Goal: Transaction & Acquisition: Obtain resource

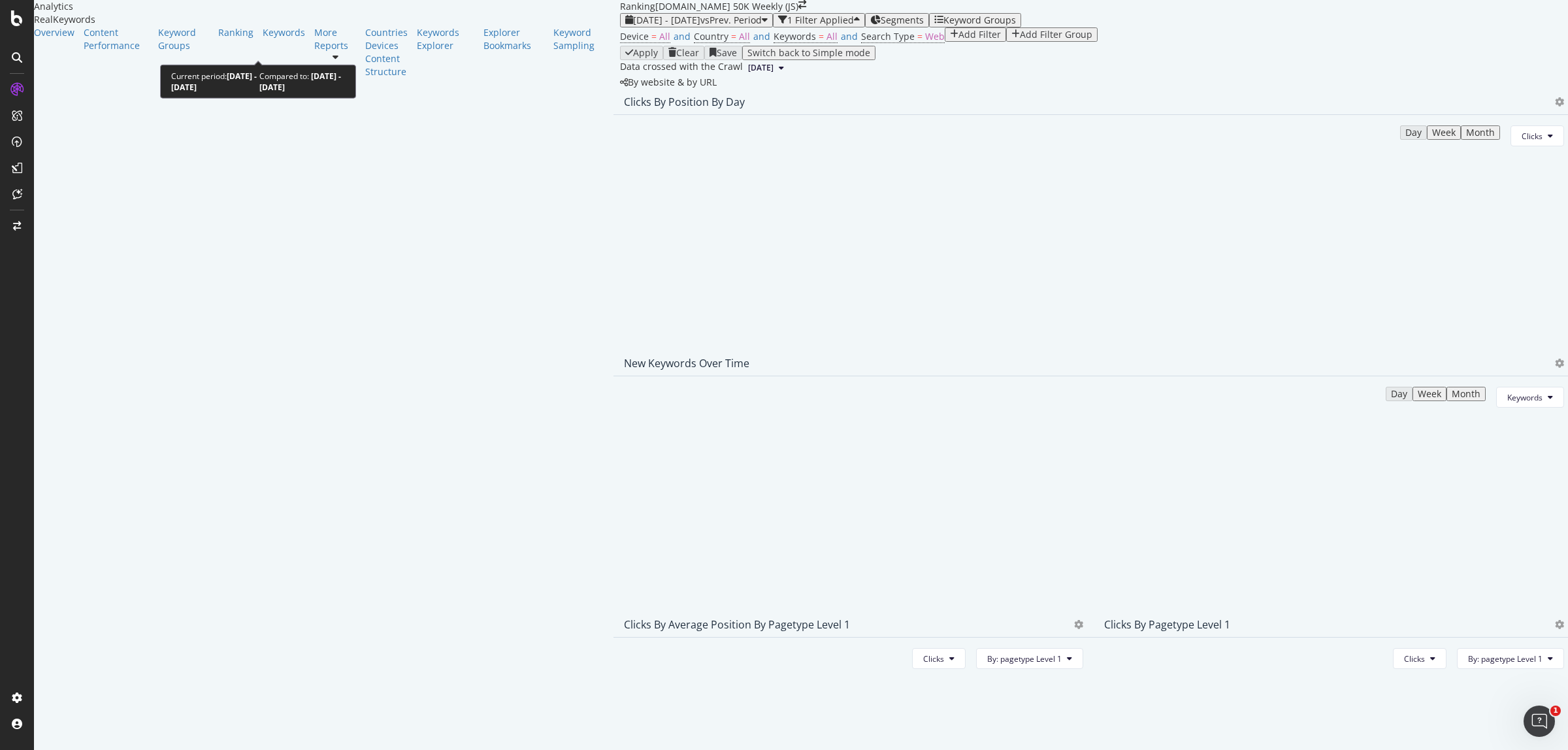
click at [633, 26] on span "[DATE] - [DATE]" at bounding box center [666, 19] width 67 height 12
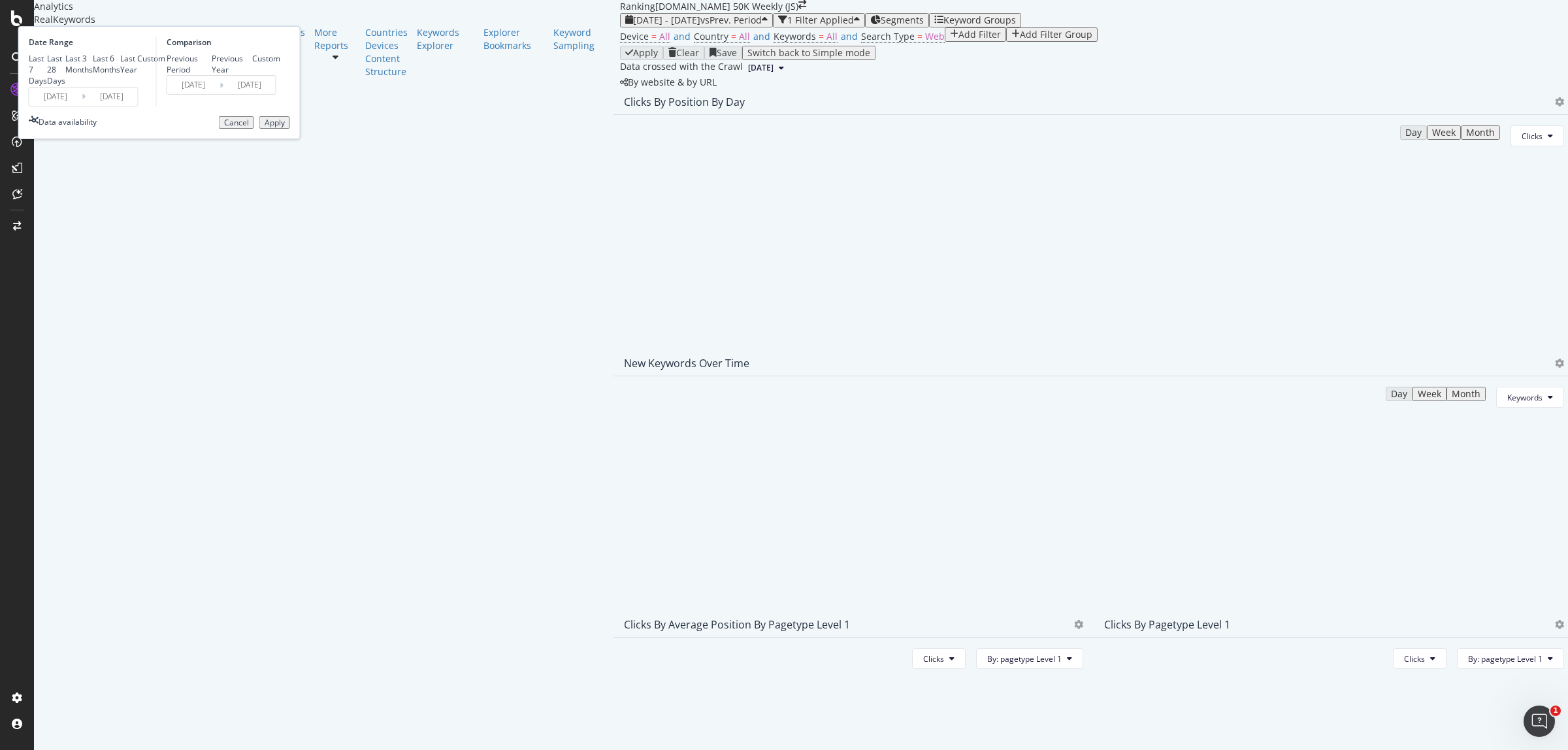
click at [82, 106] on input "[DATE]" at bounding box center [55, 96] width 52 height 19
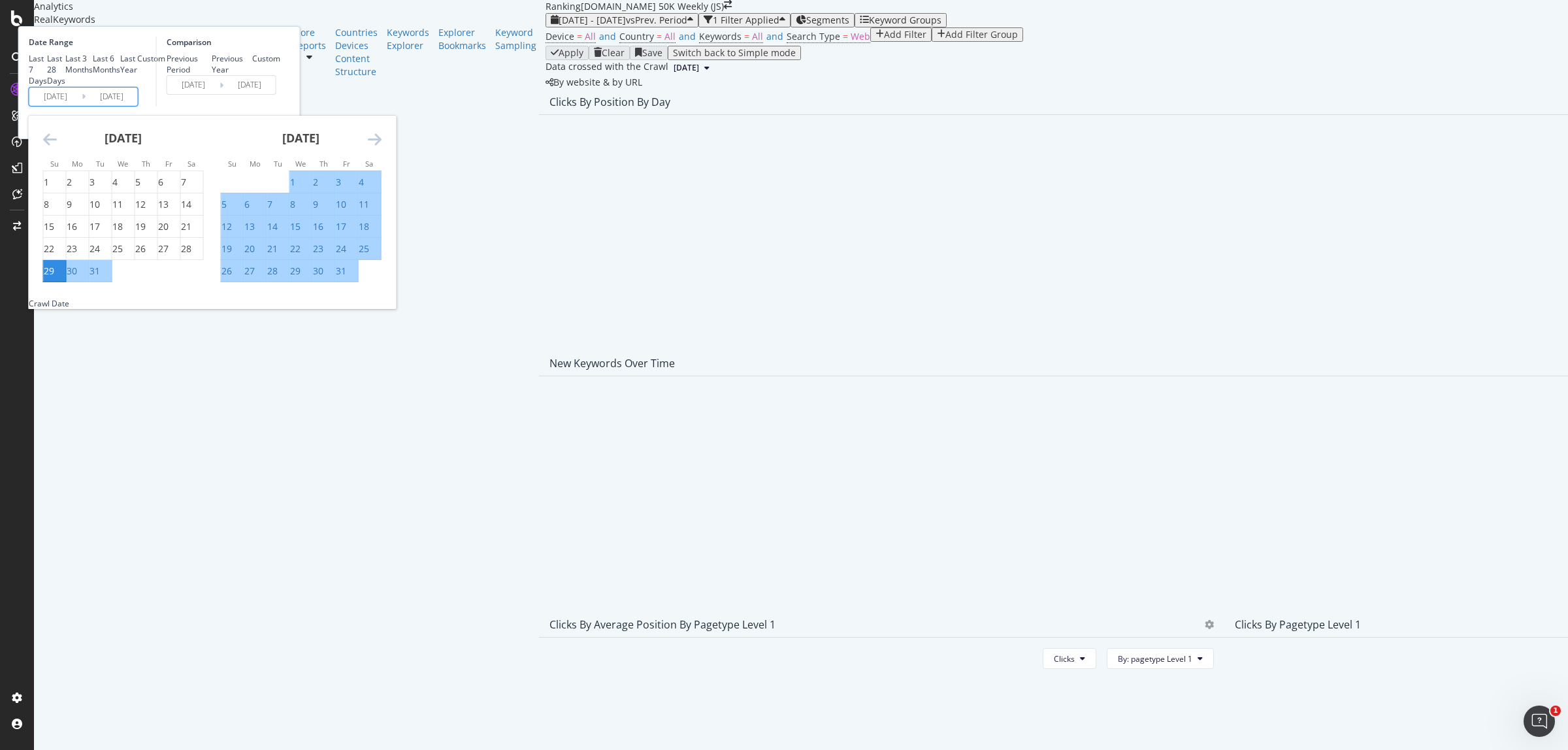
click at [54, 278] on div "29" at bounding box center [48, 271] width 10 height 13
click at [382, 147] on icon "Move forward to switch to the next month." at bounding box center [375, 139] width 14 height 15
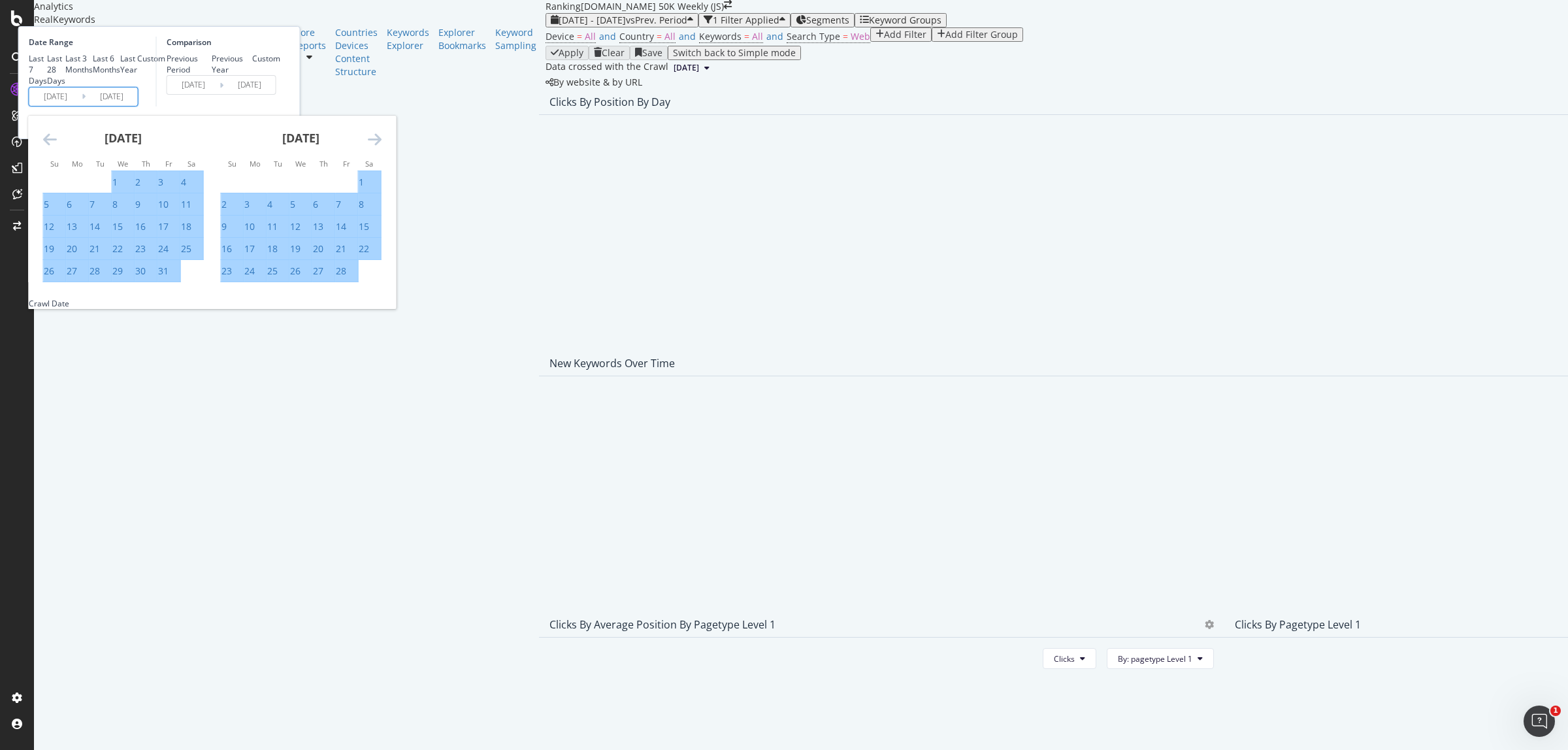
click at [382, 147] on icon "Move forward to switch to the next month." at bounding box center [375, 139] width 14 height 15
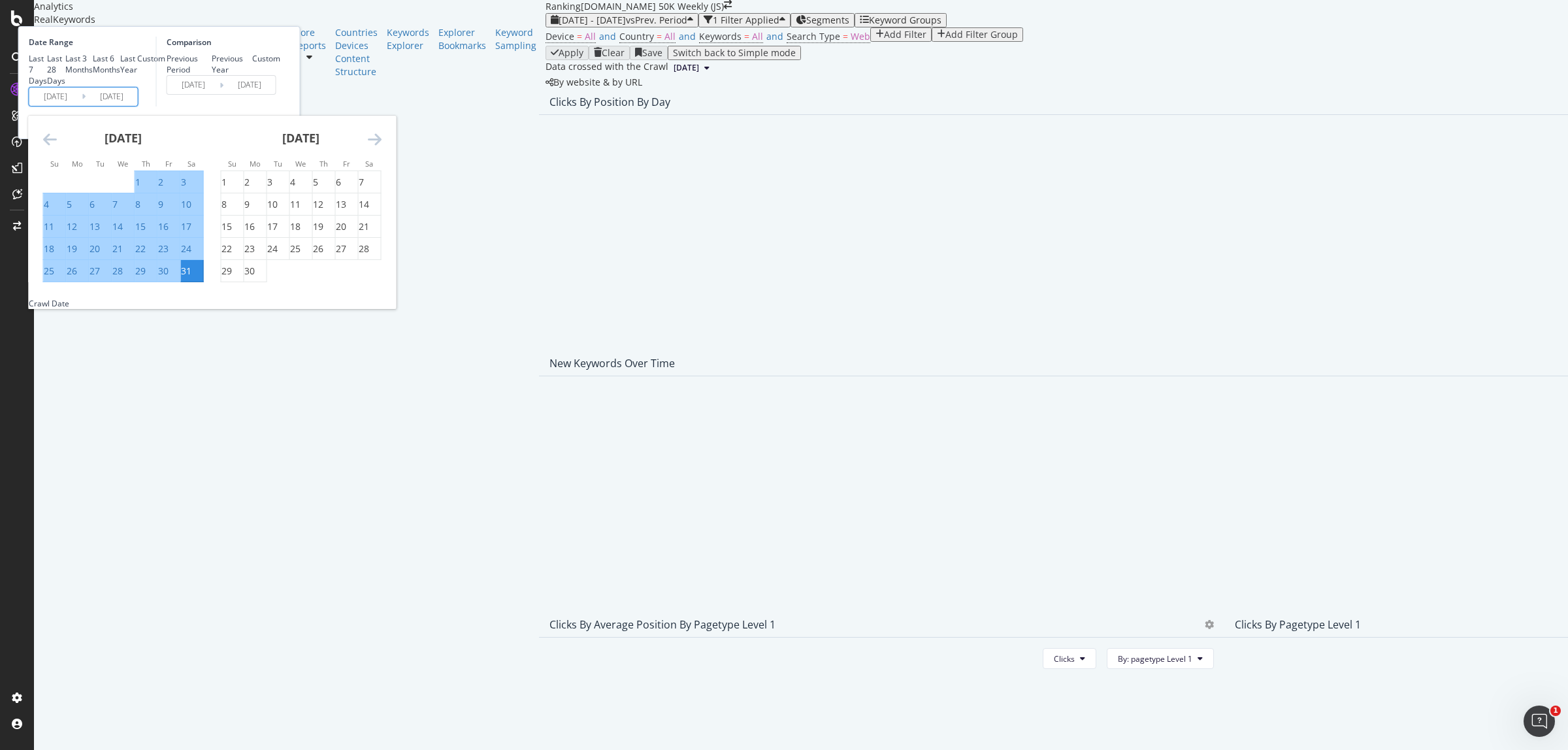
click at [382, 147] on icon "Move forward to switch to the next month." at bounding box center [375, 139] width 14 height 15
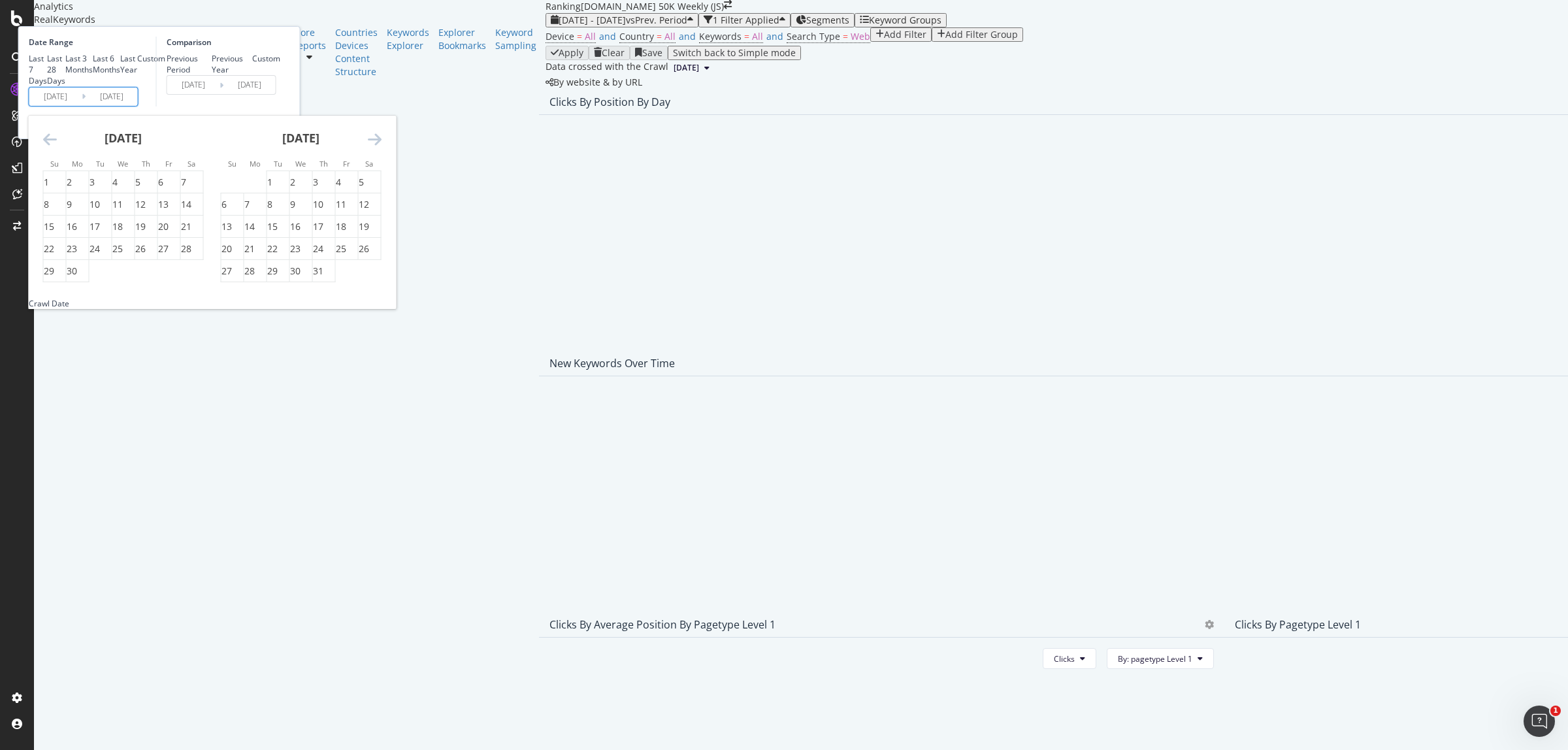
click at [382, 147] on icon "Move forward to switch to the next month." at bounding box center [375, 139] width 14 height 15
click at [187, 189] on div "2" at bounding box center [183, 182] width 5 height 13
type input "2025/08/02"
type input "2024/05/25"
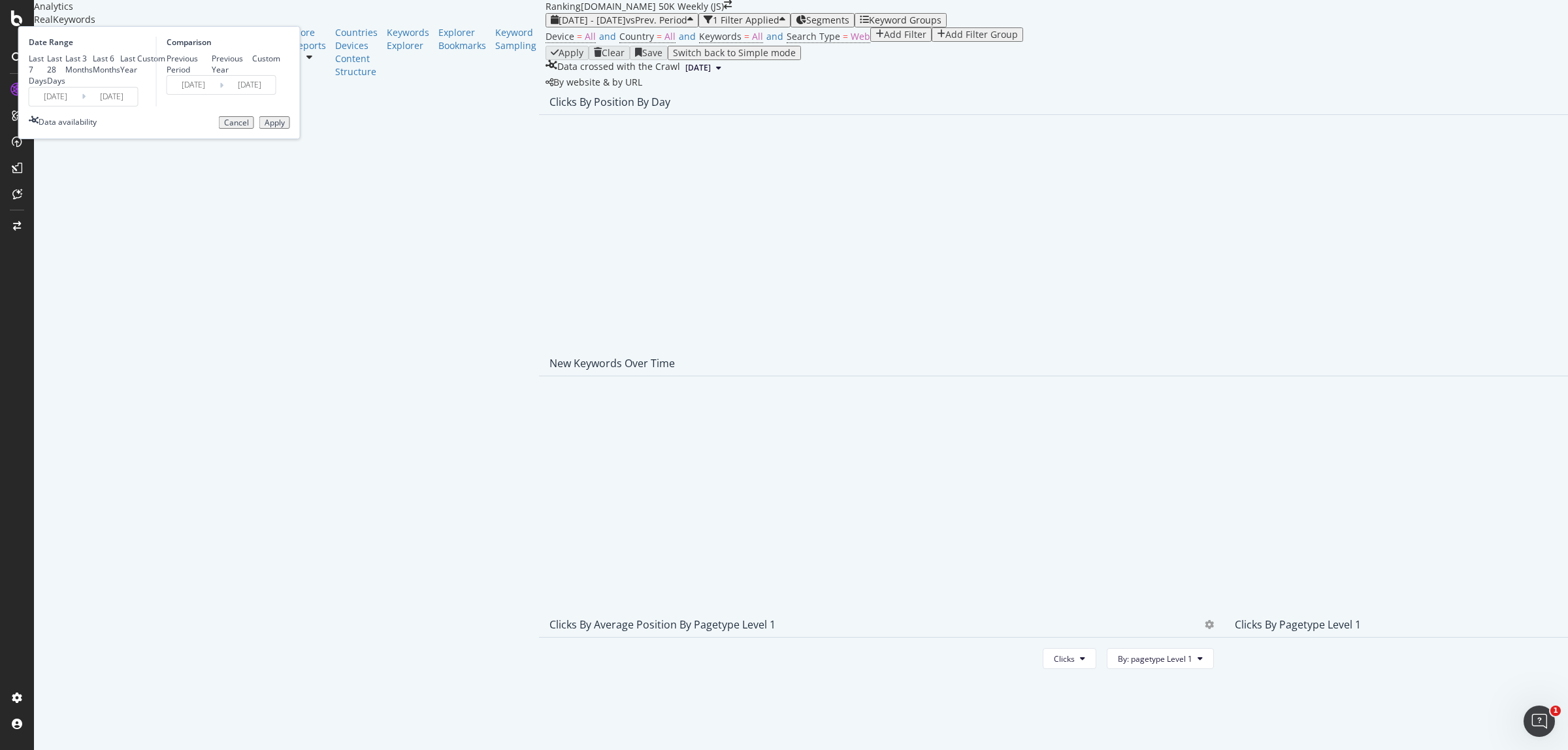
click at [285, 128] on div "Apply" at bounding box center [275, 122] width 20 height 9
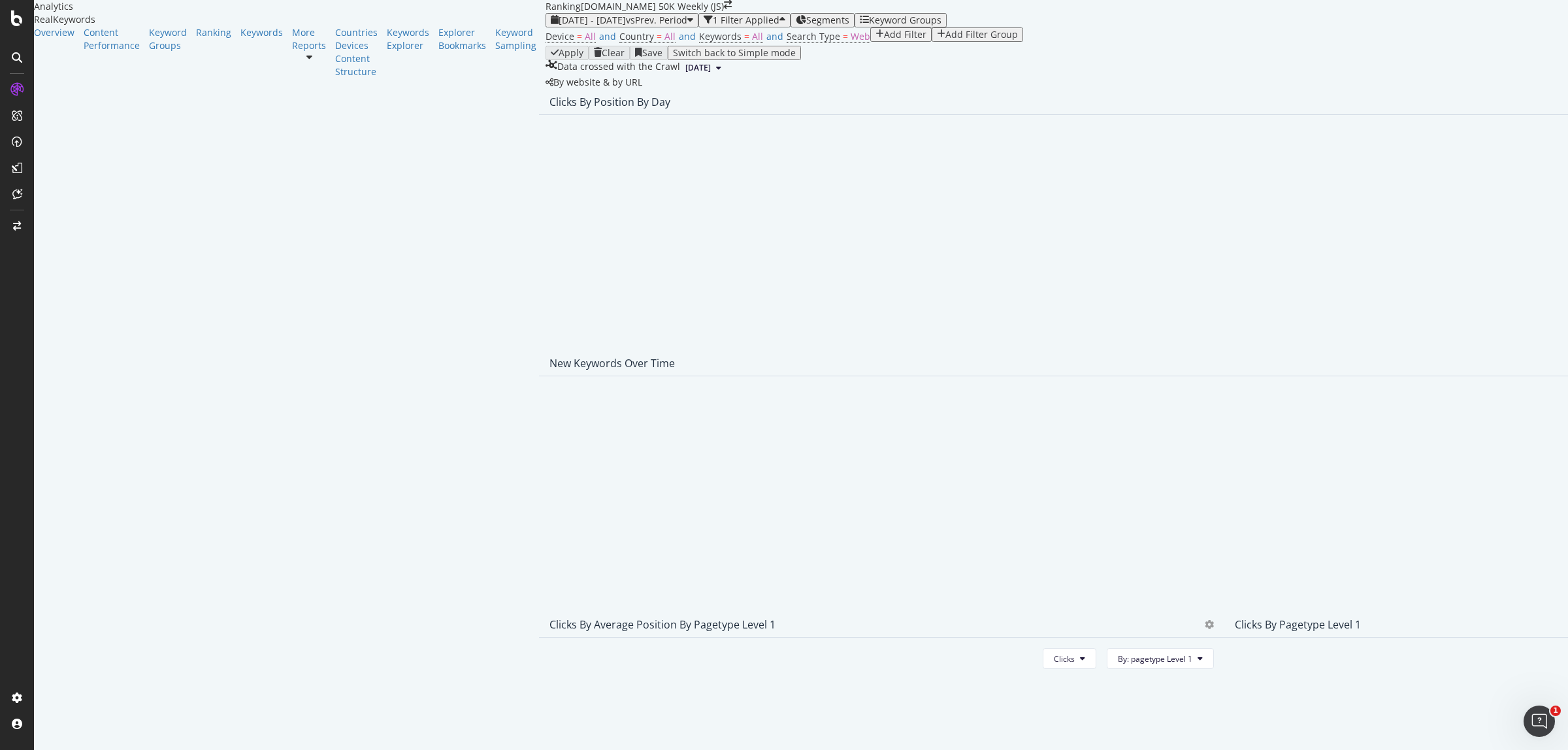
click at [929, 76] on div "Data crossed with the Crawl 2025 Aug. 2nd" at bounding box center [1224, 67] width 1357 height 15
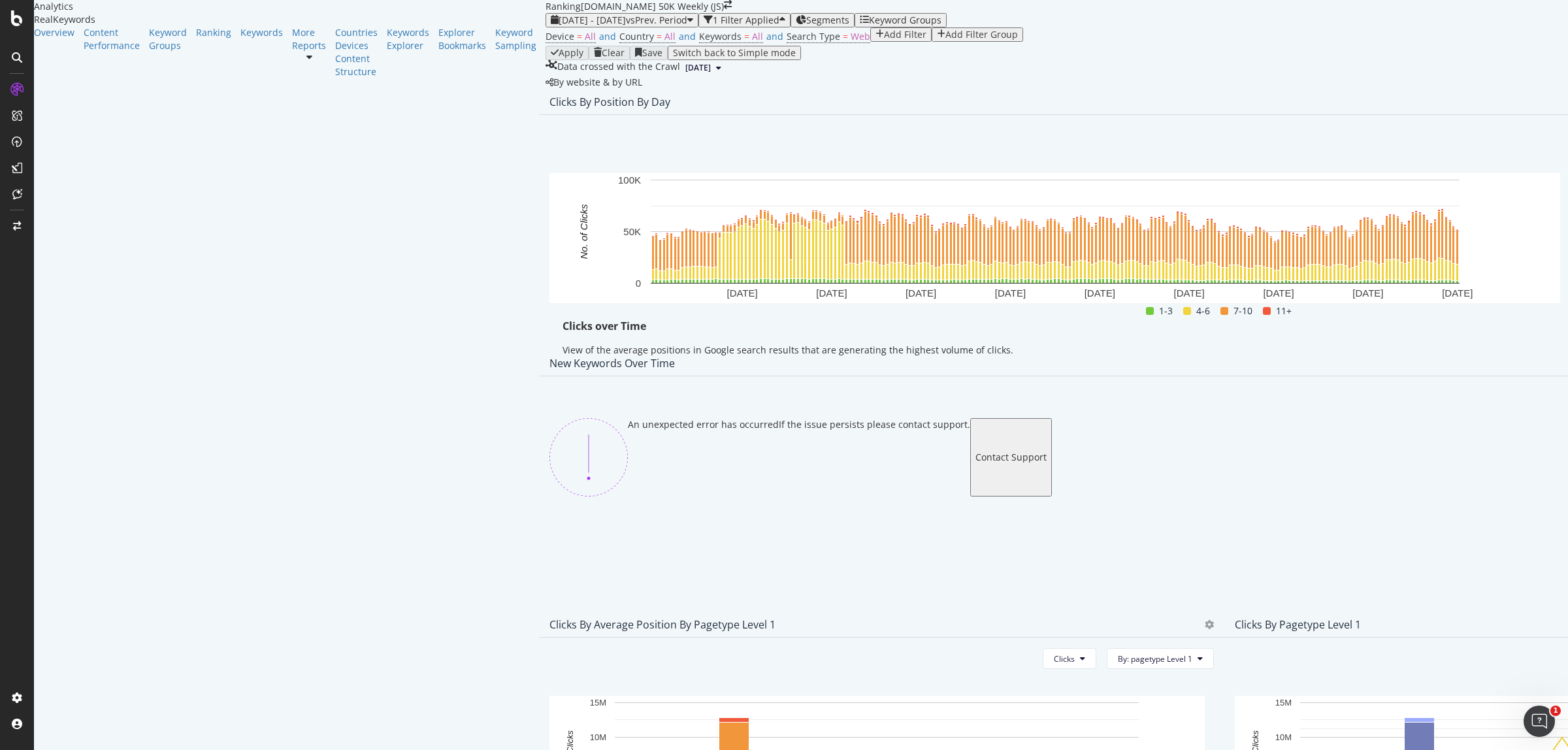
click at [1478, 259] on div "Export as CSV" at bounding box center [1458, 251] width 115 height 19
click at [559, 26] on span "[DATE] - [DATE]" at bounding box center [592, 19] width 67 height 12
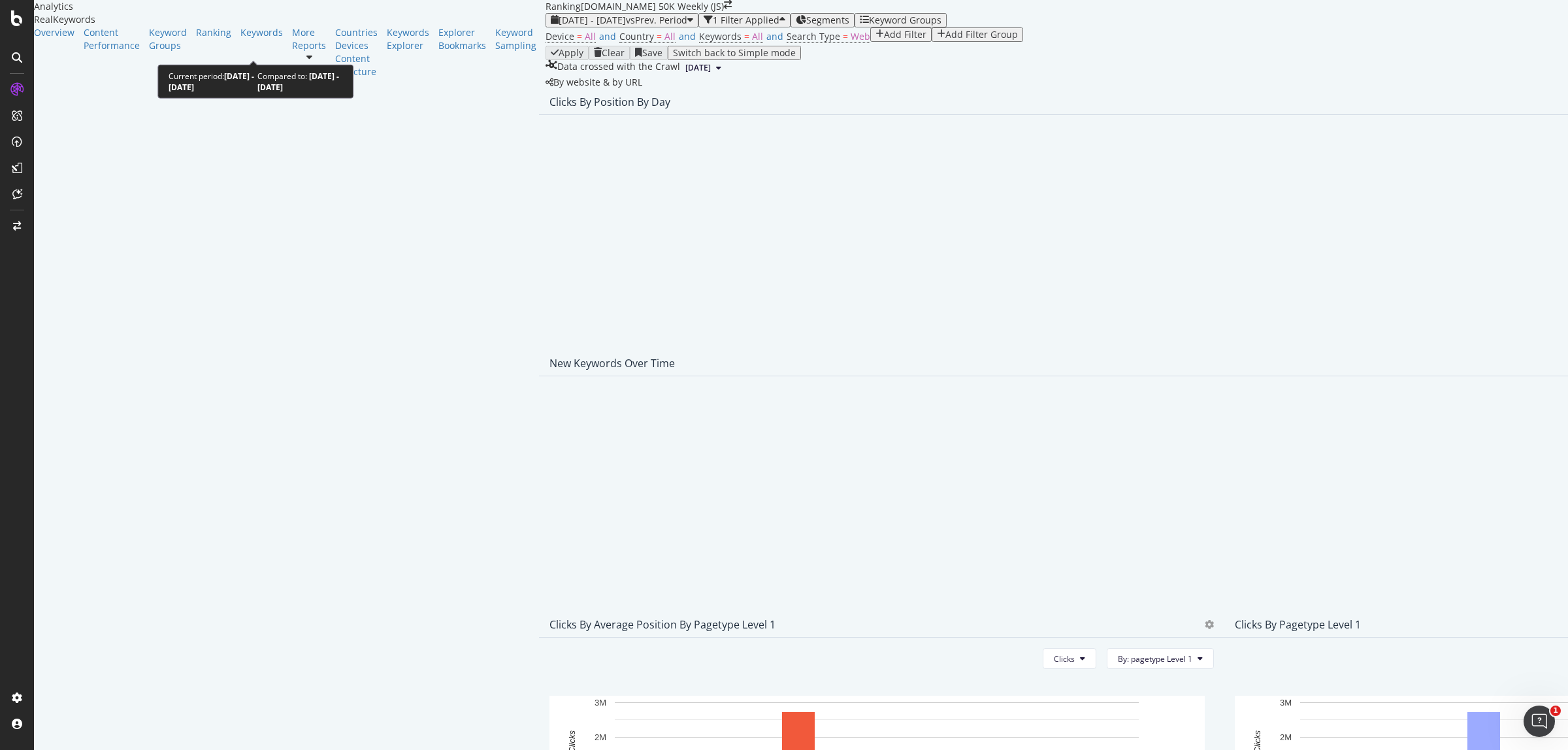
click at [626, 26] on span "vs Prev. Period" at bounding box center [656, 19] width 61 height 12
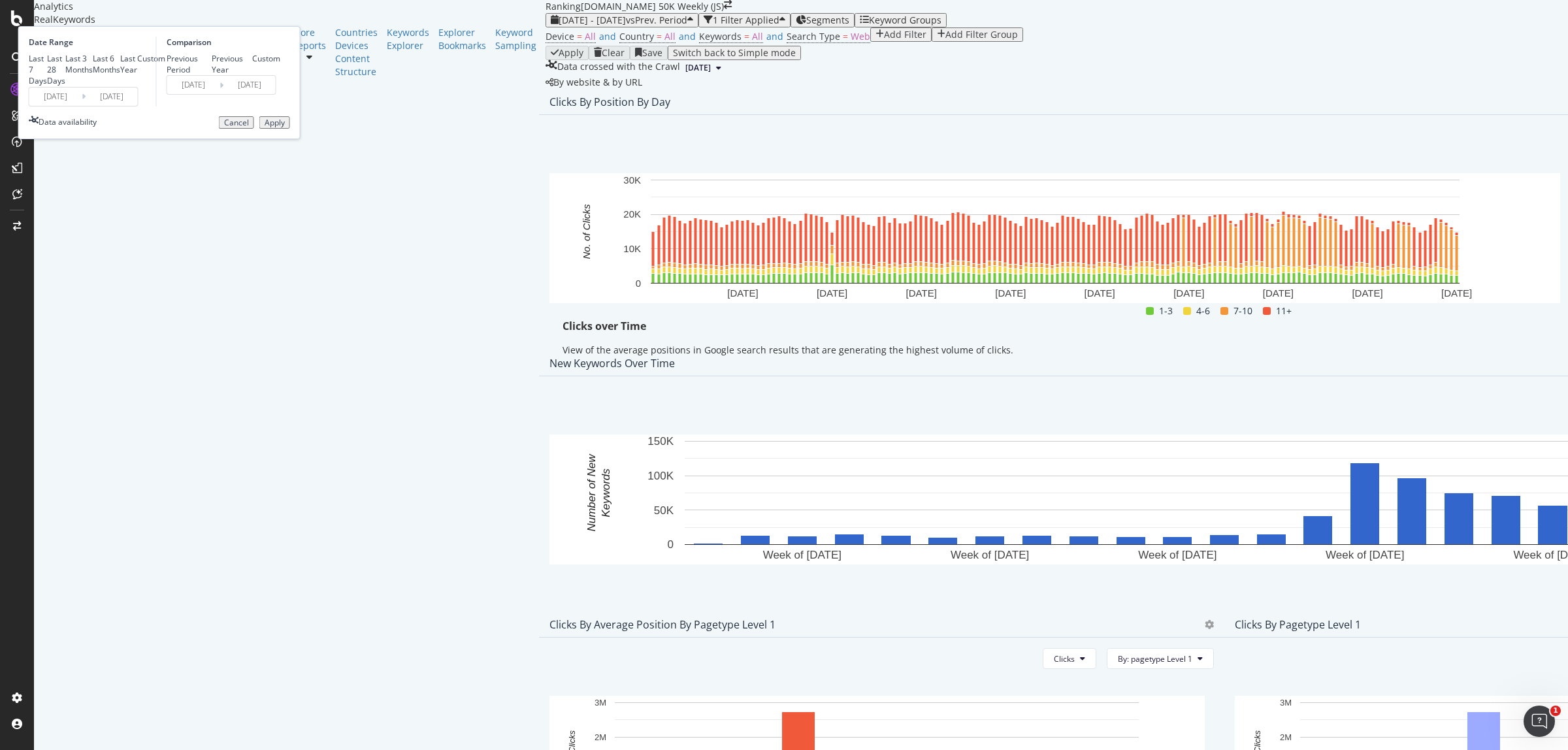
click at [138, 106] on input "2024/06/01" at bounding box center [111, 96] width 52 height 19
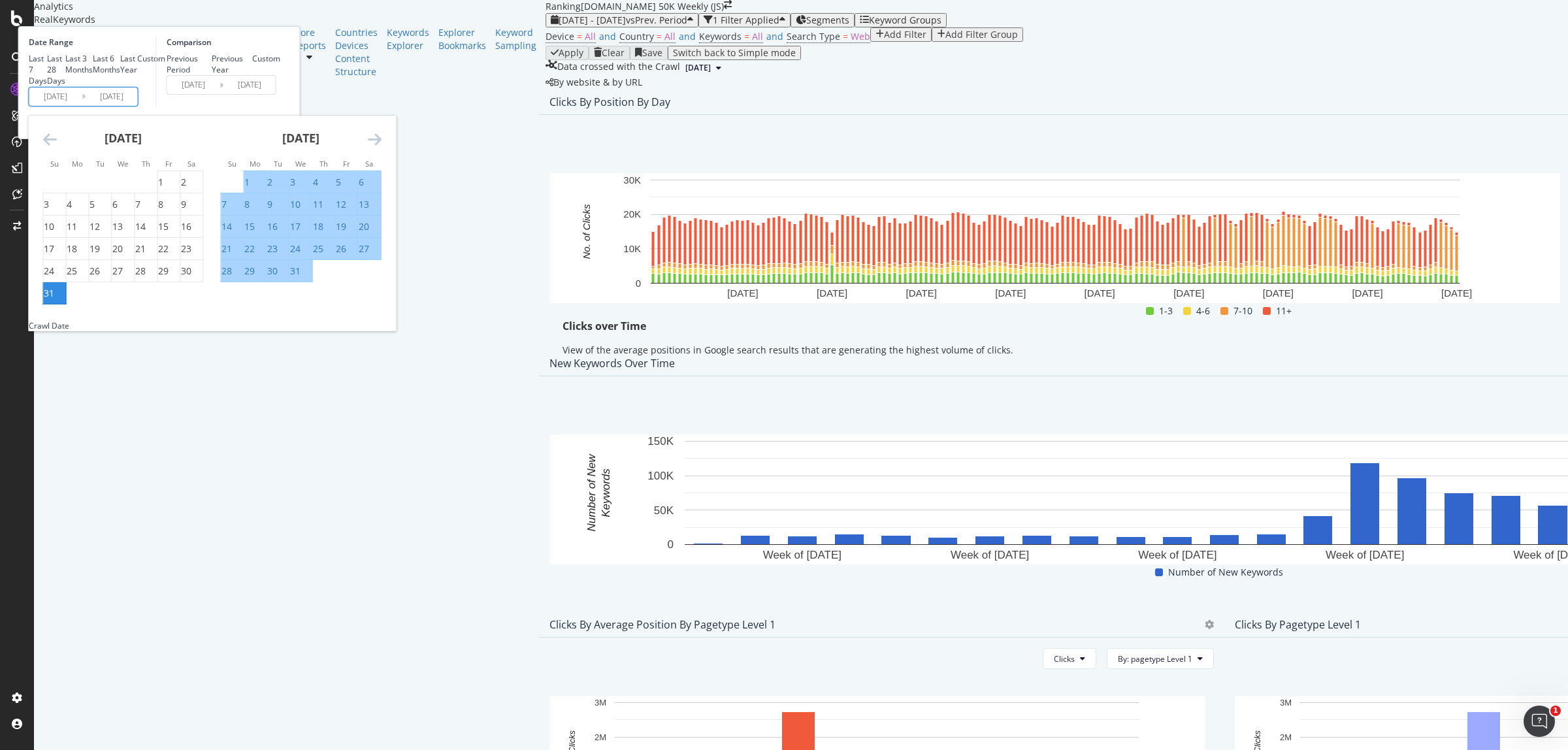
click at [82, 106] on input "2023/12/31" at bounding box center [55, 96] width 52 height 19
drag, startPoint x: 196, startPoint y: 389, endPoint x: 211, endPoint y: 388, distance: 15.0
click at [54, 300] on div "31" at bounding box center [48, 293] width 10 height 13
click at [382, 147] on icon "Move forward to switch to the next month." at bounding box center [375, 139] width 14 height 15
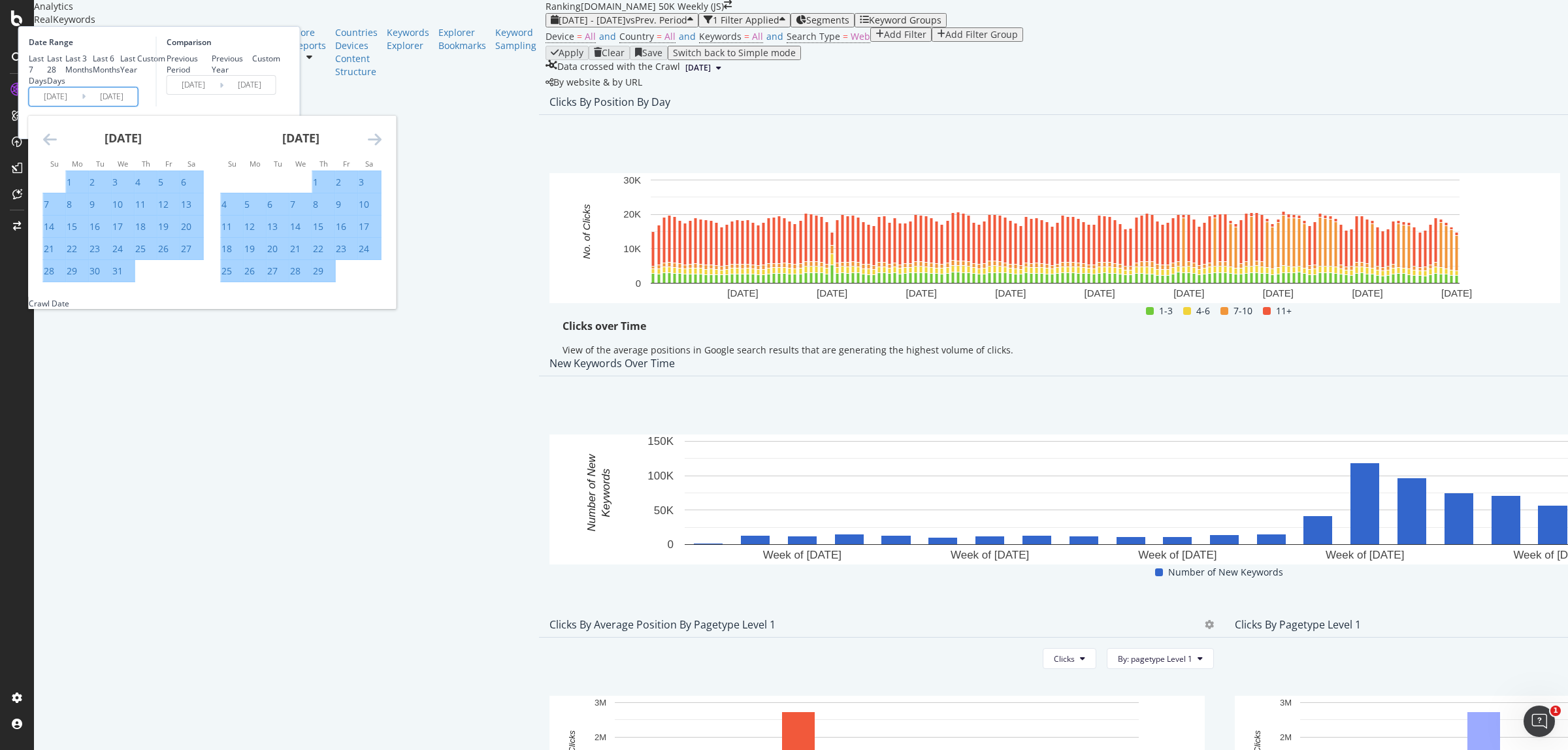
click at [382, 147] on icon "Move forward to switch to the next month." at bounding box center [375, 139] width 14 height 15
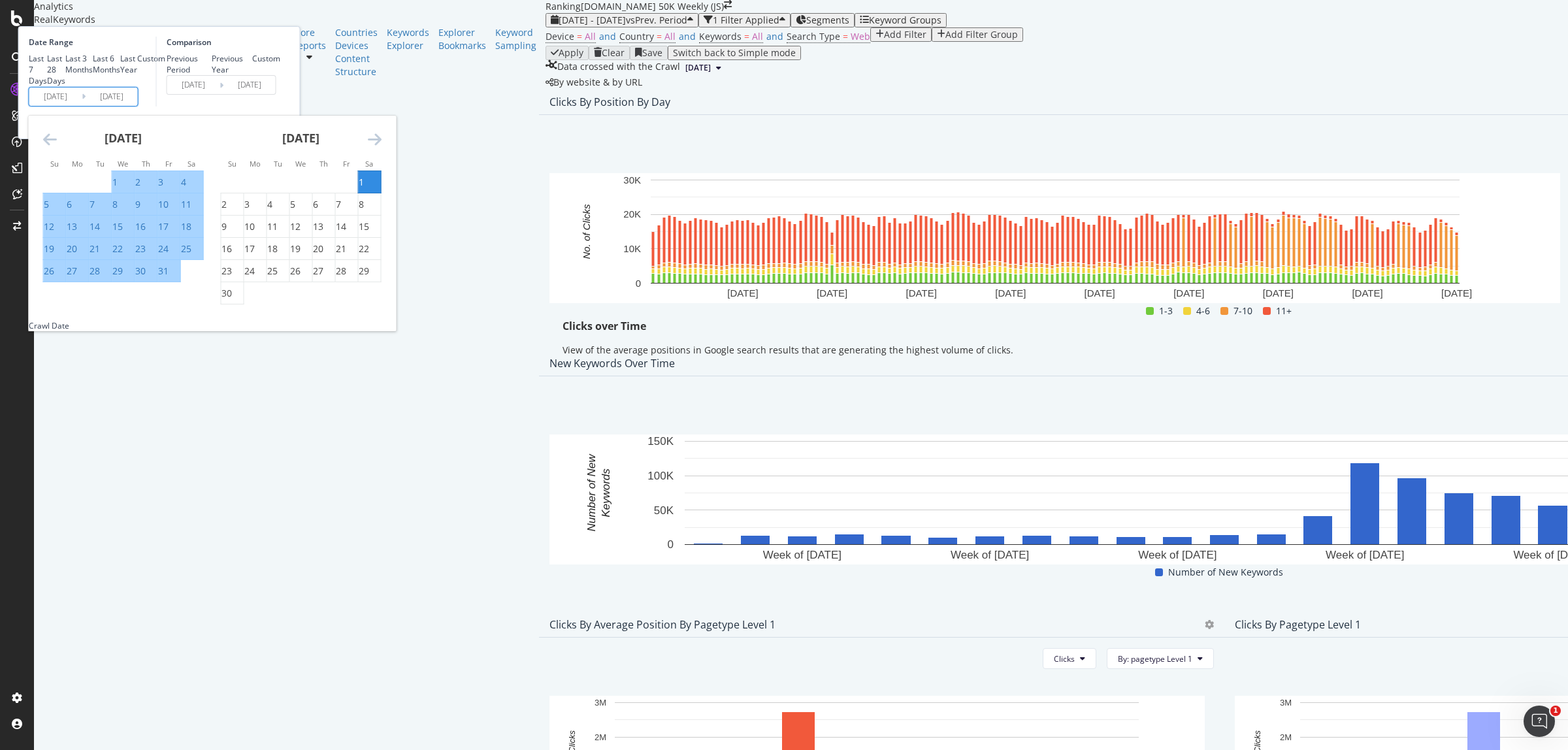
click at [382, 147] on icon "Move forward to switch to the next month." at bounding box center [375, 139] width 14 height 15
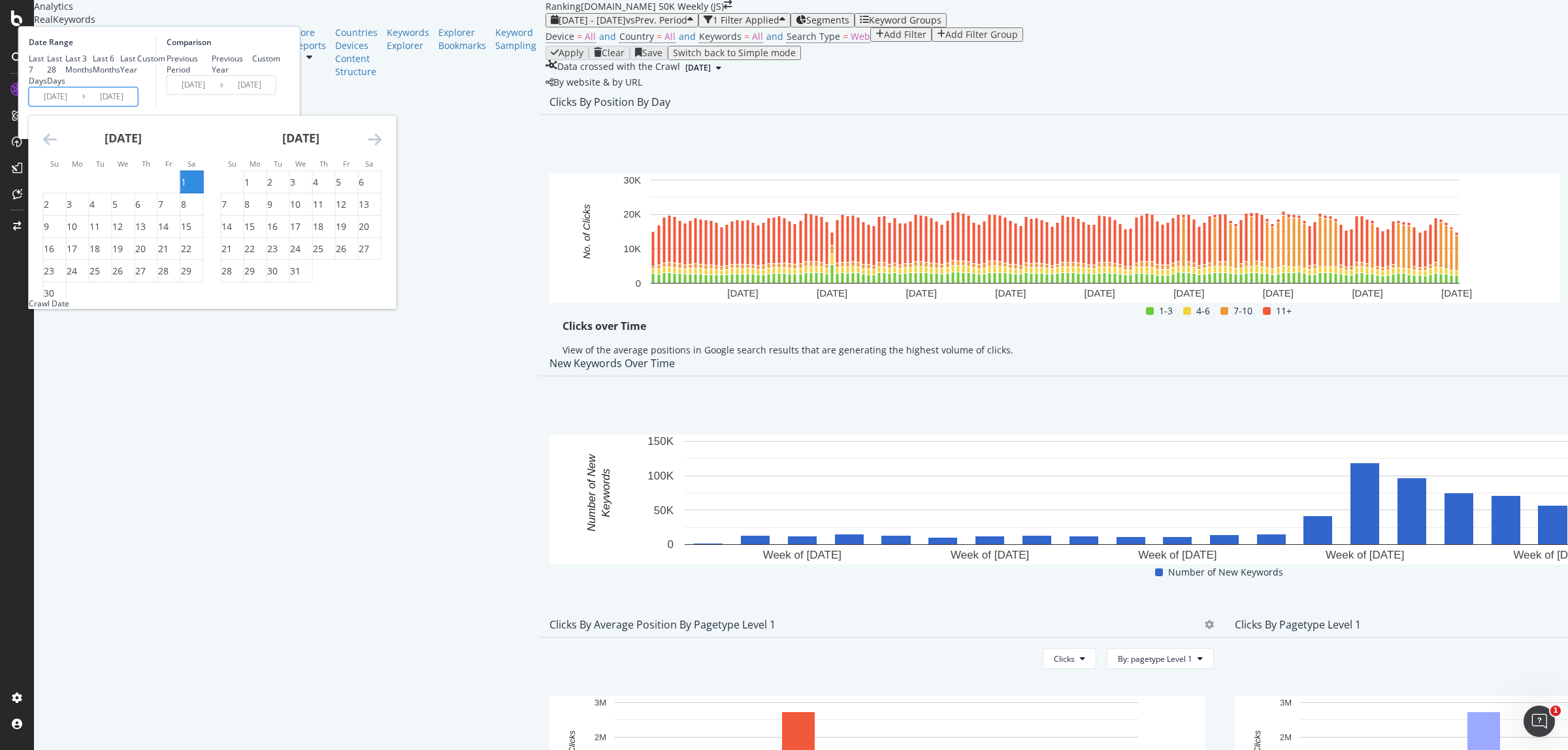
click at [382, 147] on icon "Move forward to switch to the next month." at bounding box center [375, 139] width 14 height 15
click at [364, 189] on div "3" at bounding box center [361, 182] width 5 height 13
type input "2024/08/03"
type input "2023/05/27"
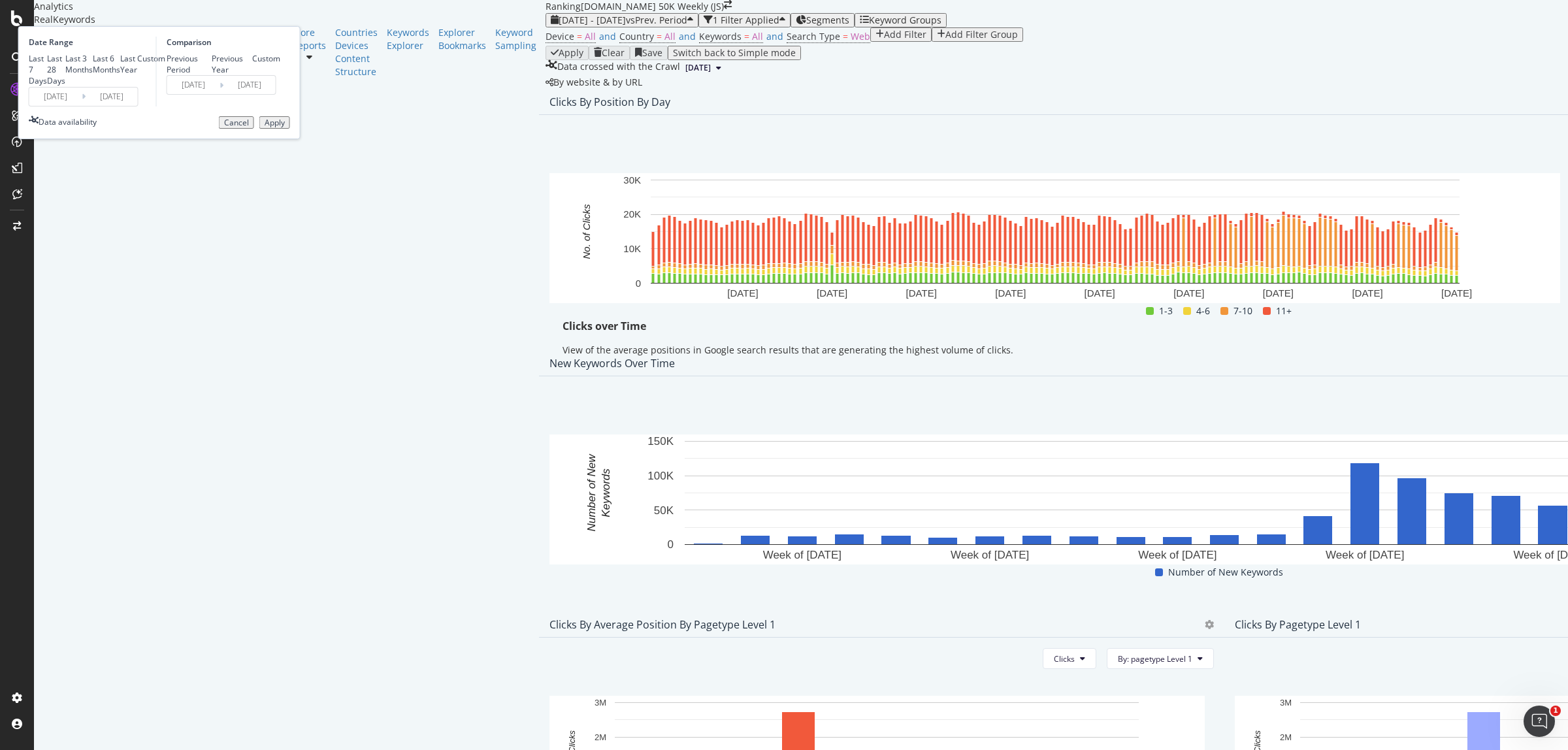
click at [285, 128] on div "Apply" at bounding box center [275, 122] width 20 height 9
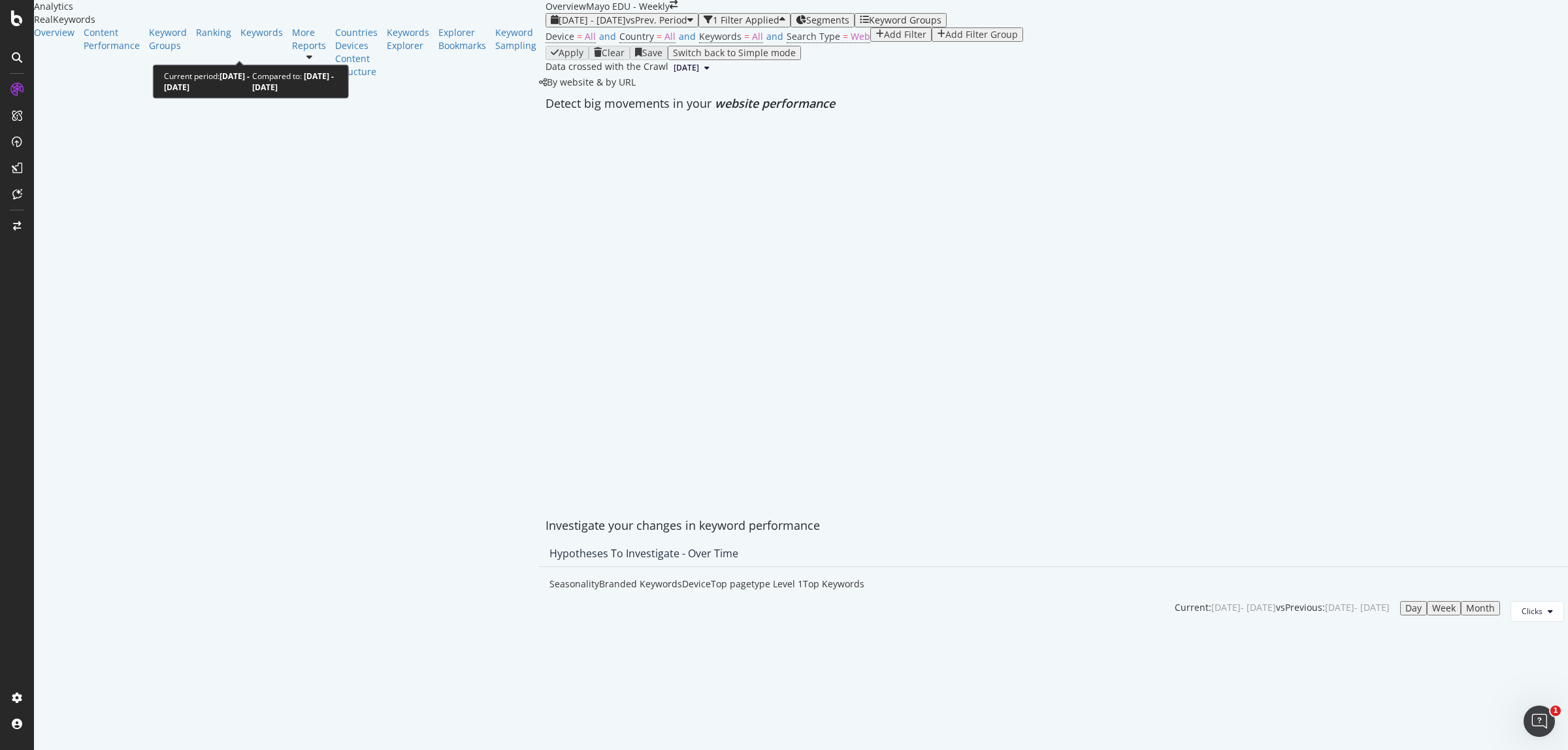
click at [559, 26] on span "2024 Jul. 1st - Jul. 31st" at bounding box center [592, 19] width 67 height 12
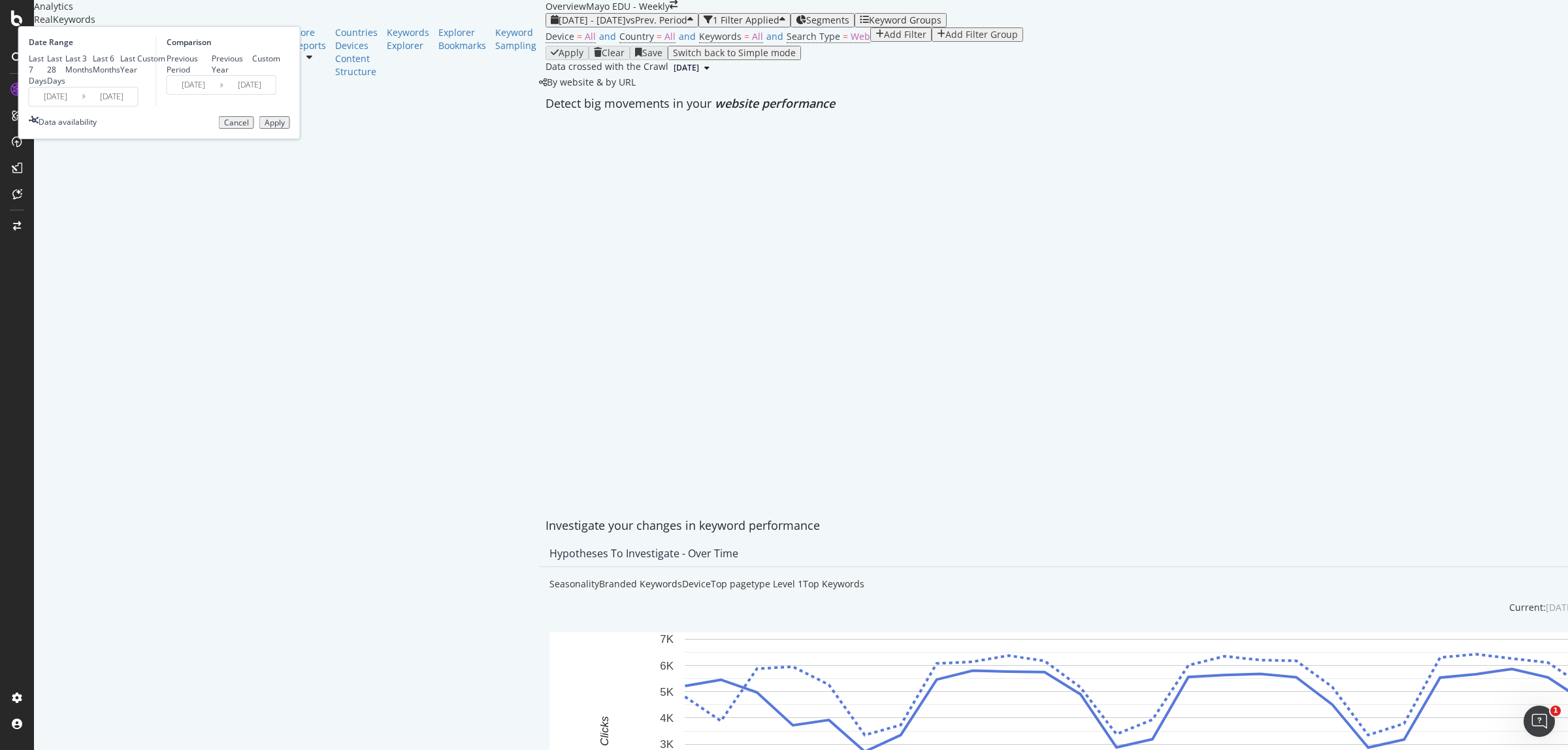
click at [82, 106] on input "2024/07/01" at bounding box center [55, 96] width 52 height 19
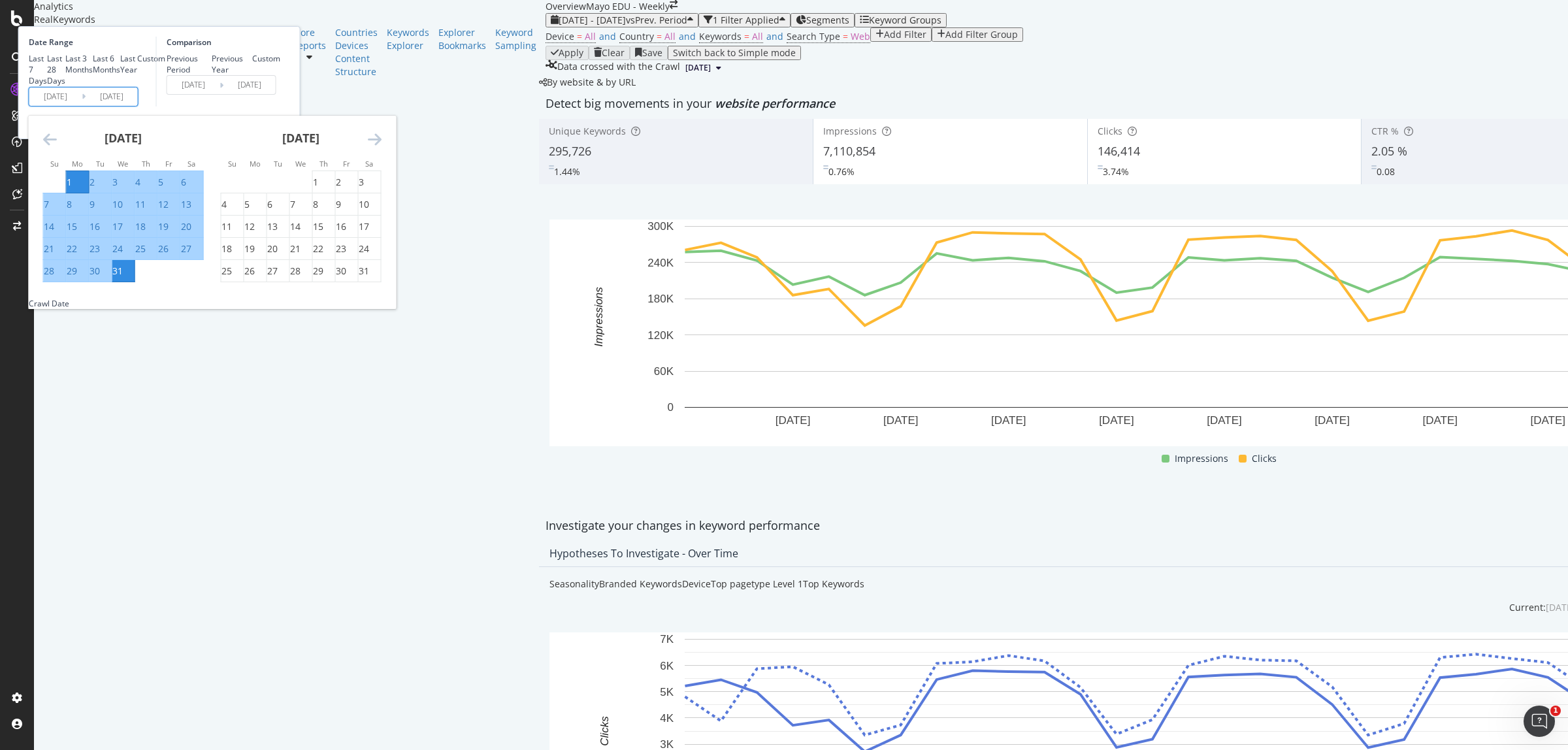
click at [382, 147] on icon "Move forward to switch to the next month." at bounding box center [375, 139] width 14 height 15
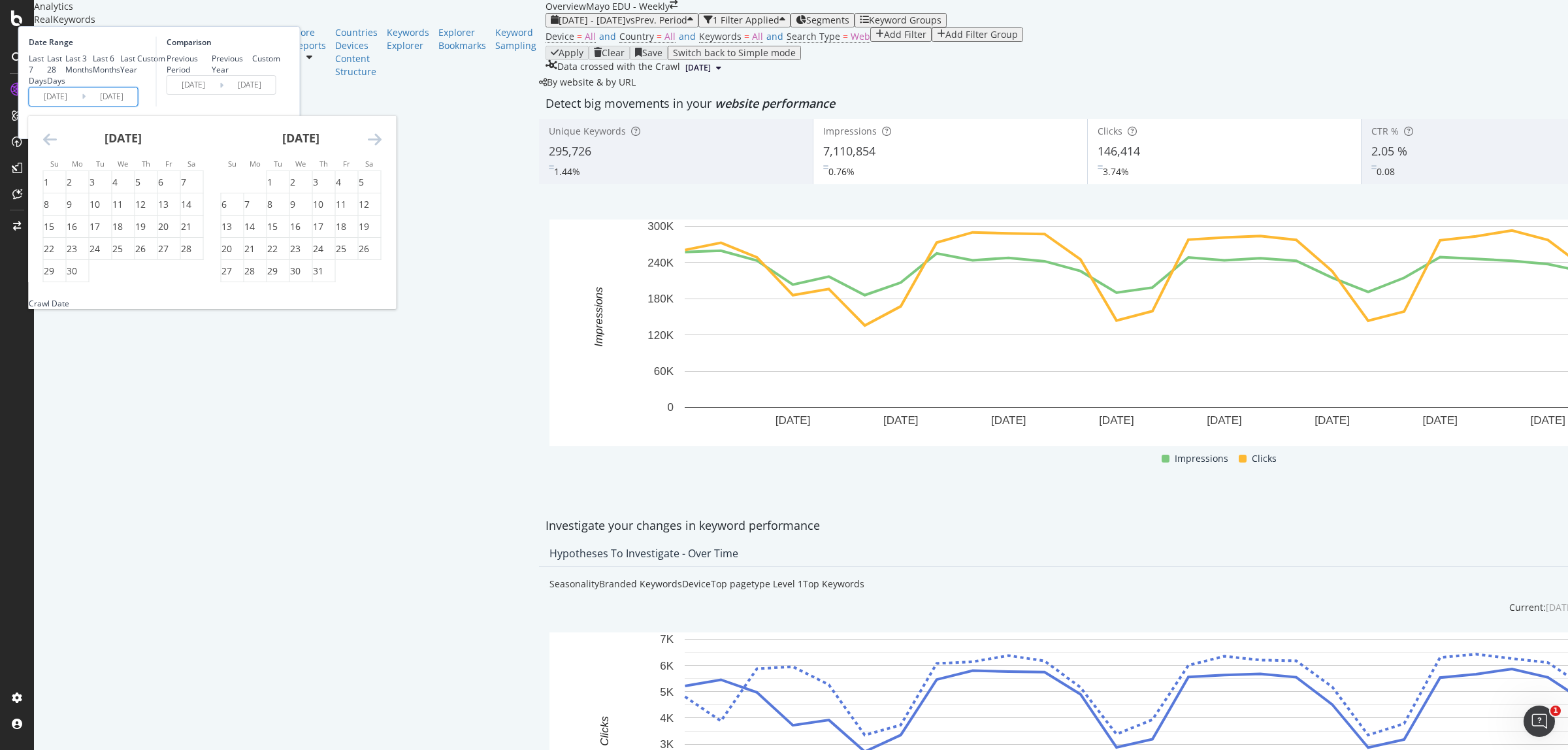
click at [382, 147] on icon "Move forward to switch to the next month." at bounding box center [375, 139] width 14 height 15
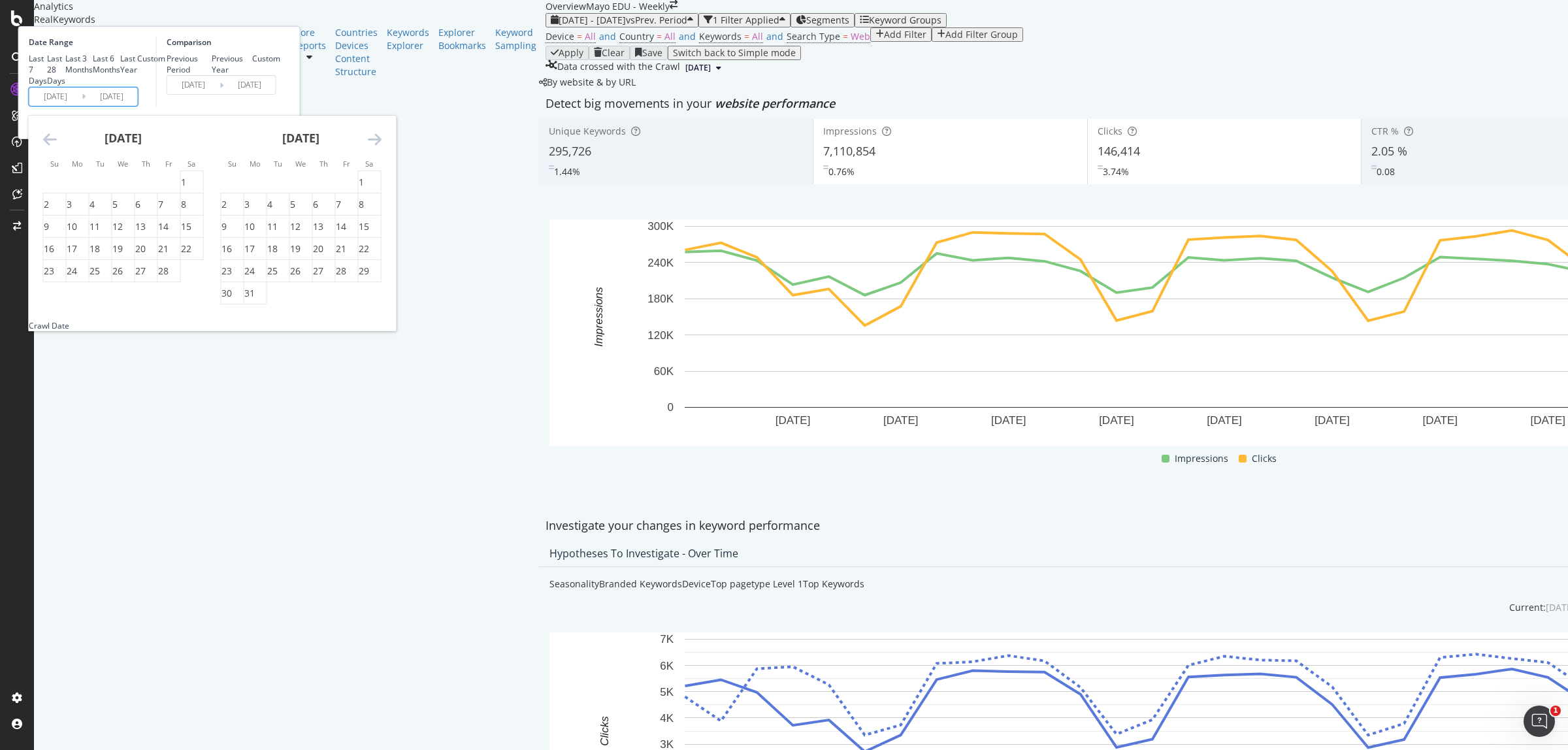
click at [382, 147] on icon "Move forward to switch to the next month." at bounding box center [375, 139] width 14 height 15
click at [272, 189] on div "1" at bounding box center [270, 182] width 5 height 13
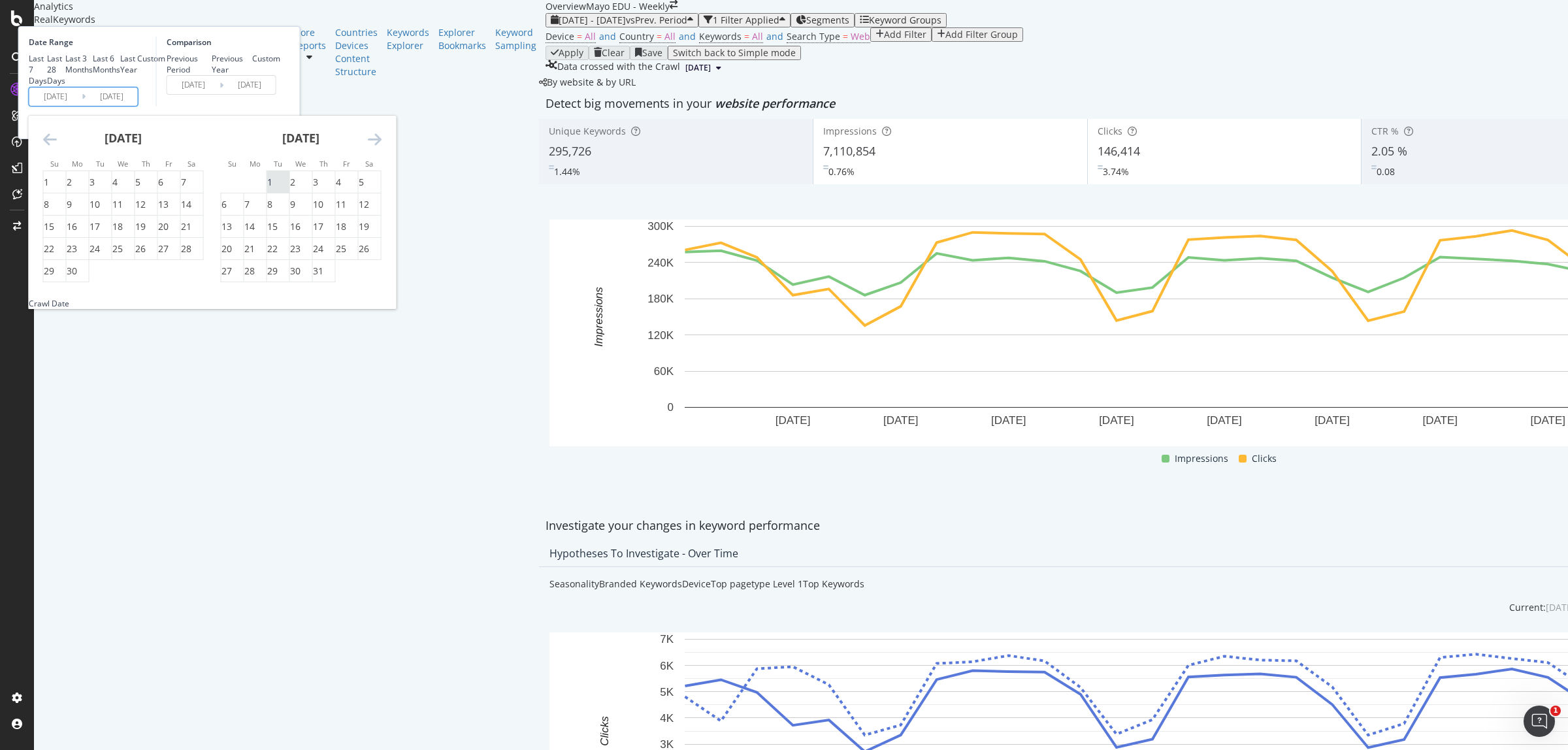
type input "2025/07/01"
click at [324, 278] on div "31" at bounding box center [318, 271] width 10 height 13
type input "2025/07/31"
type input "[DATE]"
type input "2025/06/30"
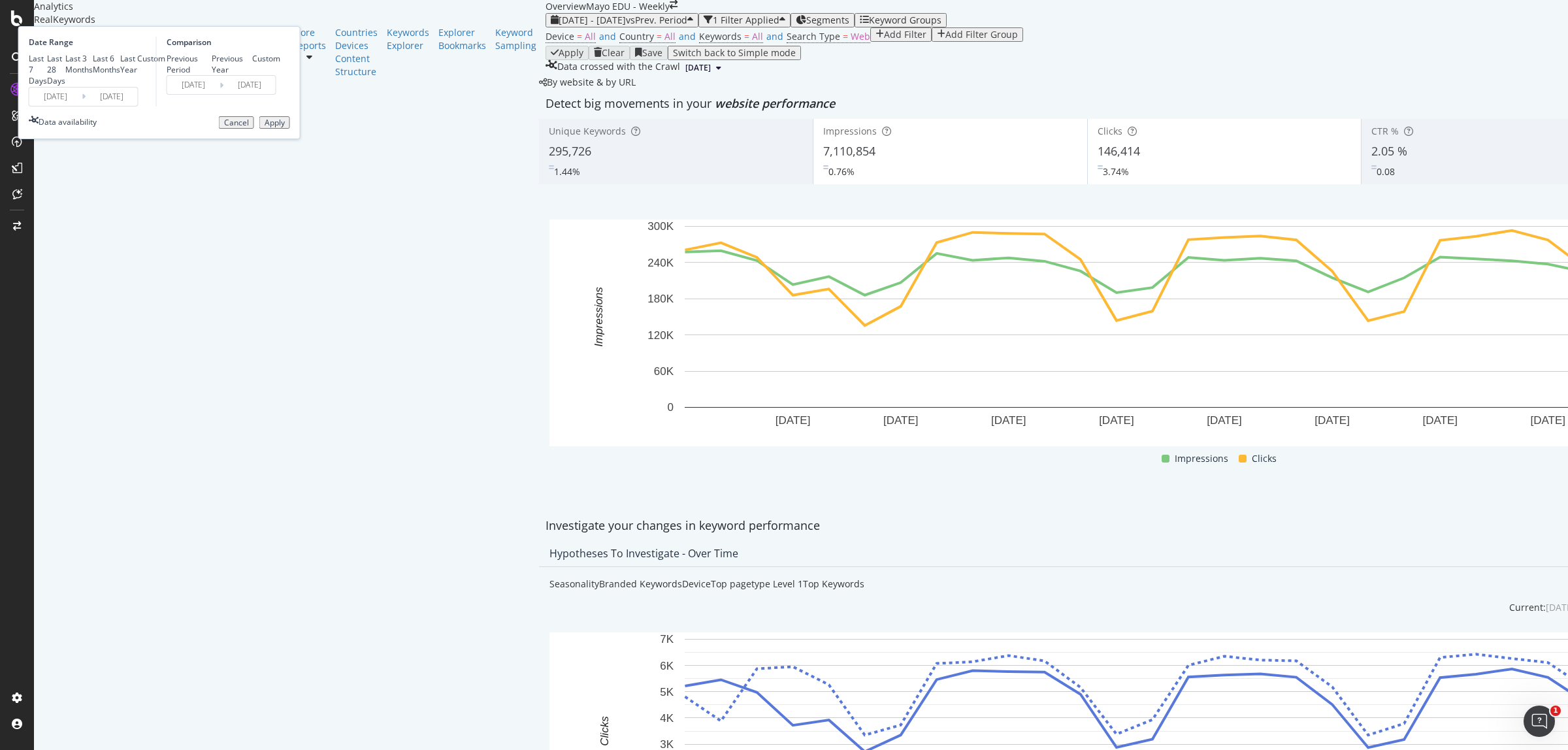
click at [285, 128] on div "Apply" at bounding box center [275, 122] width 20 height 9
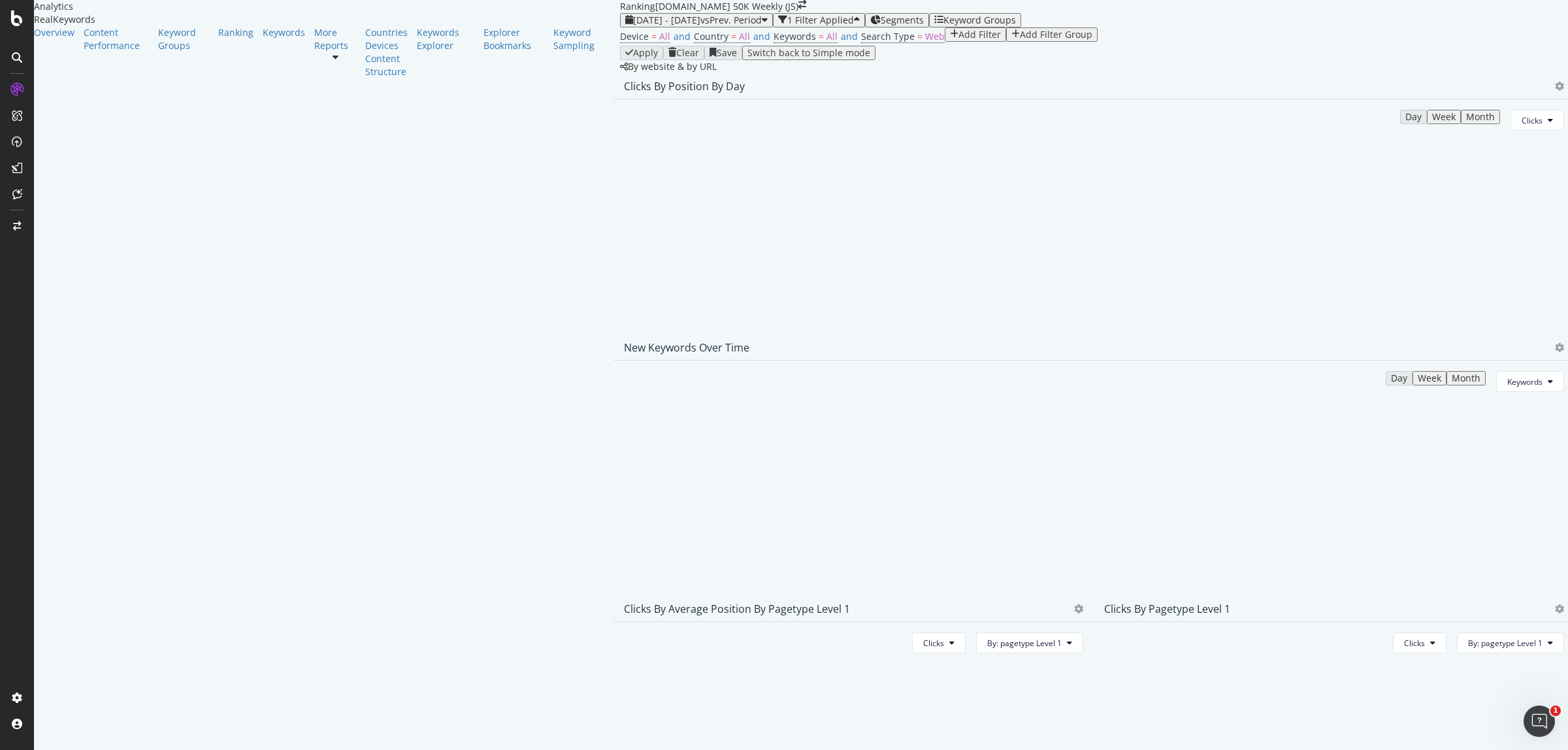
click at [7, 749] on icon "close toast" at bounding box center [3, 756] width 7 height 13
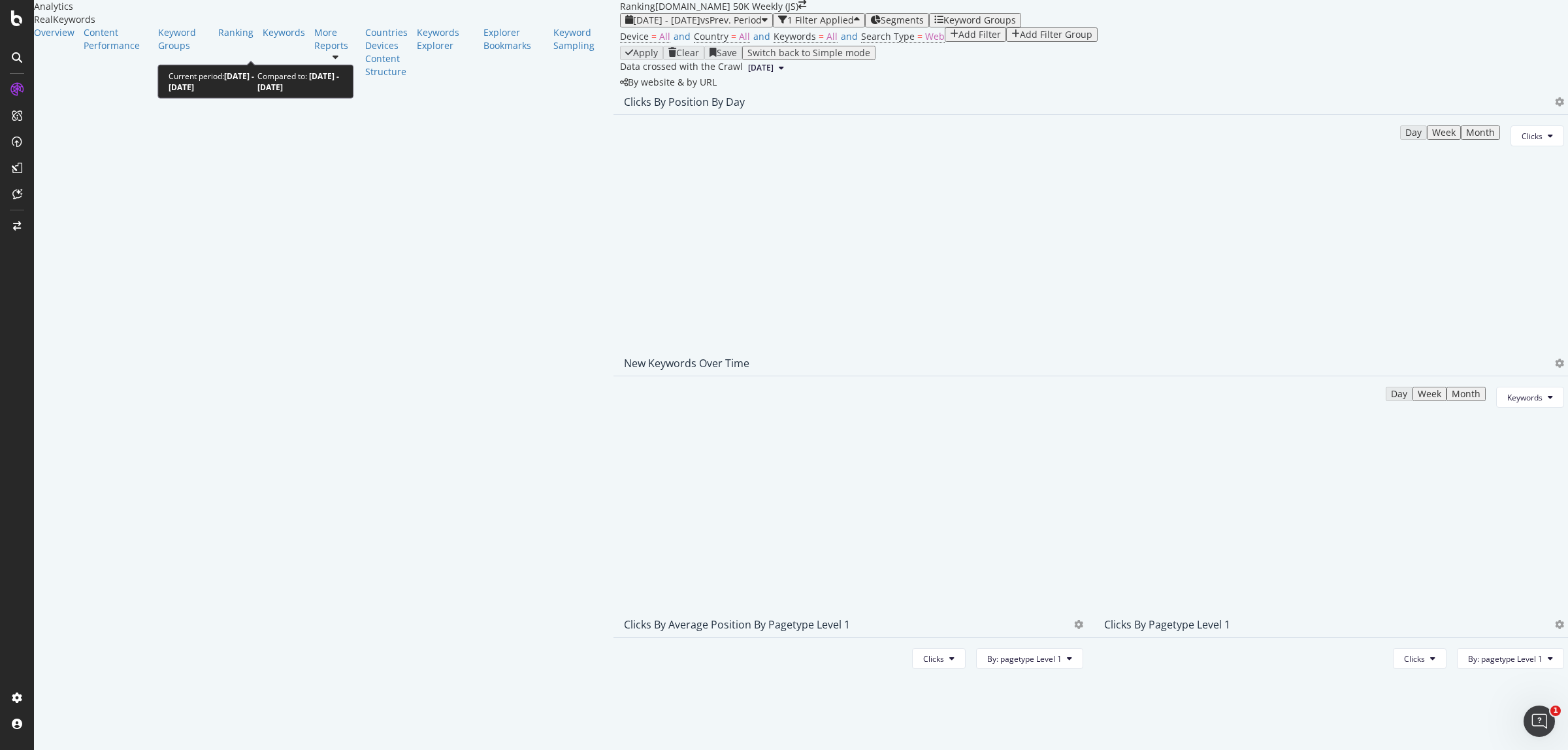
click at [633, 26] on span "2023 Jan. 1st - 2023 Jun. 3rd" at bounding box center [666, 19] width 67 height 12
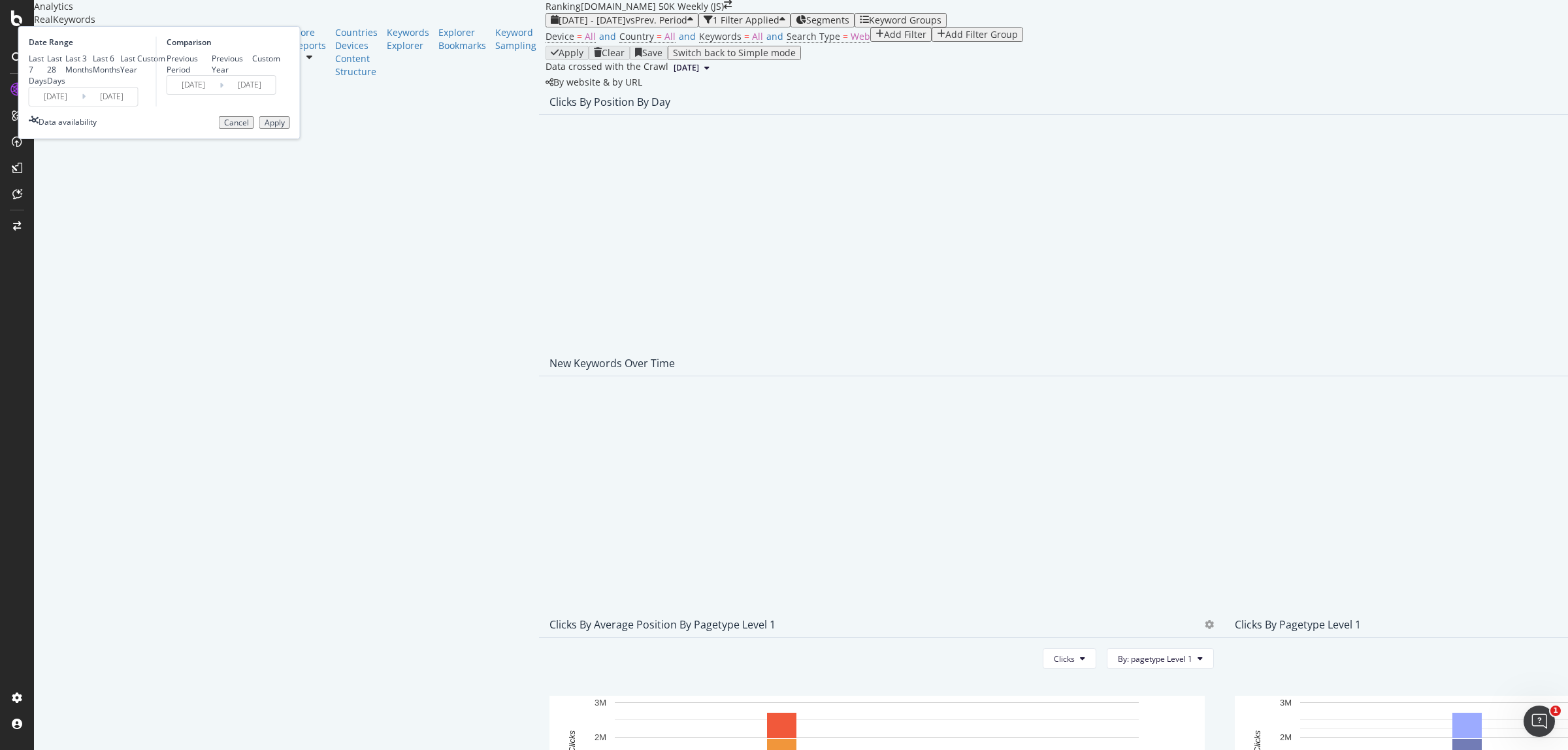
click at [82, 106] on input "2023/01/01" at bounding box center [55, 96] width 52 height 19
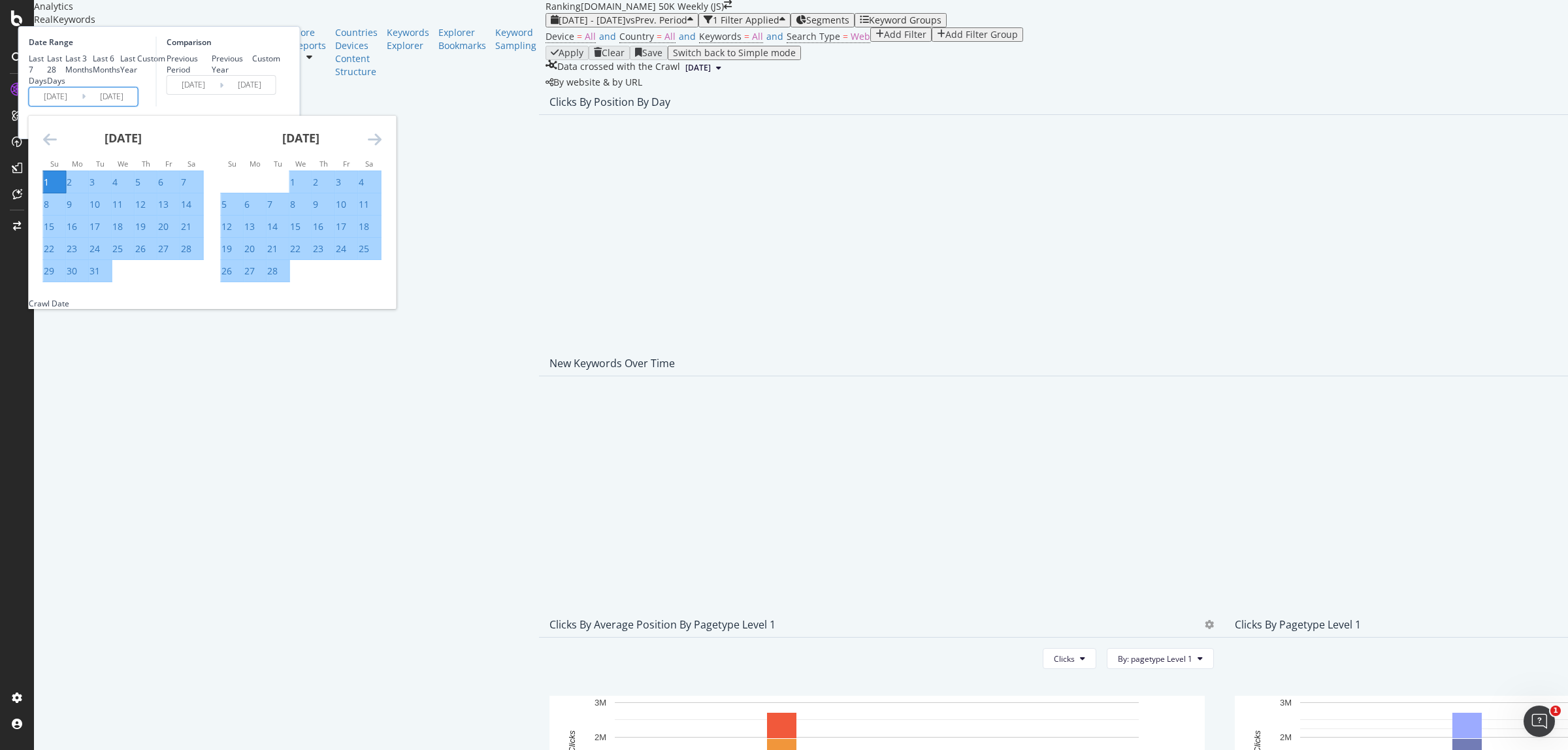
click at [49, 189] on div "1" at bounding box center [46, 182] width 5 height 13
click at [382, 147] on icon "Move forward to switch to the next month." at bounding box center [375, 139] width 14 height 15
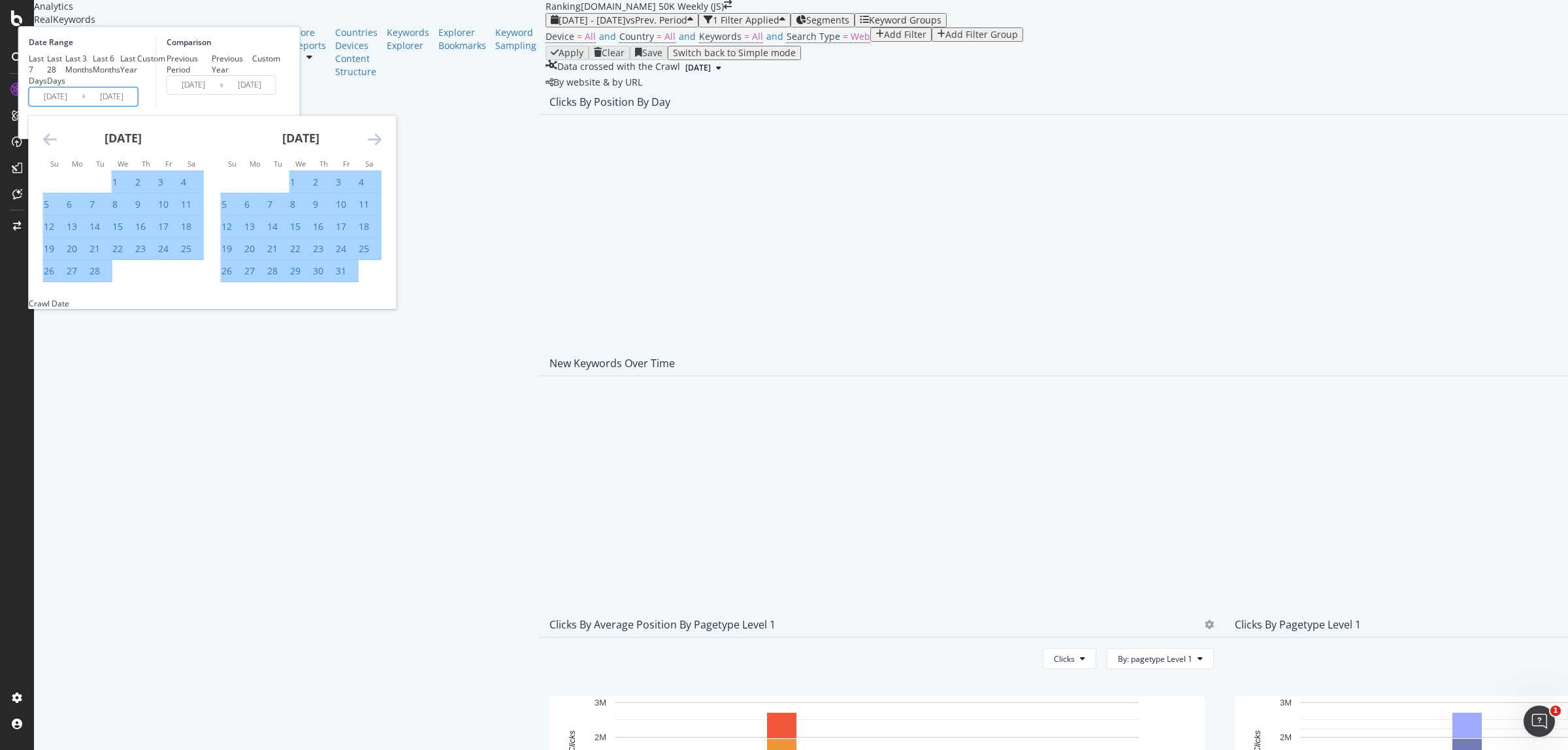
click at [382, 147] on icon "Move forward to switch to the next month." at bounding box center [375, 139] width 14 height 15
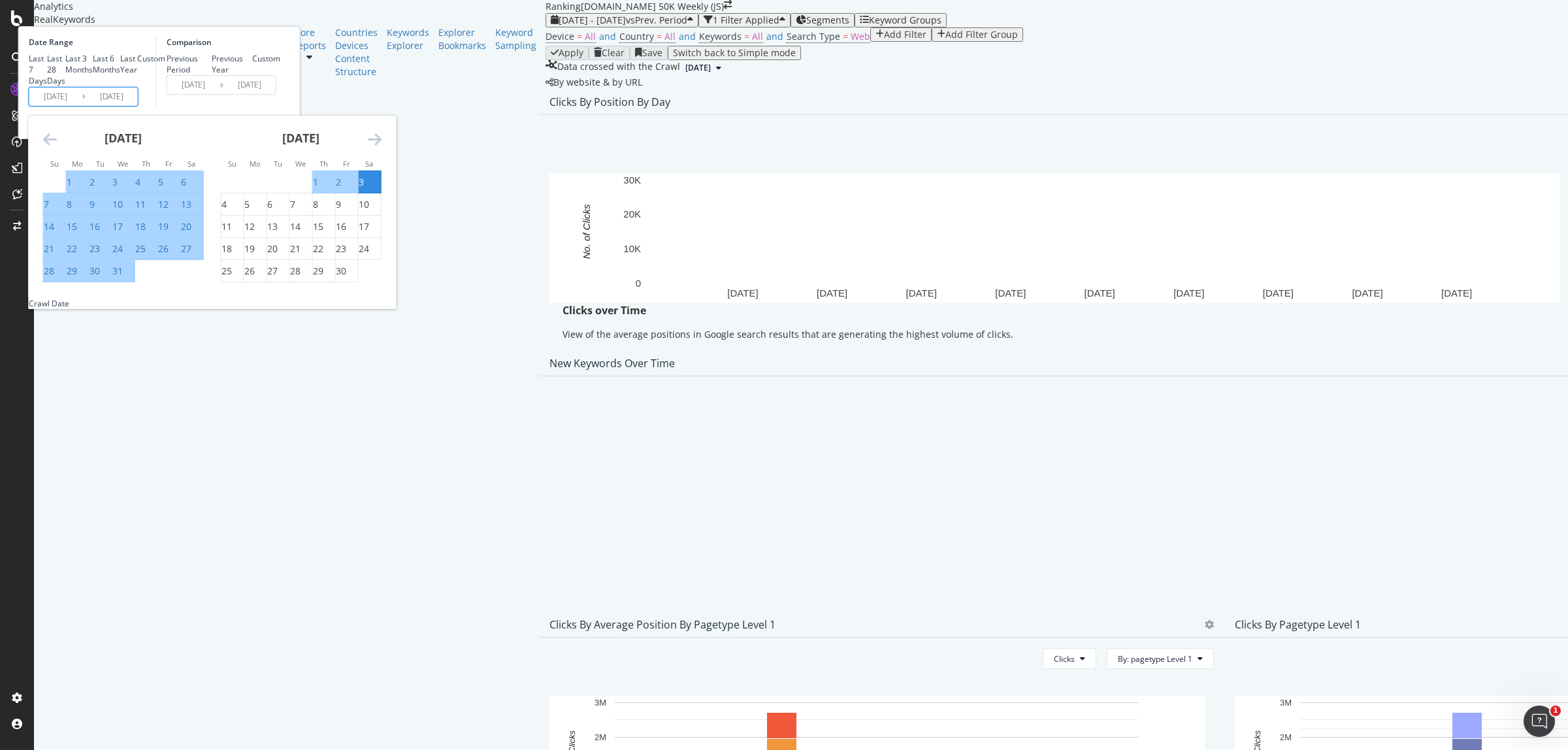
click at [382, 147] on icon "Move forward to switch to the next month." at bounding box center [375, 139] width 14 height 15
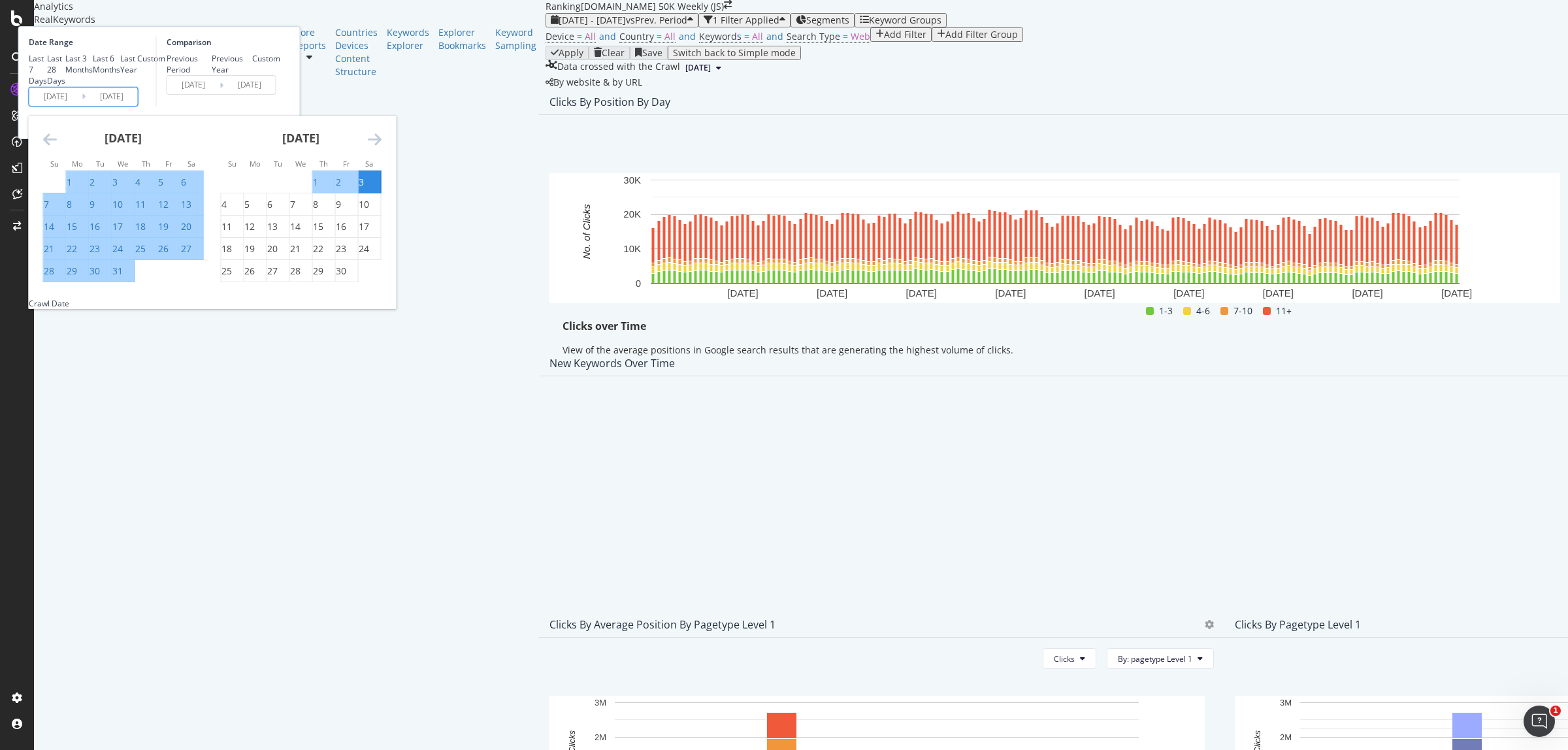
click at [382, 147] on icon "Move forward to switch to the next month." at bounding box center [375, 139] width 14 height 15
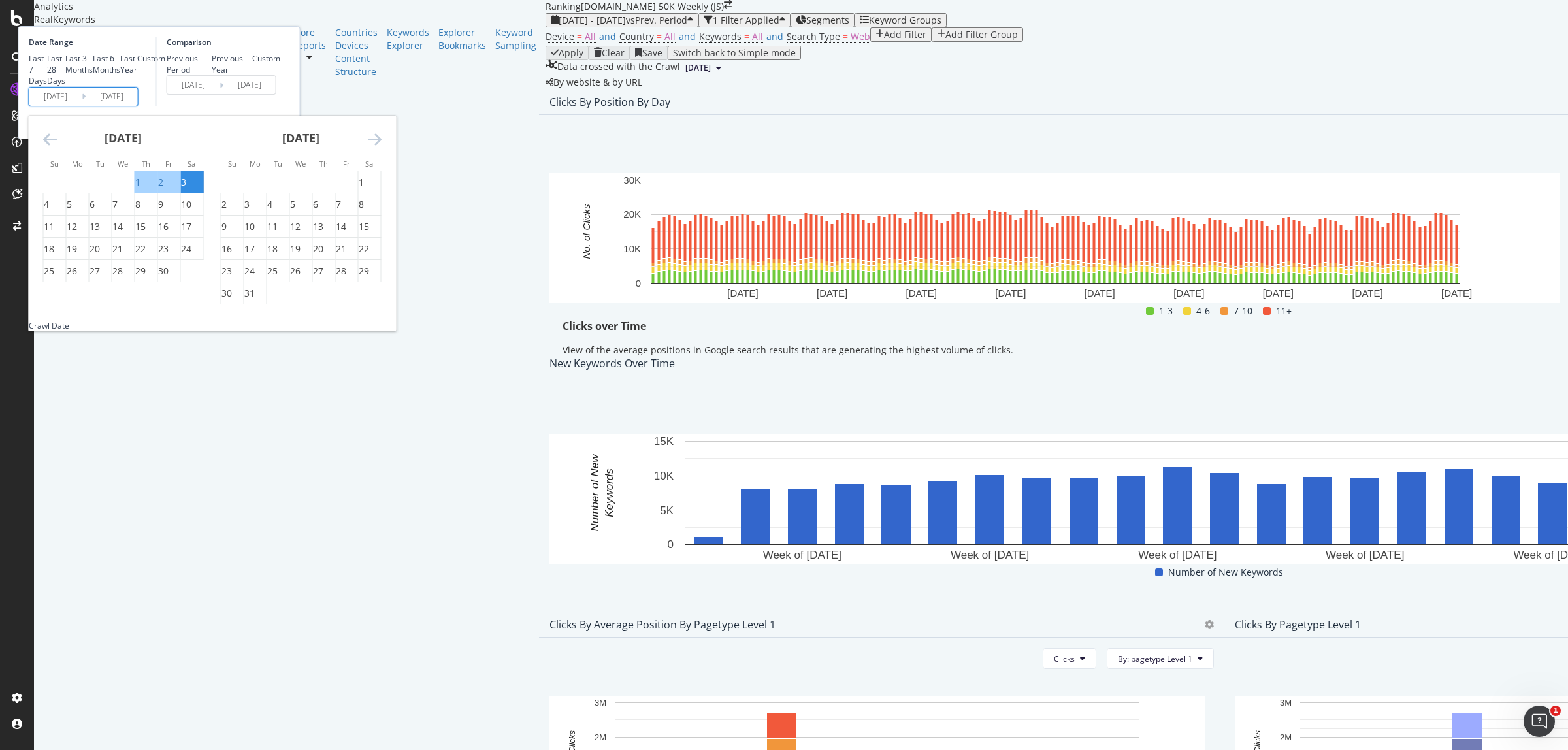
click at [382, 147] on icon "Move forward to switch to the next month." at bounding box center [375, 139] width 14 height 15
click at [57, 147] on icon "Move backward to switch to the previous month." at bounding box center [49, 139] width 14 height 15
click at [187, 189] on div "5" at bounding box center [183, 182] width 5 height 13
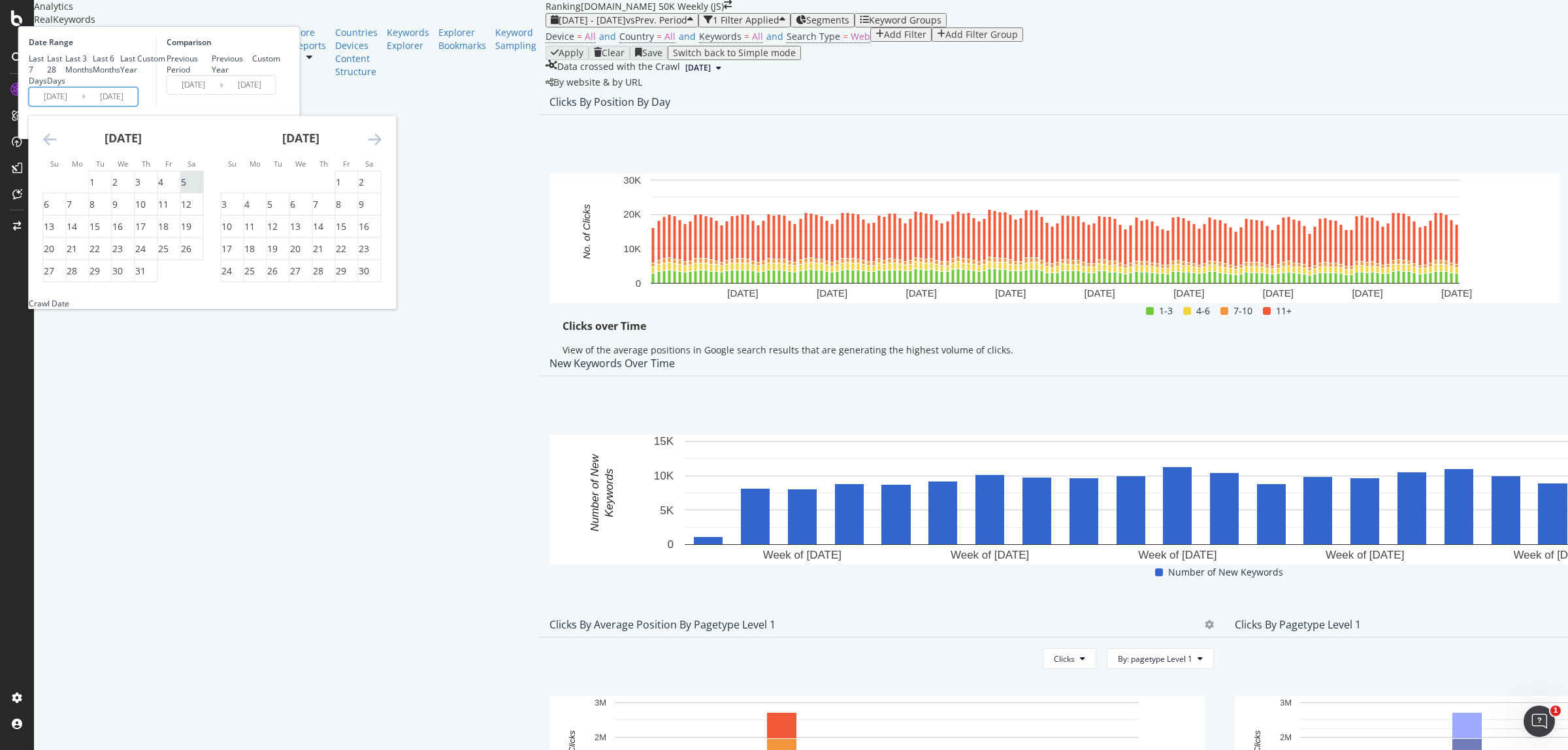
type input "2023/08/05"
type input "2022/05/28"
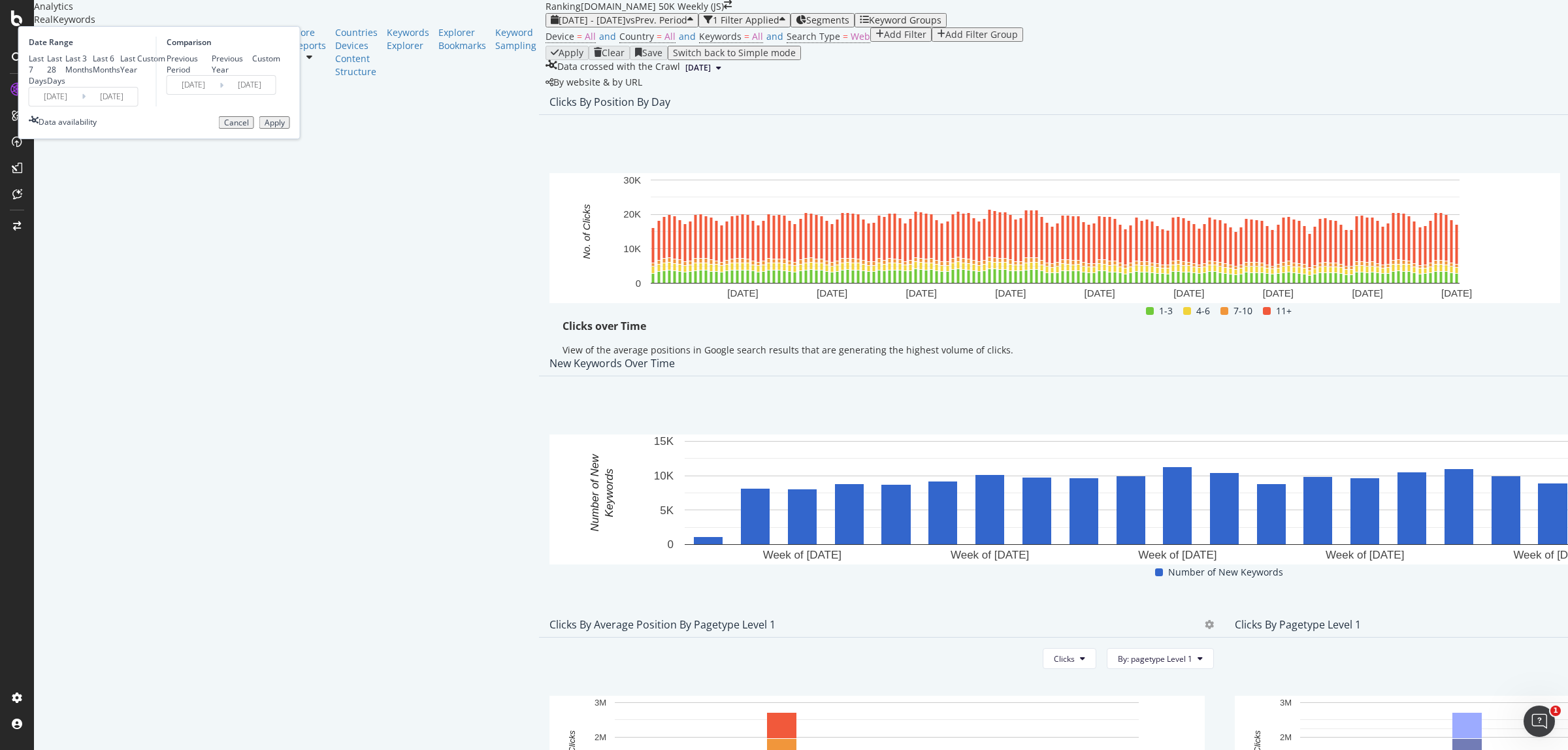
click at [285, 128] on div "Apply" at bounding box center [275, 122] width 20 height 9
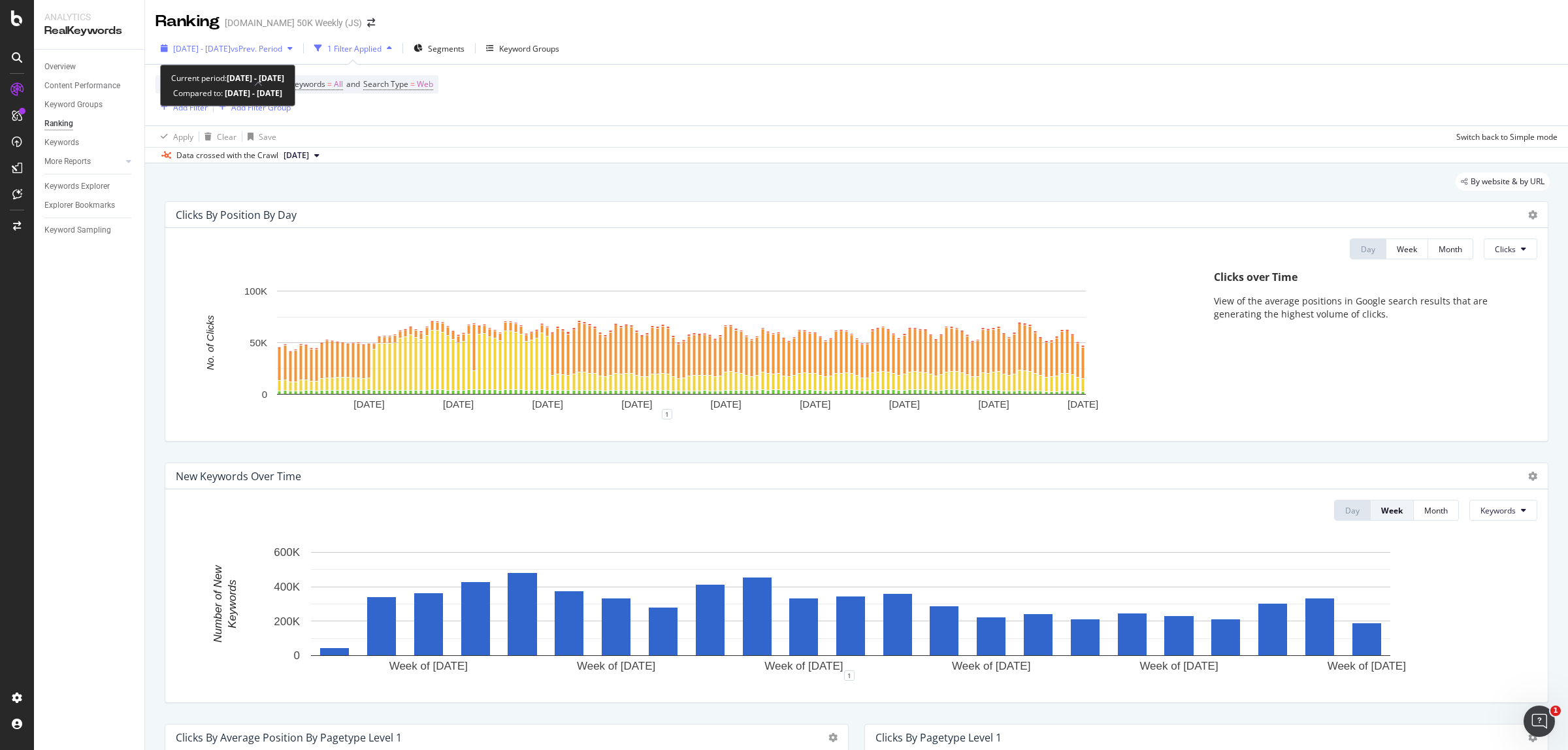
click at [231, 48] on span "2024 Dec. 29th - 2025 May. 31st" at bounding box center [201, 48] width 57 height 11
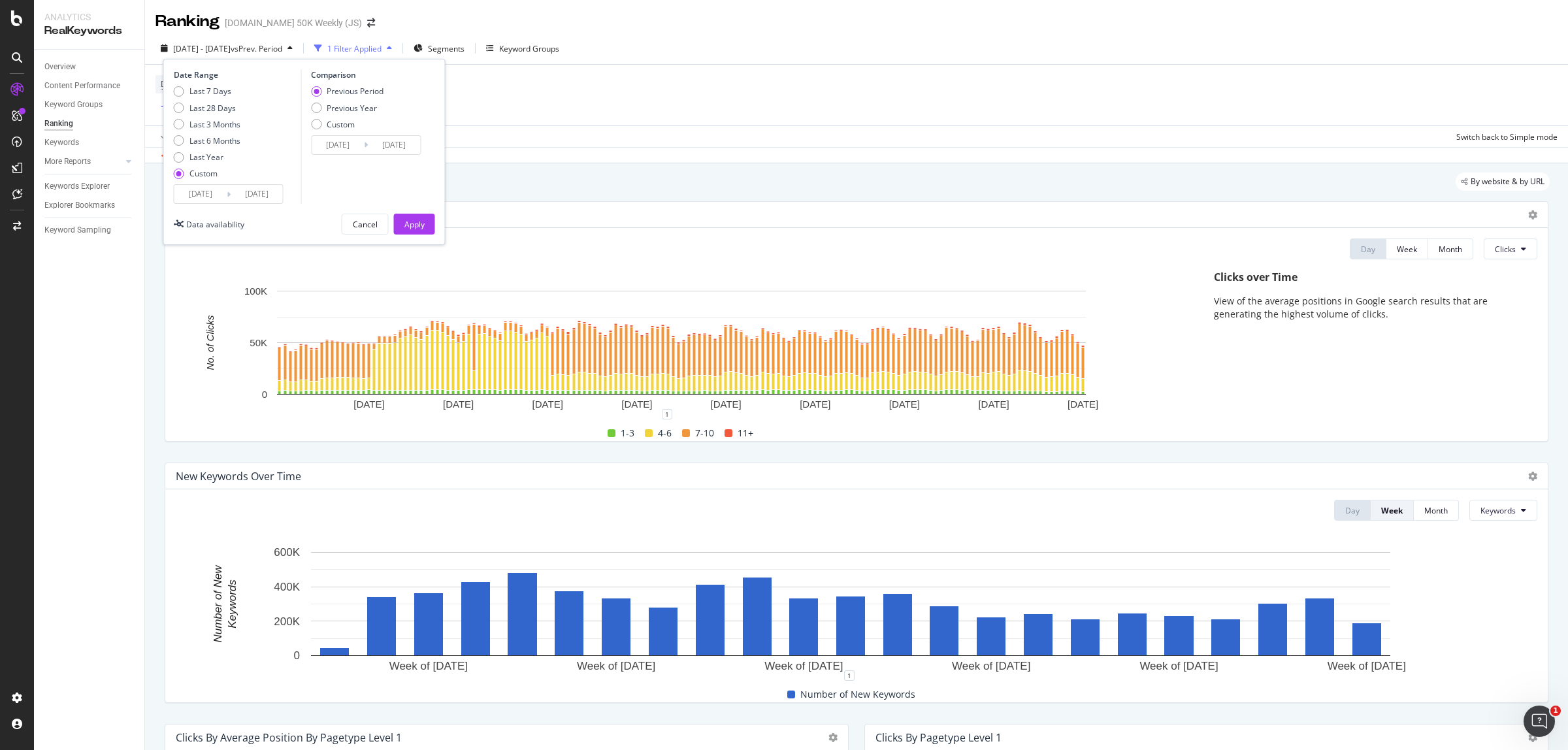
click at [210, 194] on input "2024/12/29" at bounding box center [200, 194] width 52 height 19
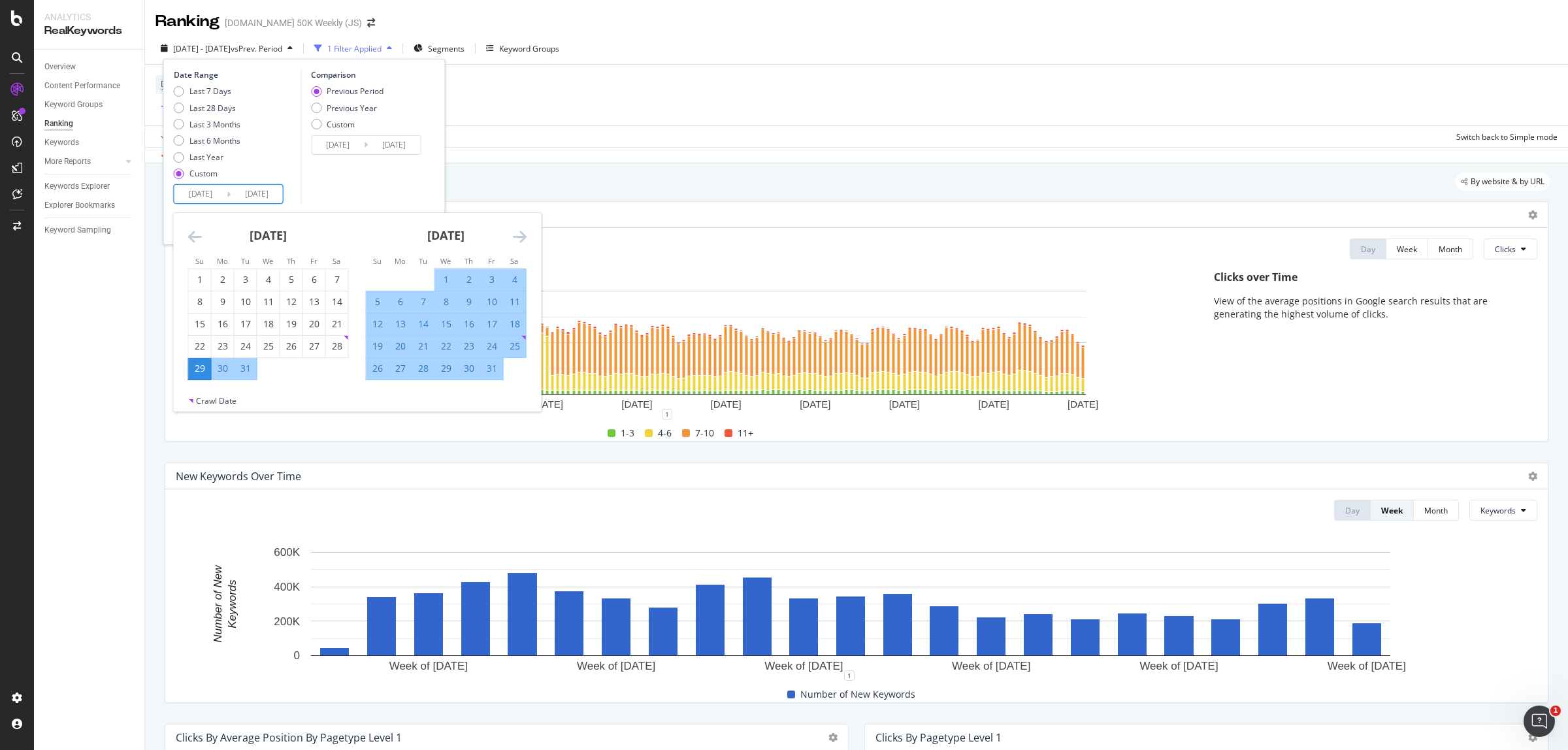
click at [191, 375] on div "29" at bounding box center [200, 369] width 23 height 22
click at [524, 241] on icon "Move forward to switch to the next month." at bounding box center [519, 236] width 14 height 15
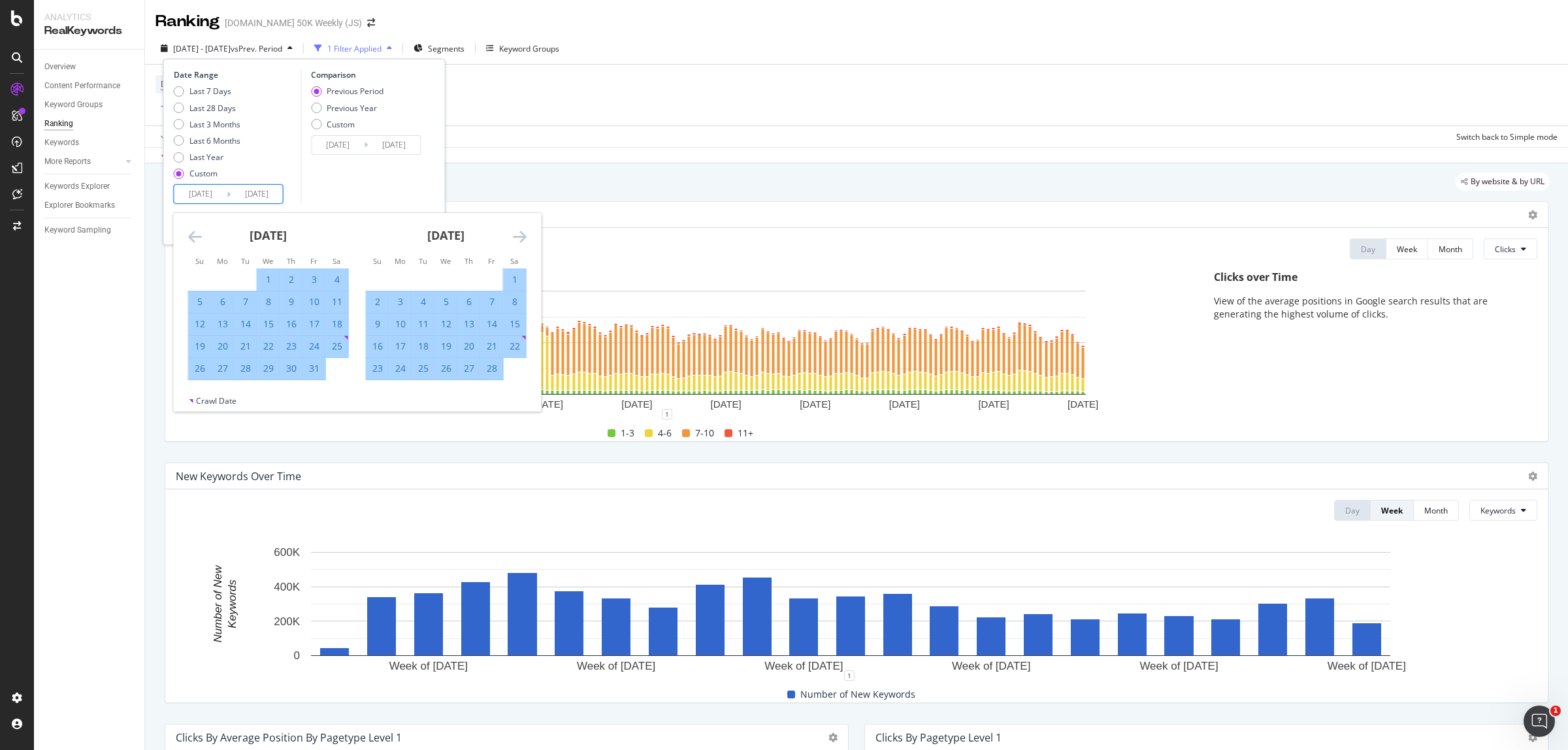
click at [524, 241] on icon "Move forward to switch to the next month." at bounding box center [519, 236] width 14 height 15
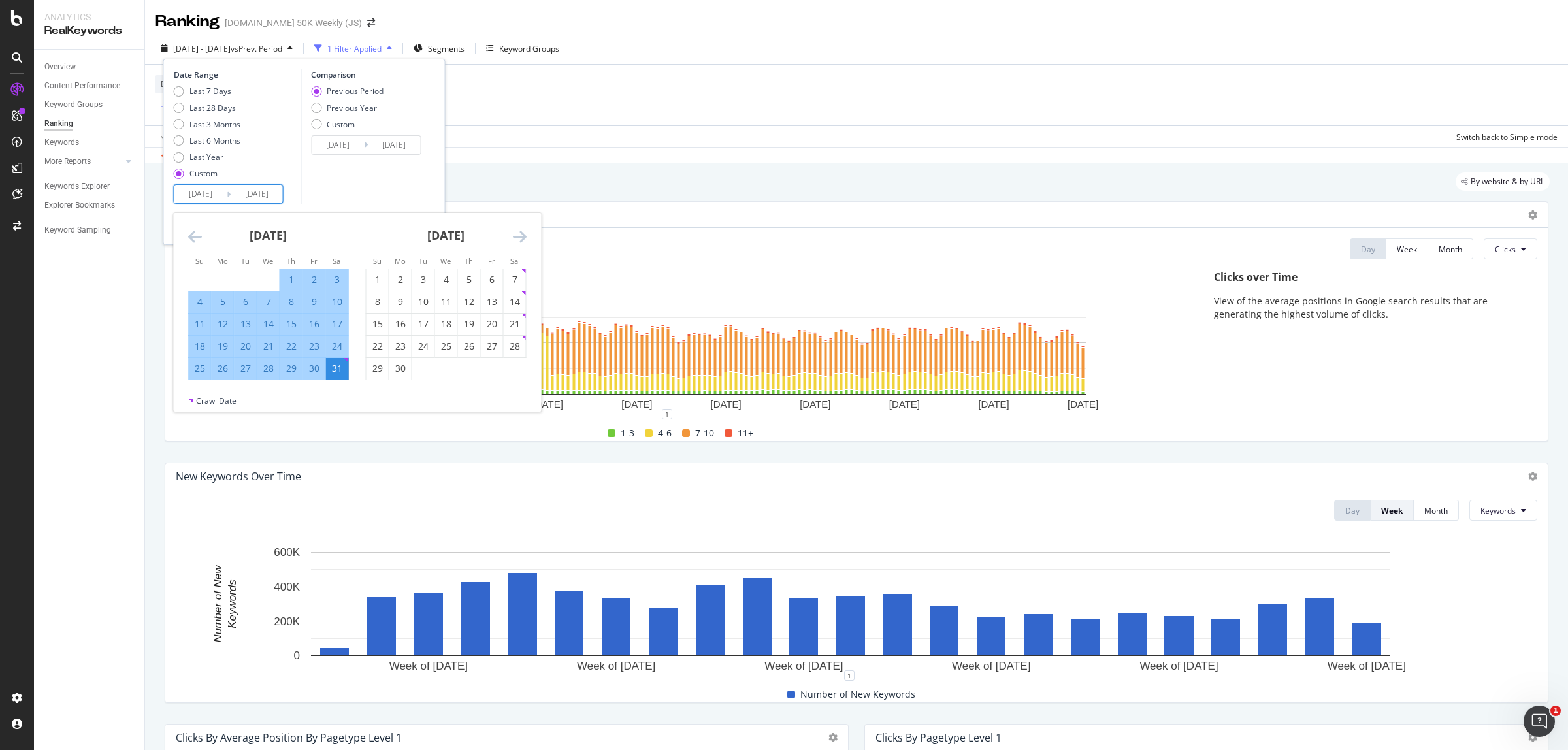
click at [524, 241] on icon "Move forward to switch to the next month." at bounding box center [519, 236] width 14 height 15
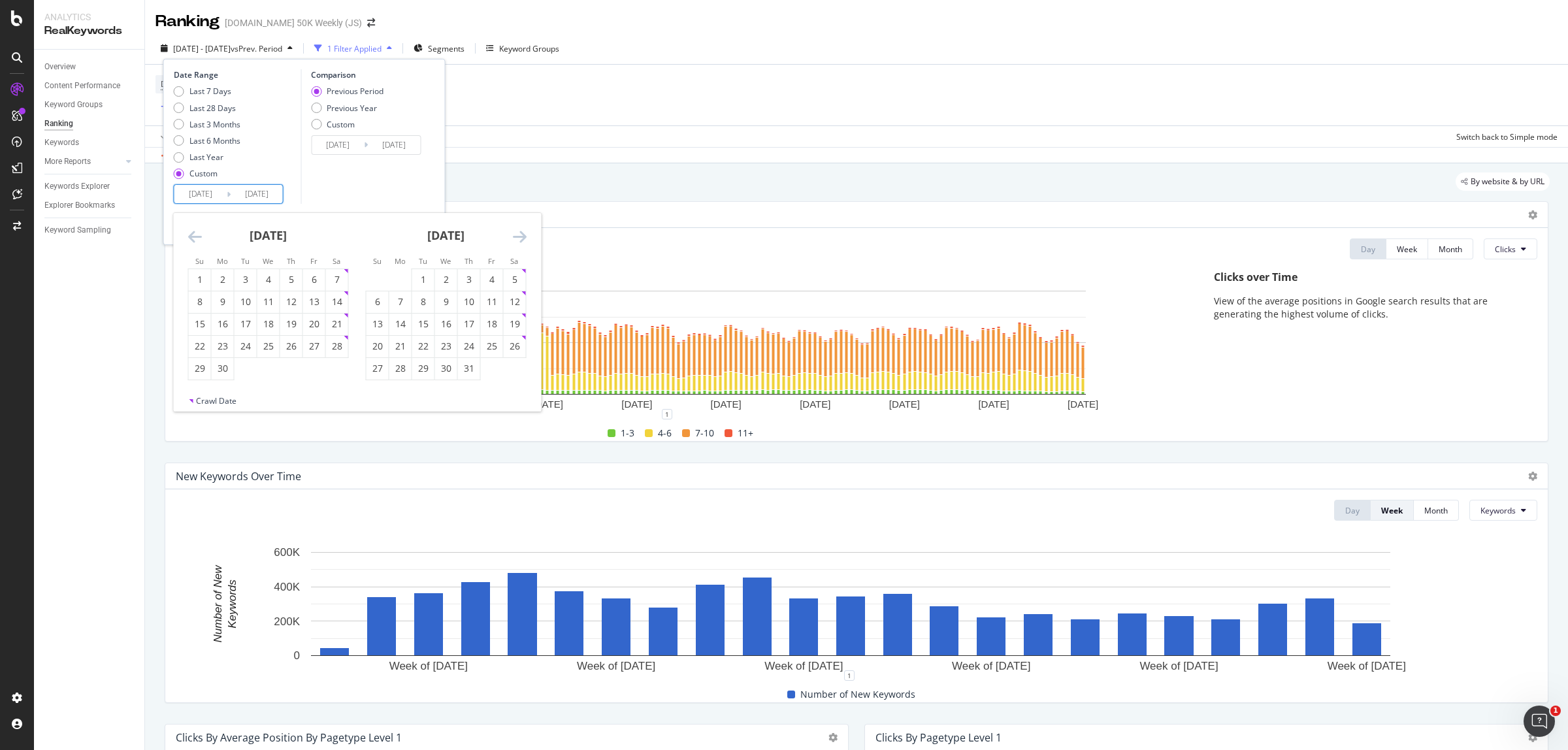
click at [524, 241] on icon "Move forward to switch to the next month." at bounding box center [519, 236] width 14 height 15
click at [516, 279] on div "2" at bounding box center [515, 279] width 23 height 13
type input "[DATE]"
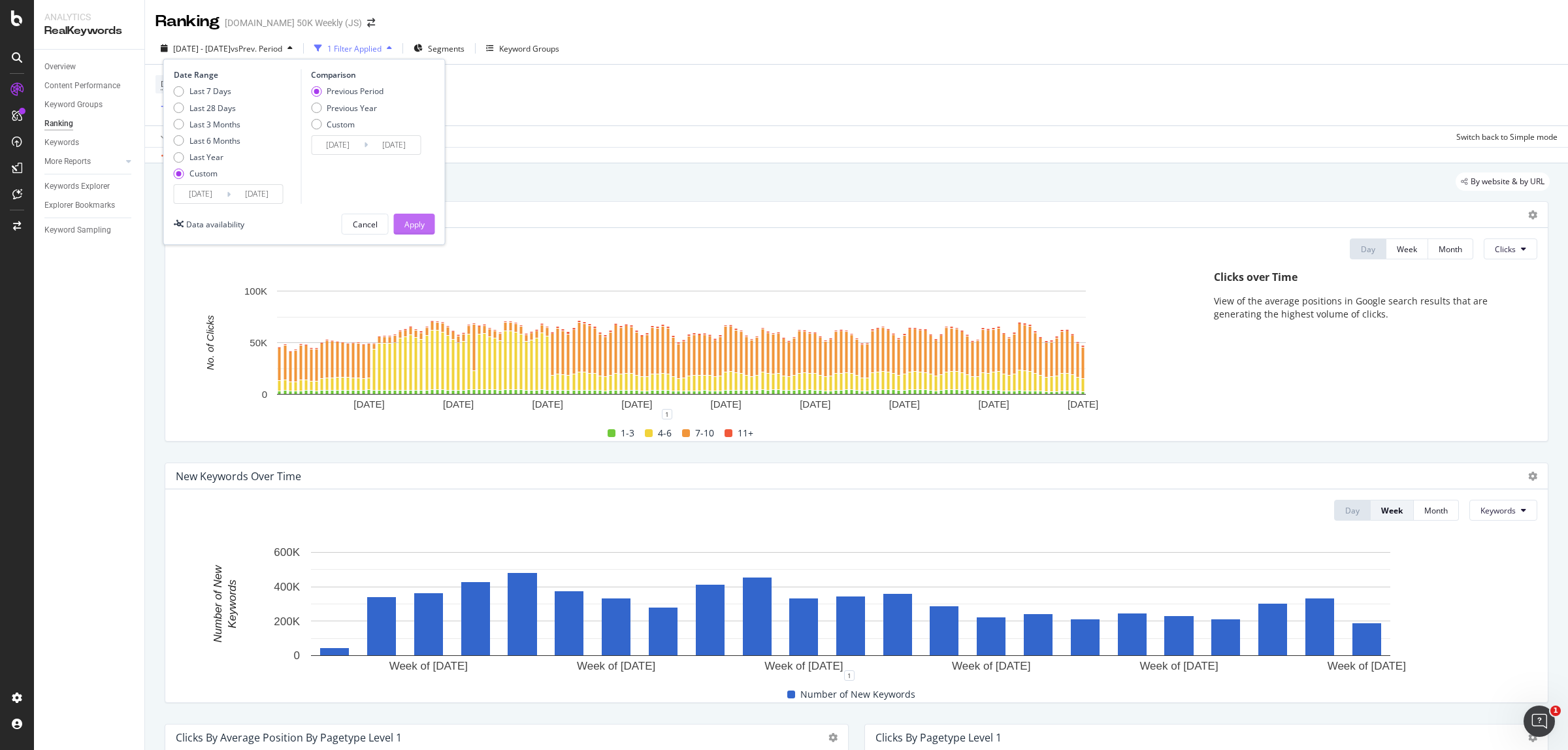
click at [426, 226] on button "Apply" at bounding box center [414, 224] width 41 height 21
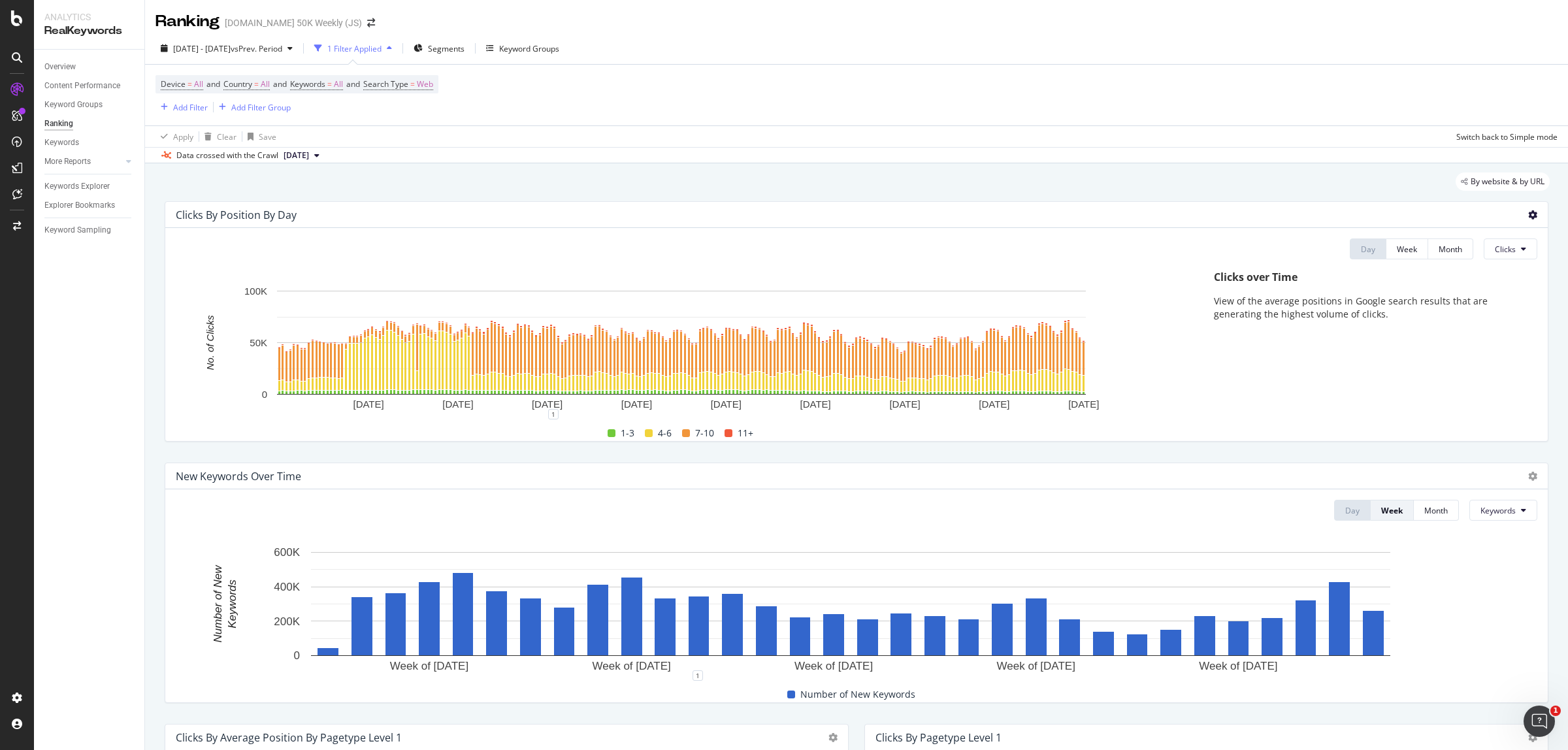
click at [1528, 217] on icon at bounding box center [1532, 215] width 9 height 9
click at [1467, 249] on span "Export as CSV" at bounding box center [1469, 252] width 73 height 12
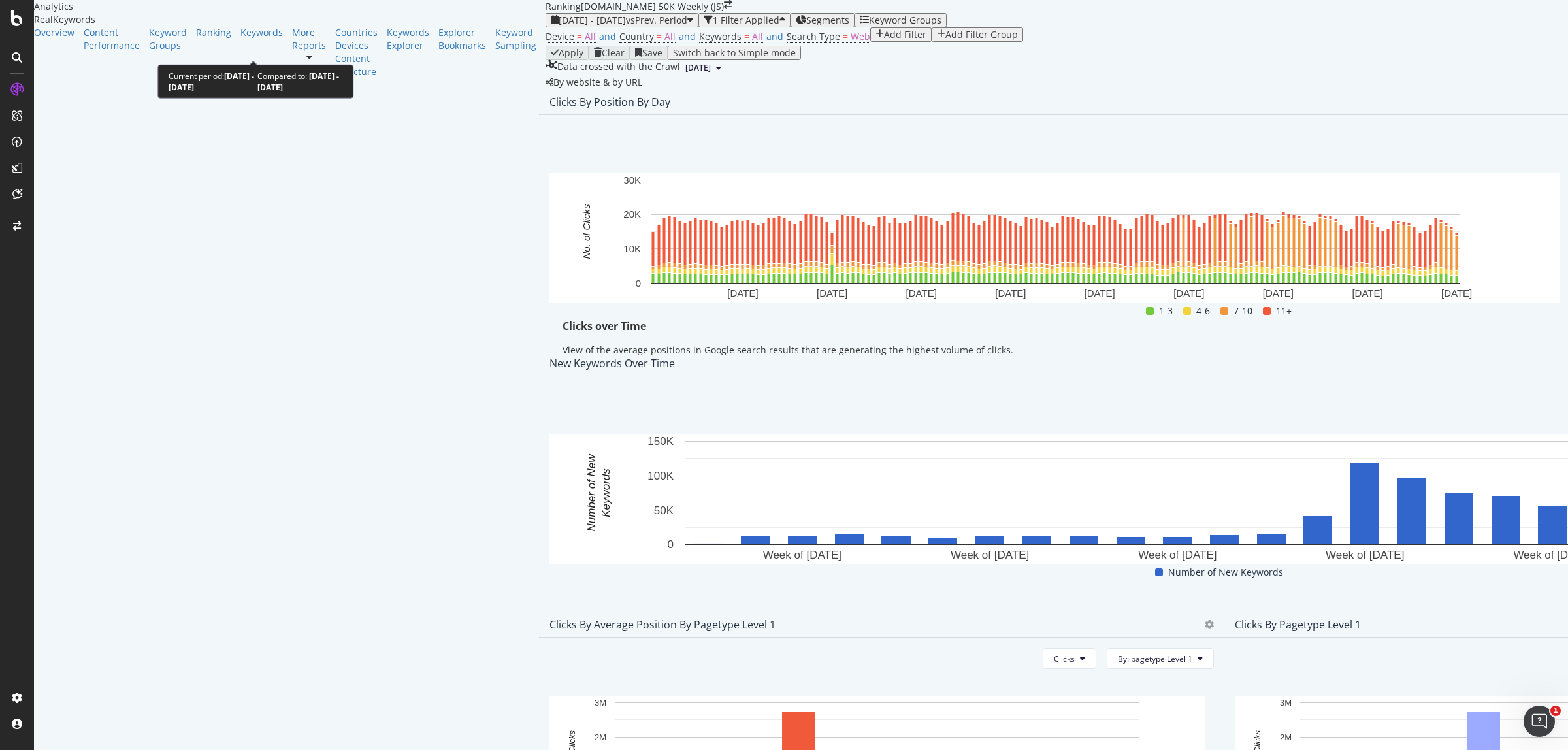
click at [559, 26] on span "[DATE] - [DATE]" at bounding box center [592, 19] width 67 height 12
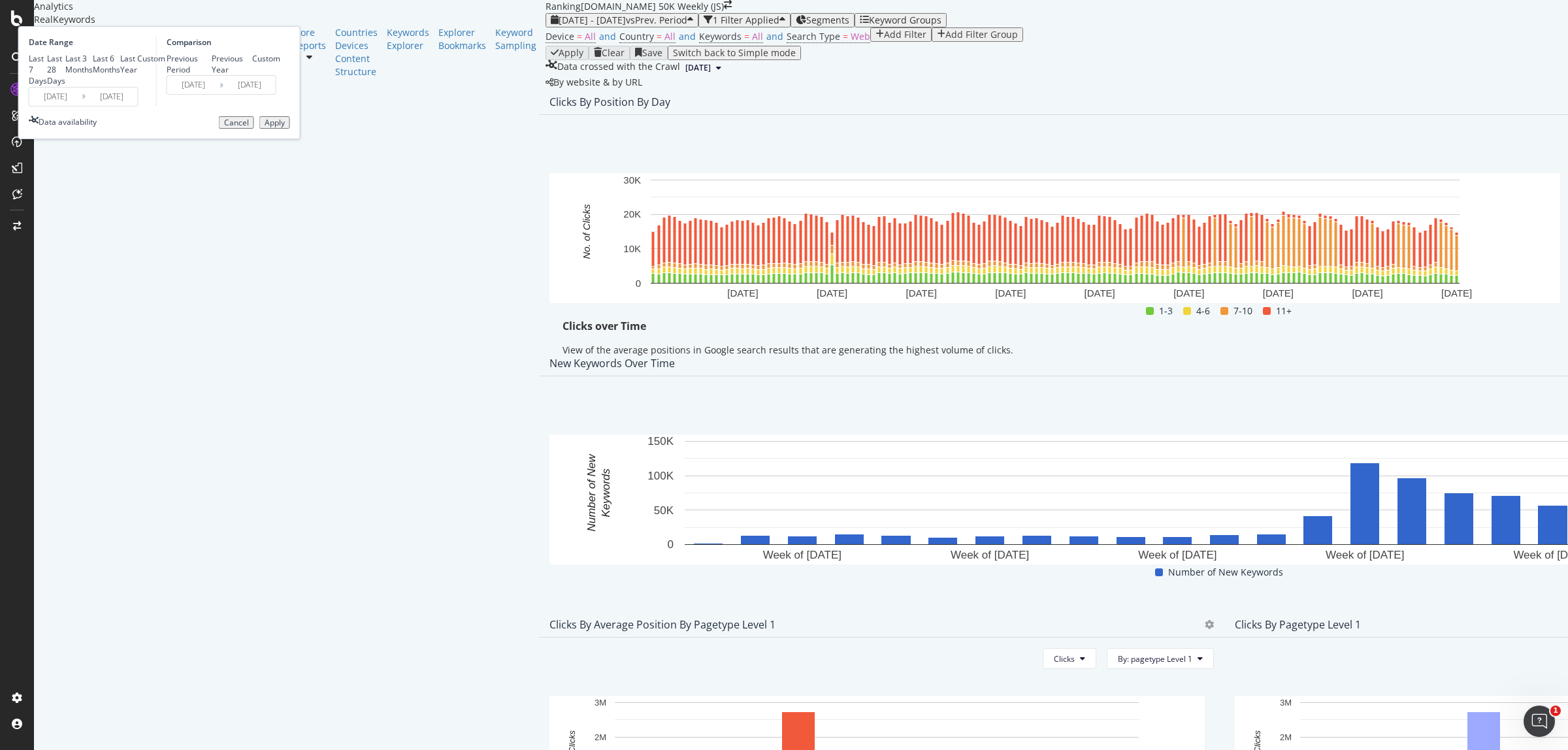
click at [82, 106] on input "[DATE]" at bounding box center [55, 96] width 52 height 19
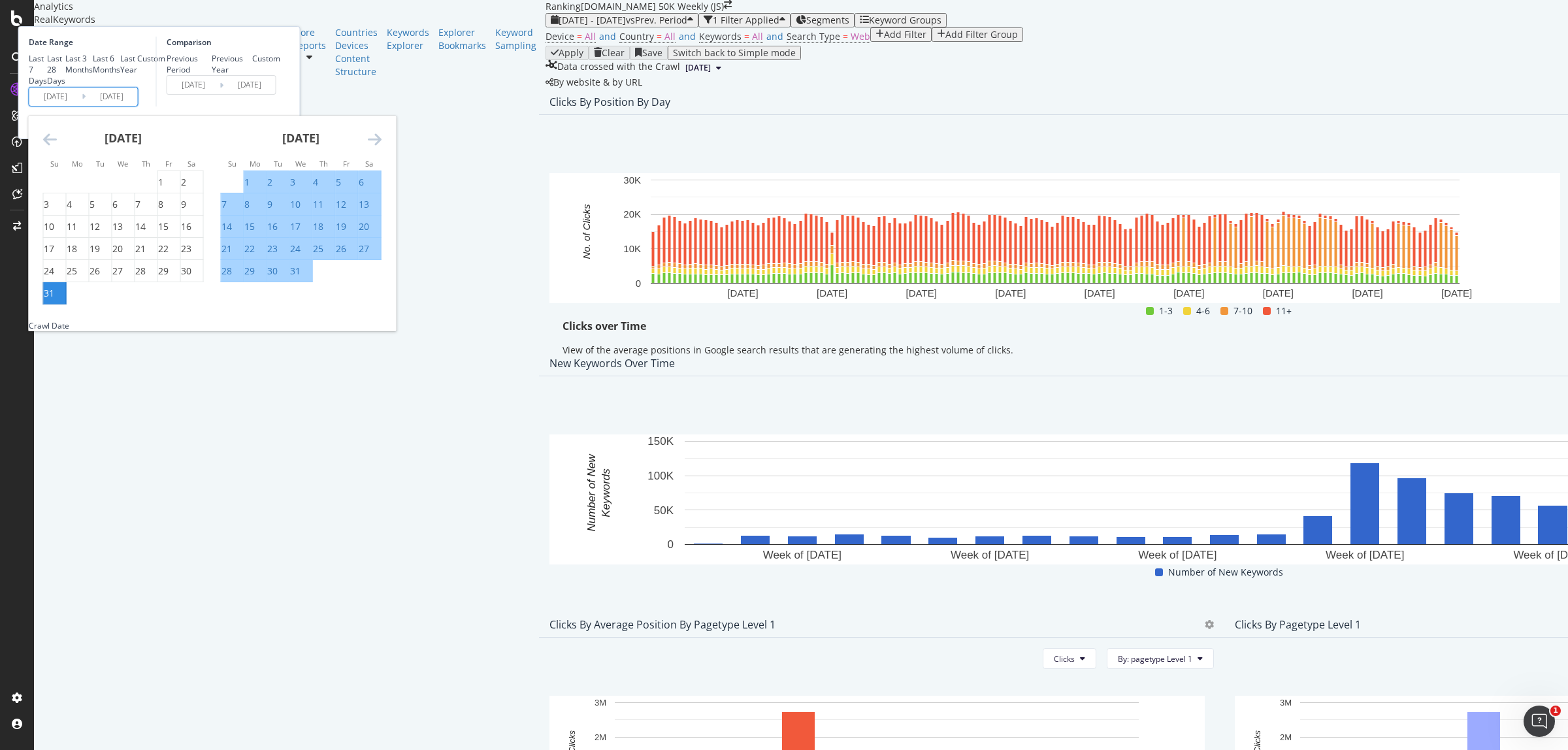
click at [54, 300] on div "31" at bounding box center [48, 293] width 10 height 13
click at [382, 147] on icon "Move forward to switch to the next month." at bounding box center [375, 139] width 14 height 15
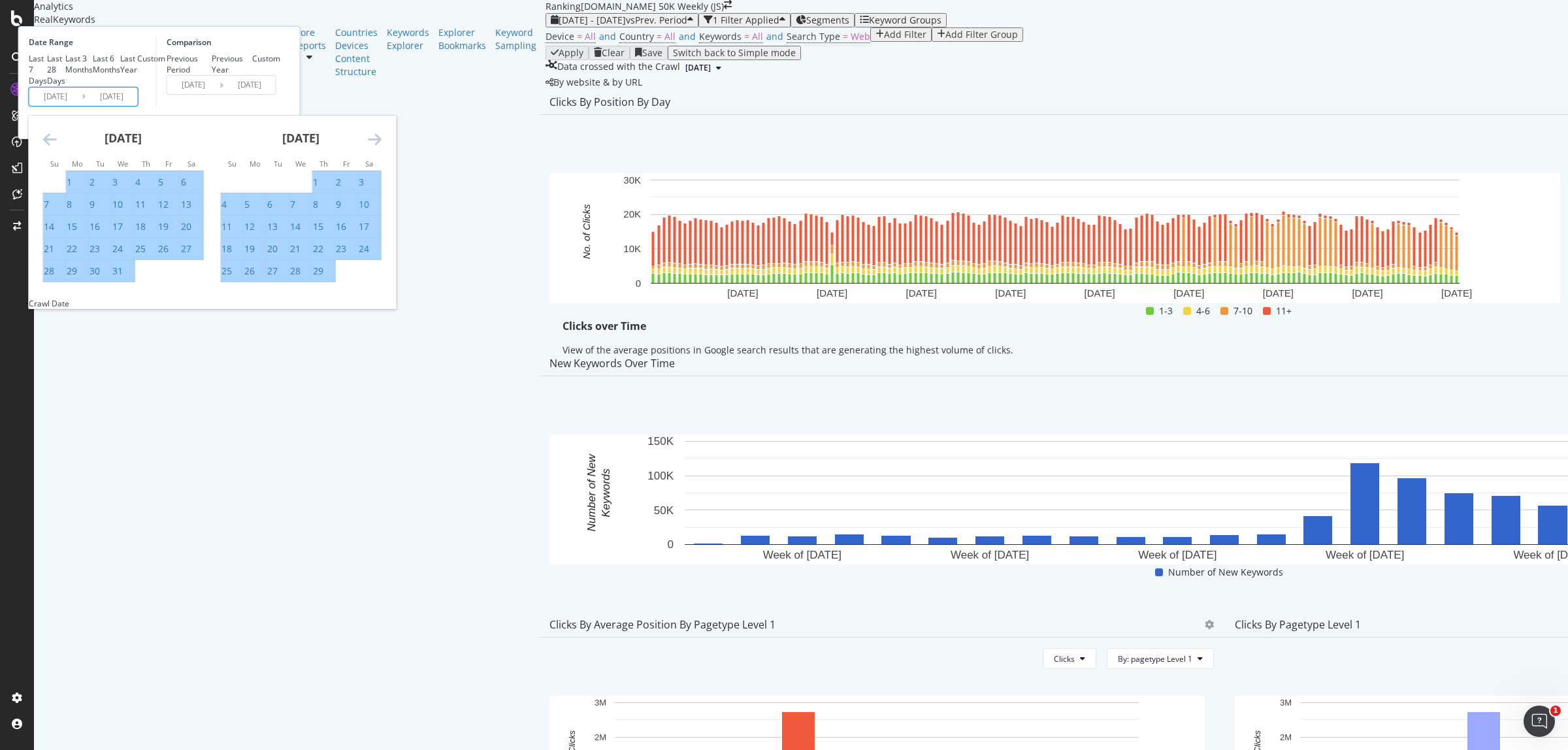
click at [382, 147] on icon "Move forward to switch to the next month." at bounding box center [375, 139] width 14 height 15
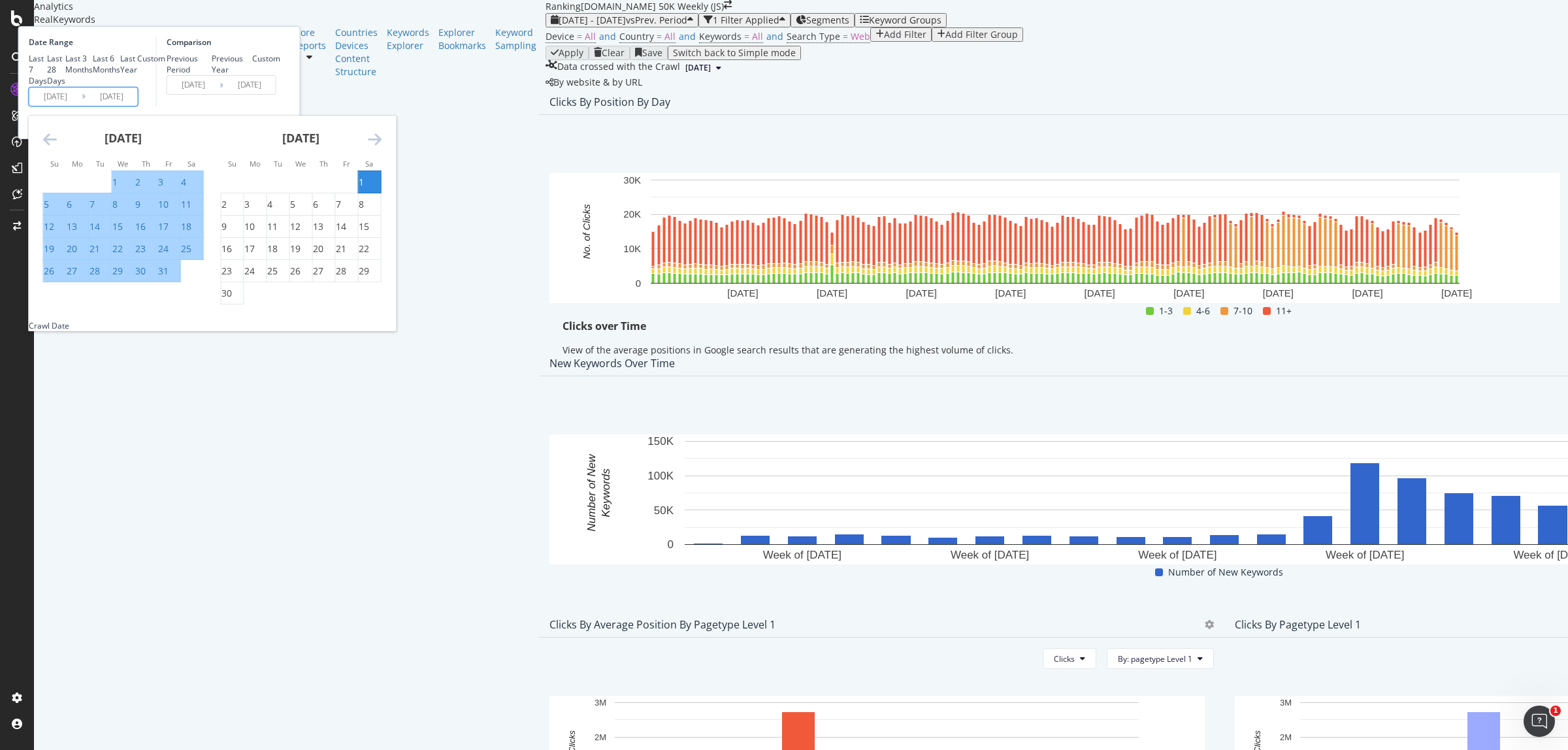
click at [382, 147] on icon "Move forward to switch to the next month." at bounding box center [375, 139] width 14 height 15
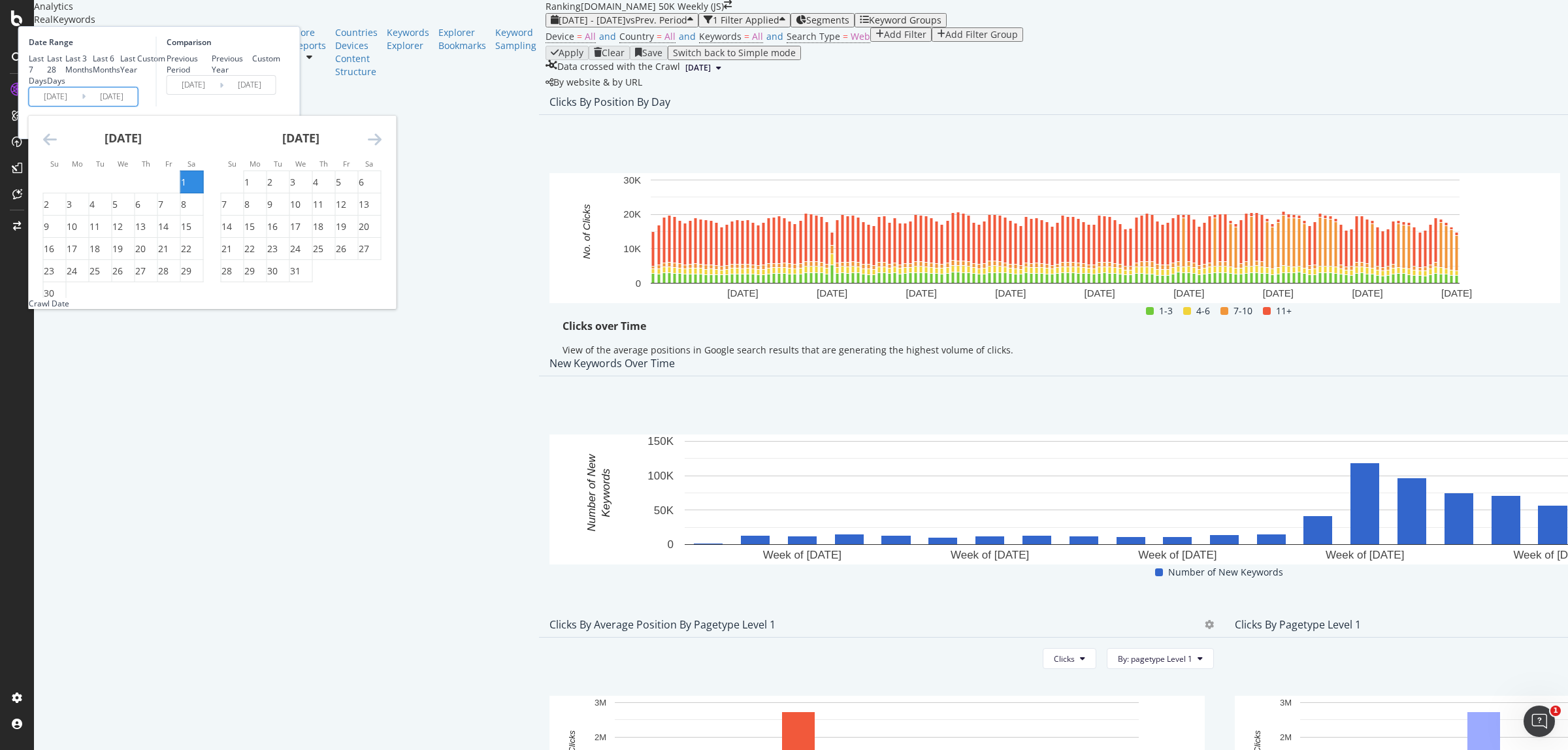
click at [382, 147] on icon "Move forward to switch to the next month." at bounding box center [375, 139] width 14 height 15
click at [364, 189] on div "3" at bounding box center [361, 182] width 5 height 13
type input "2024/08/03"
type input "2023/05/27"
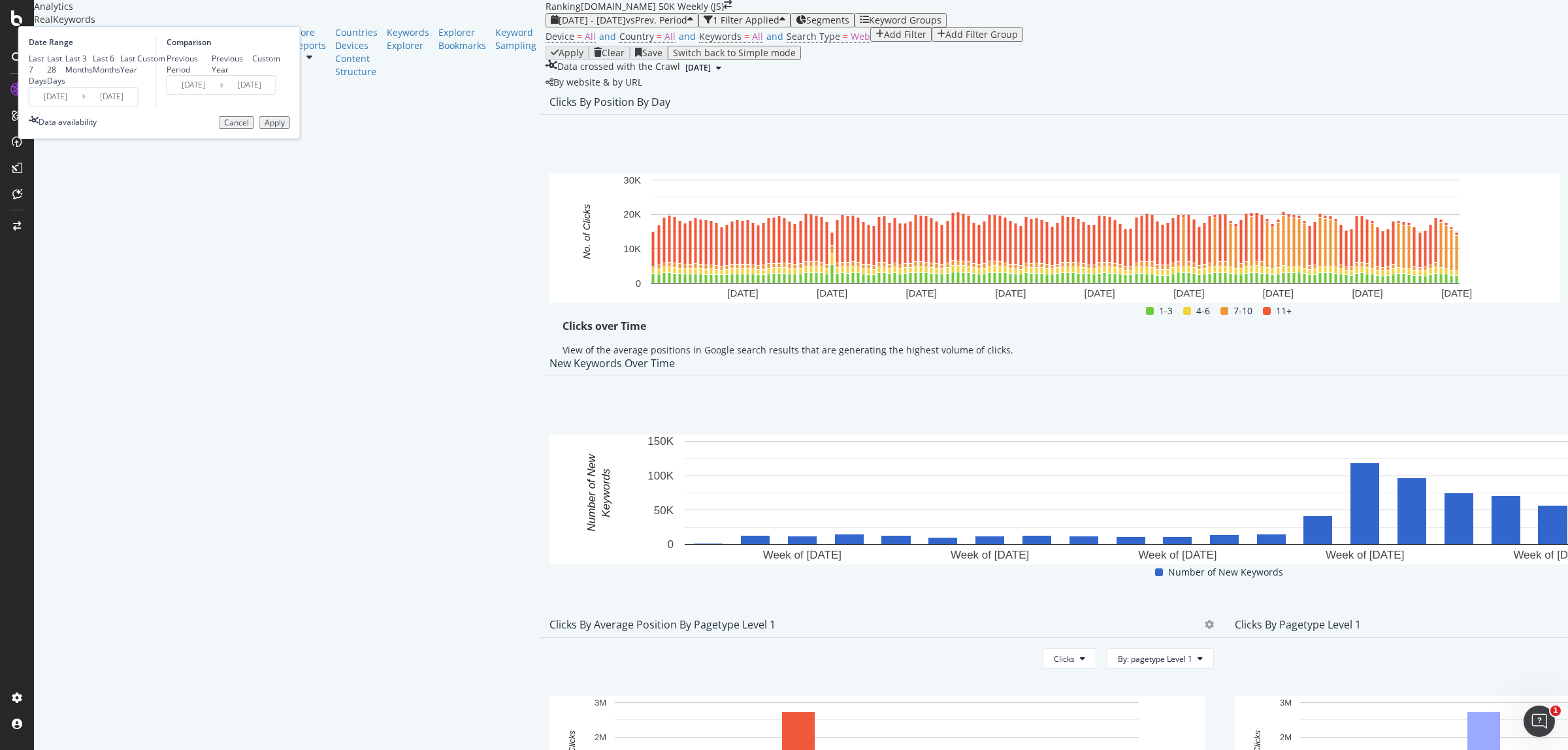
click at [290, 129] on button "Apply" at bounding box center [275, 123] width 31 height 13
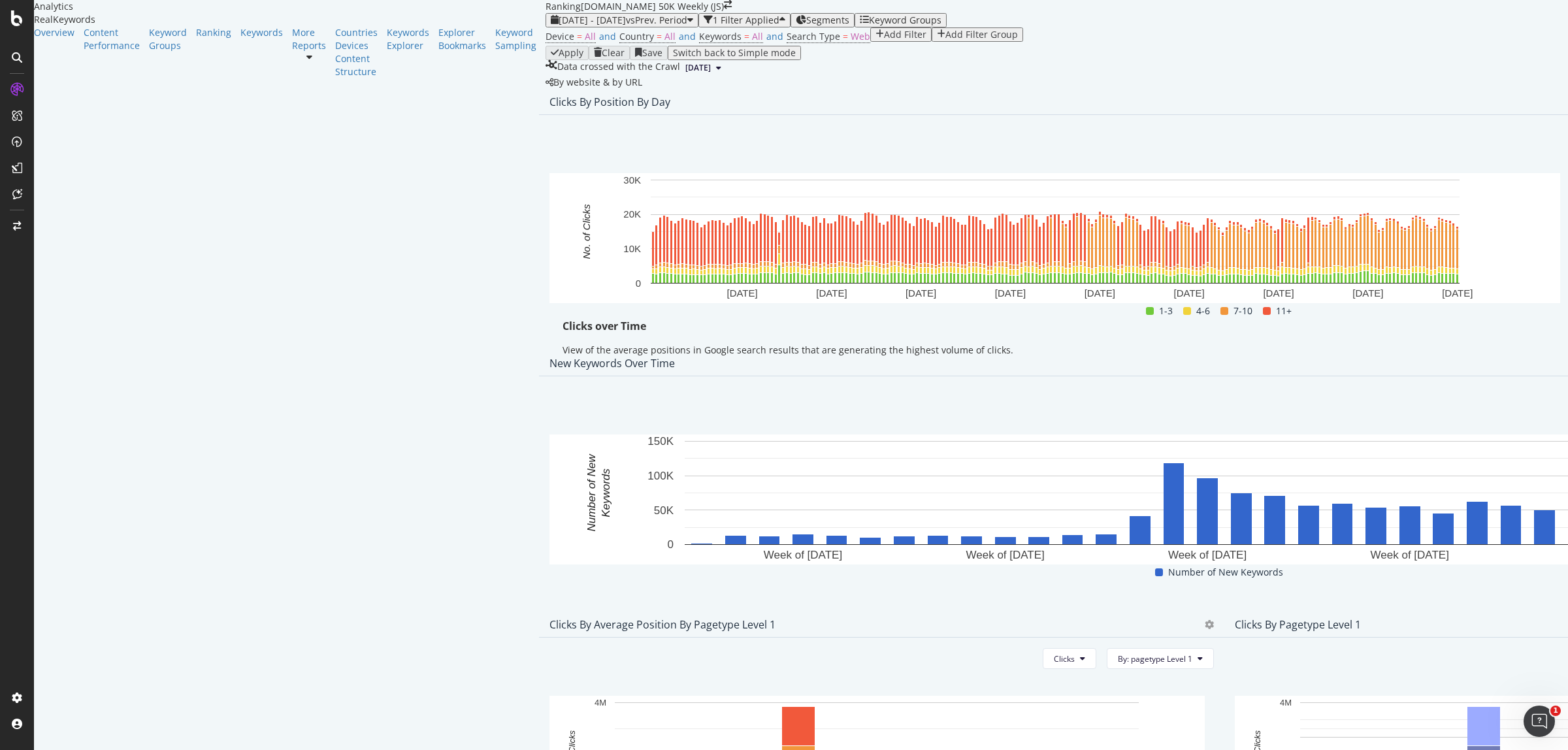
click at [1455, 256] on span "Export as CSV" at bounding box center [1469, 252] width 73 height 12
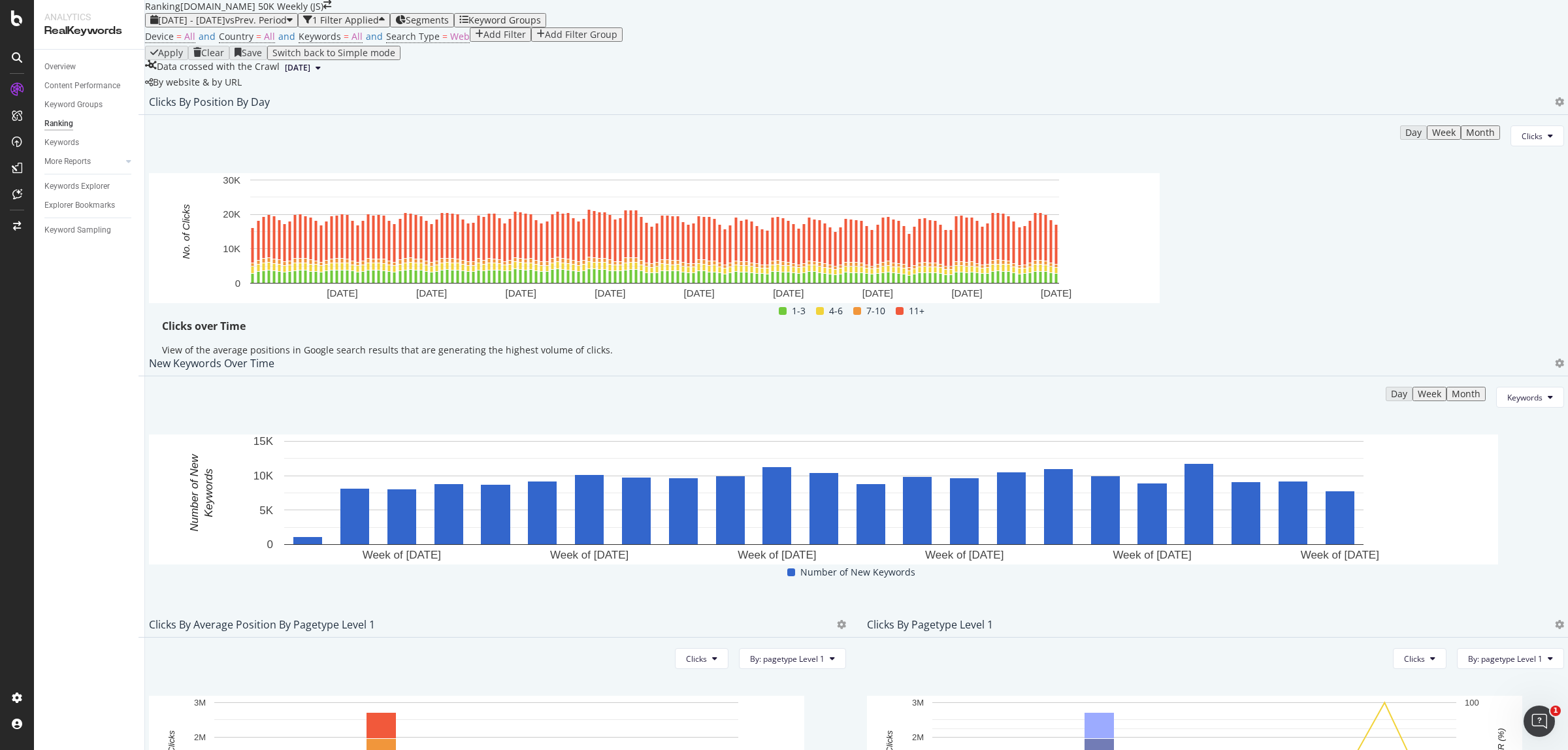
click at [1551, 13] on div "Ranking [DOMAIN_NAME] 50K Weekly (JS)" at bounding box center [857, 6] width 1423 height 13
click at [225, 26] on span "[DATE] - [DATE]" at bounding box center [191, 19] width 67 height 12
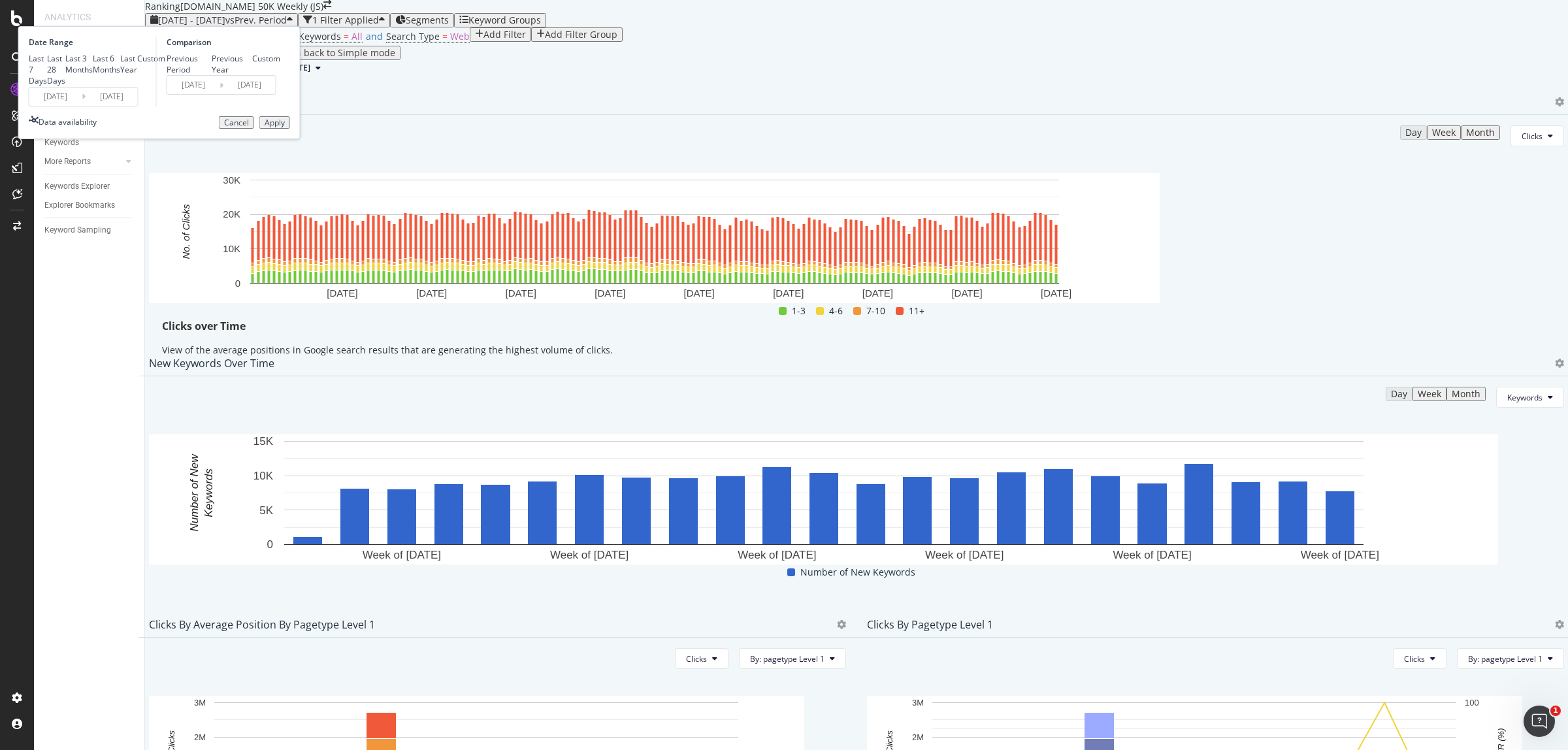
click at [82, 106] on input "[DATE]" at bounding box center [55, 96] width 52 height 19
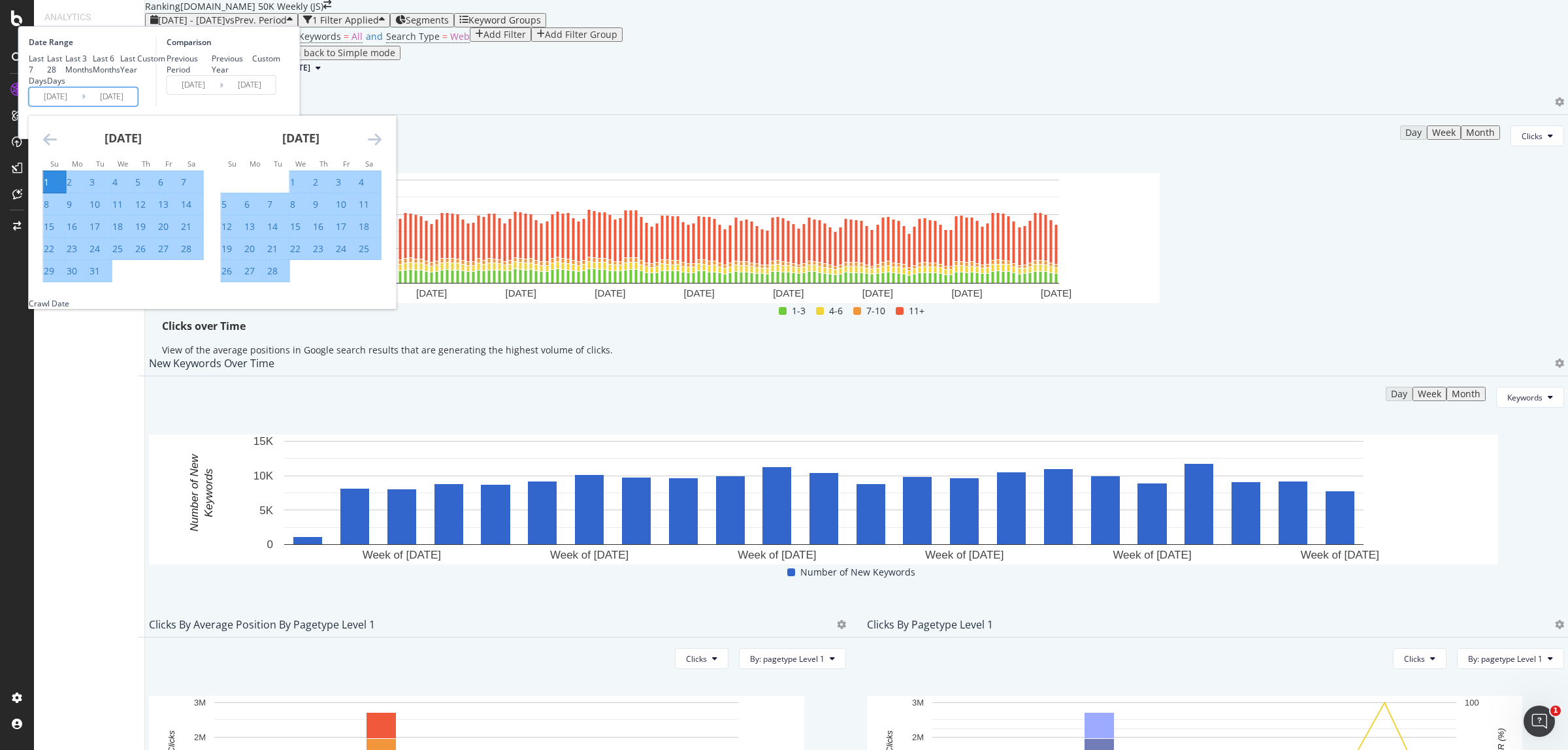
click at [49, 189] on div "1" at bounding box center [46, 182] width 5 height 13
click at [382, 147] on icon "Move forward to switch to the next month." at bounding box center [375, 139] width 14 height 15
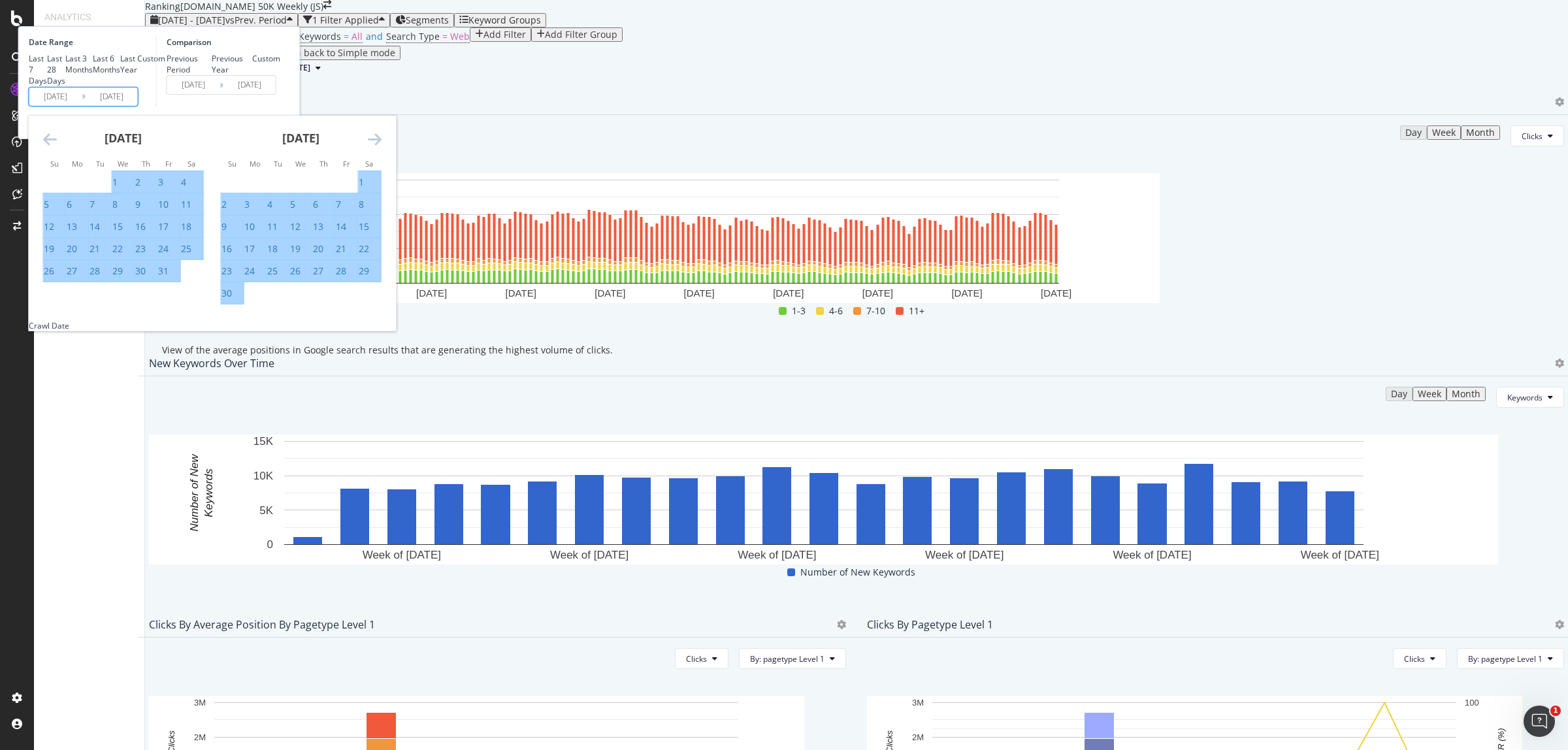
click at [382, 147] on icon "Move forward to switch to the next month." at bounding box center [375, 139] width 14 height 15
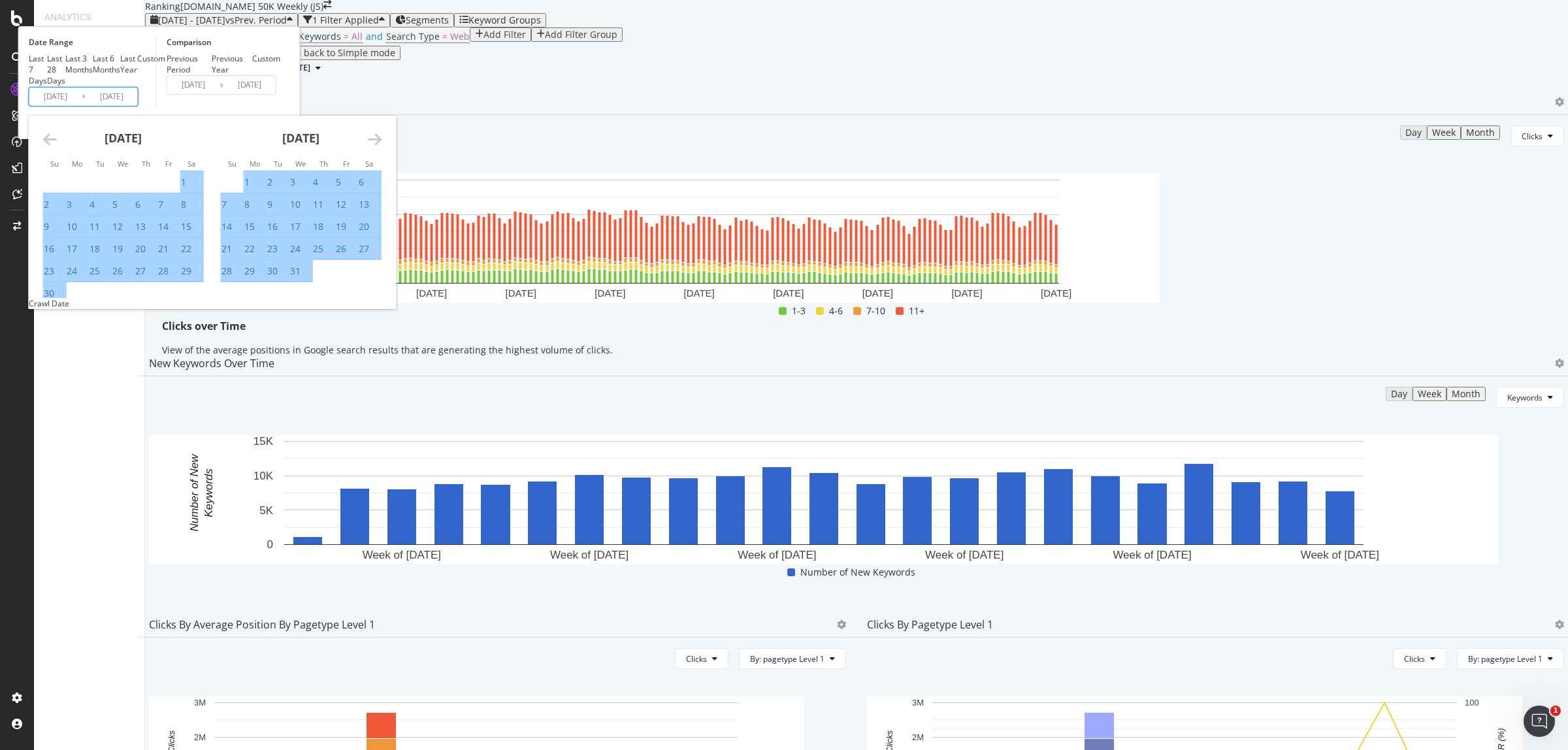
click at [382, 147] on icon "Move forward to switch to the next month." at bounding box center [375, 139] width 14 height 15
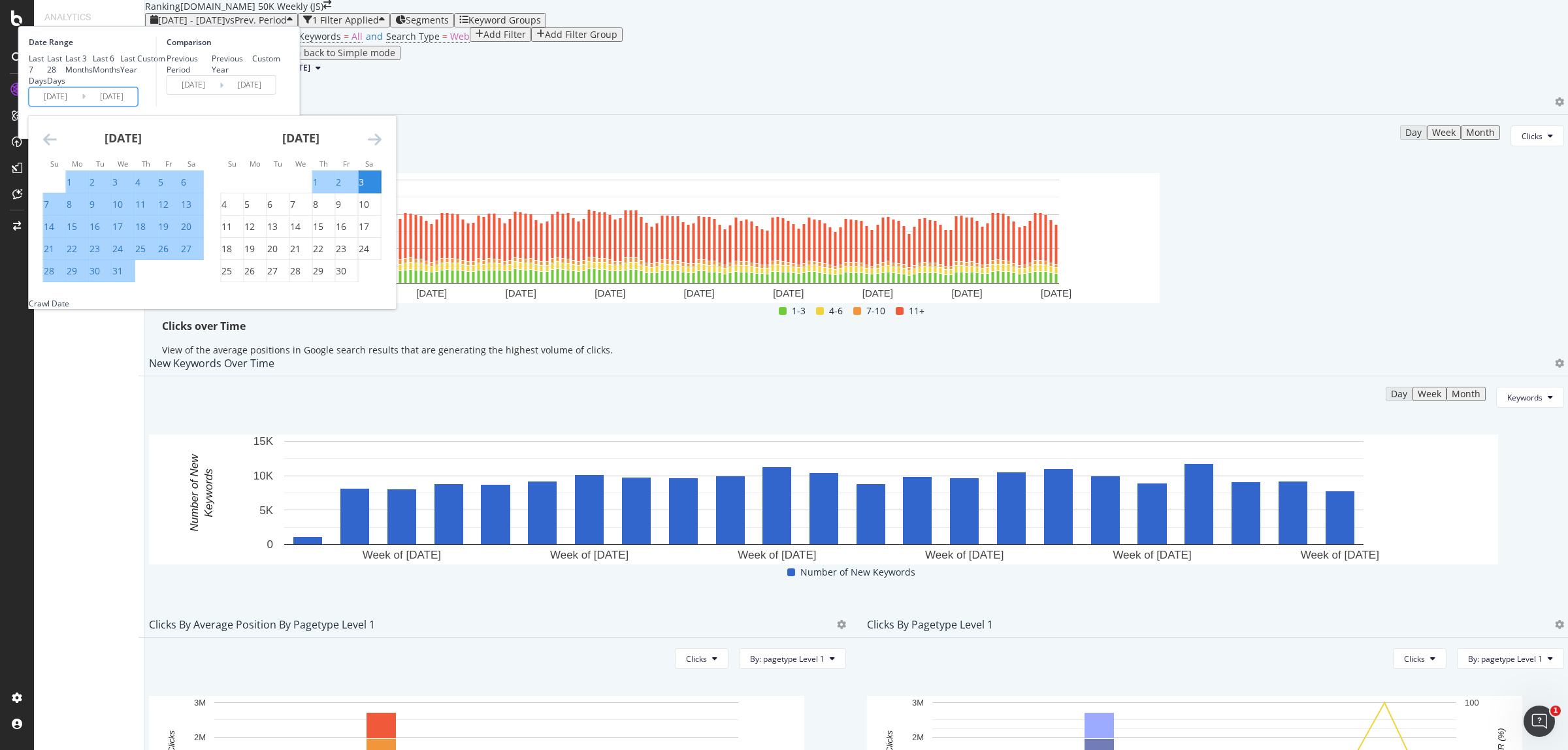
click at [382, 147] on icon "Move forward to switch to the next month." at bounding box center [375, 139] width 14 height 15
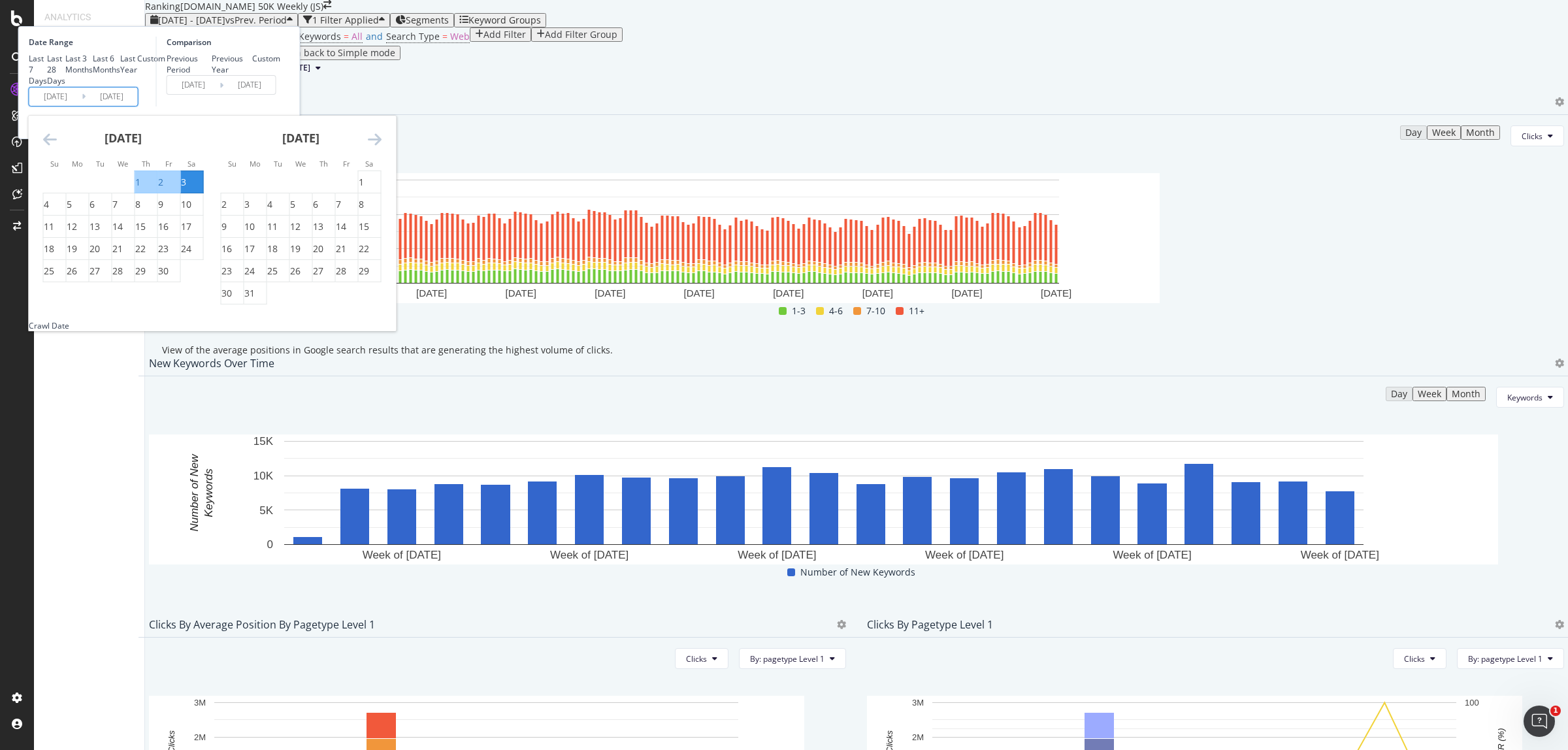
click at [382, 147] on icon "Move forward to switch to the next month." at bounding box center [375, 139] width 14 height 15
click at [364, 189] on div "5" at bounding box center [361, 182] width 5 height 13
type input "[DATE]"
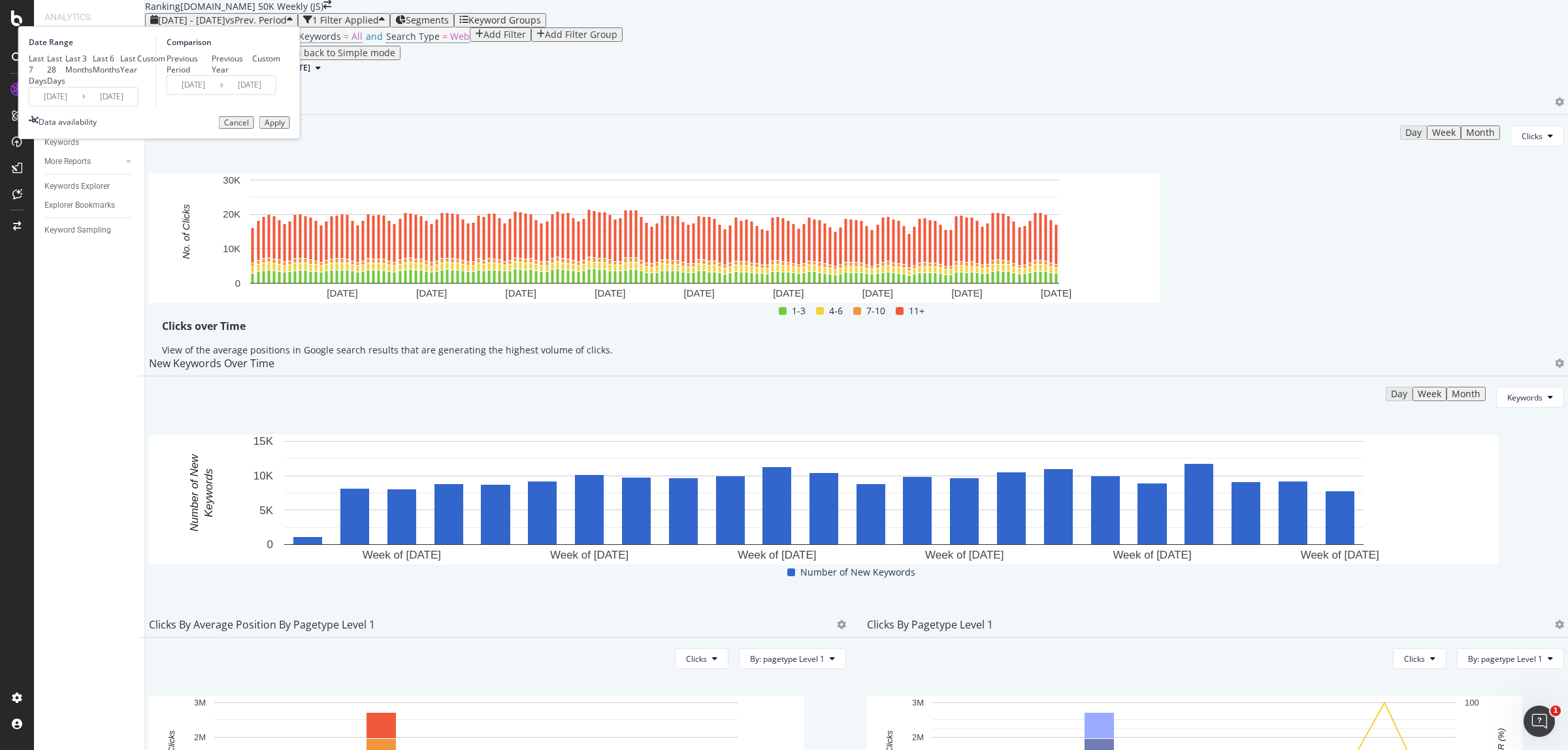
click at [285, 128] on div "Apply" at bounding box center [275, 122] width 20 height 9
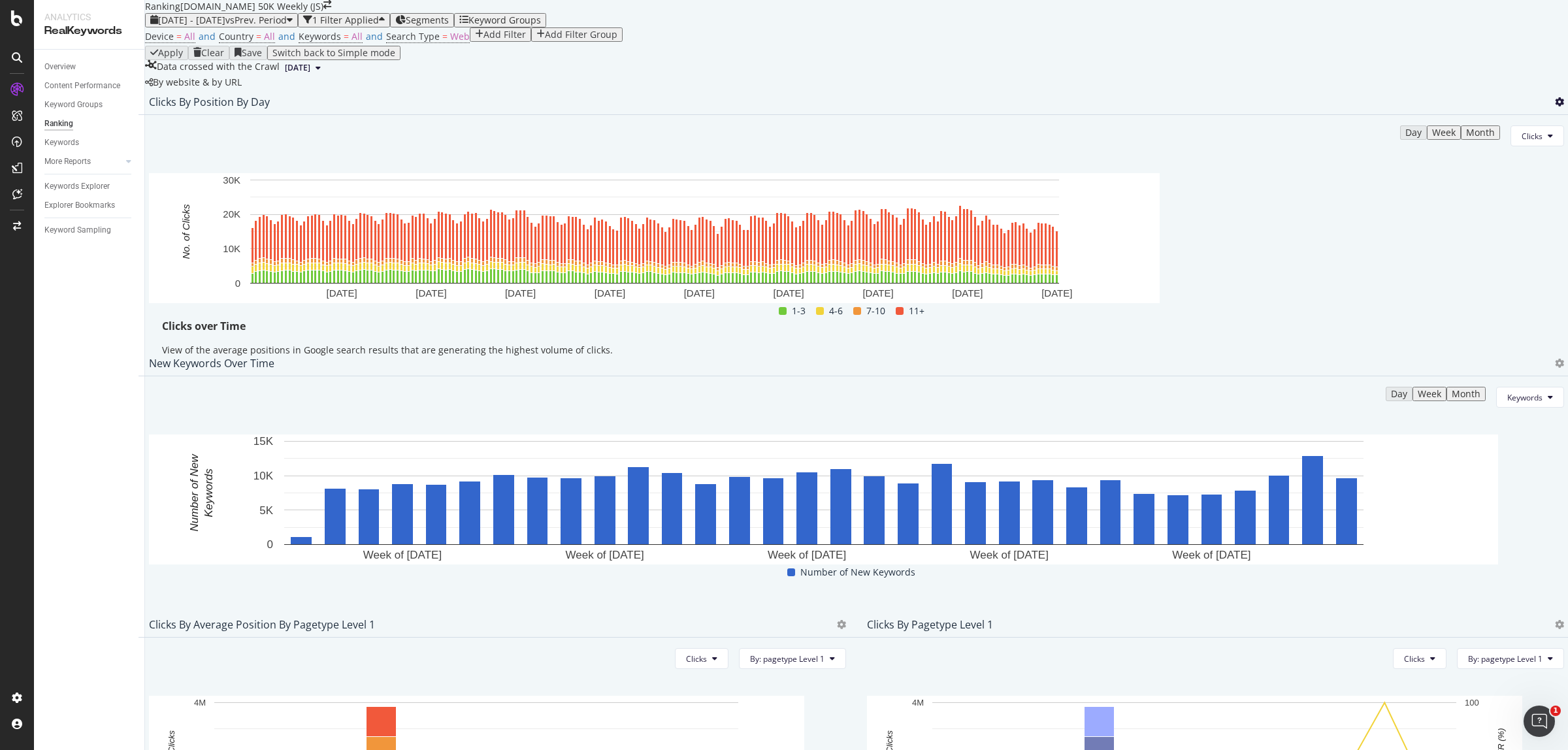
click at [1555, 107] on icon at bounding box center [1559, 102] width 9 height 9
click at [1461, 260] on div "Export as CSV" at bounding box center [1458, 251] width 115 height 19
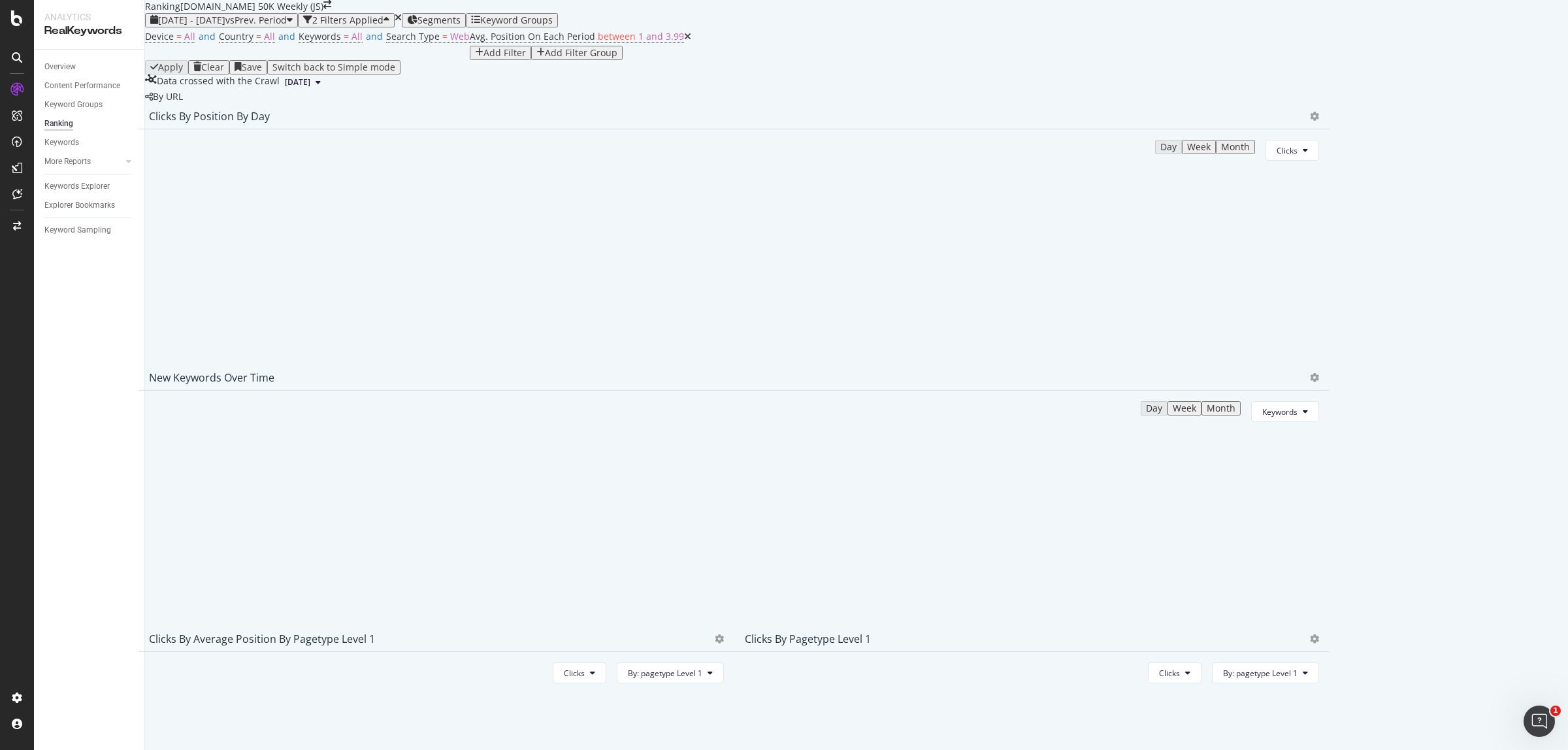
click at [684, 41] on icon at bounding box center [687, 36] width 7 height 9
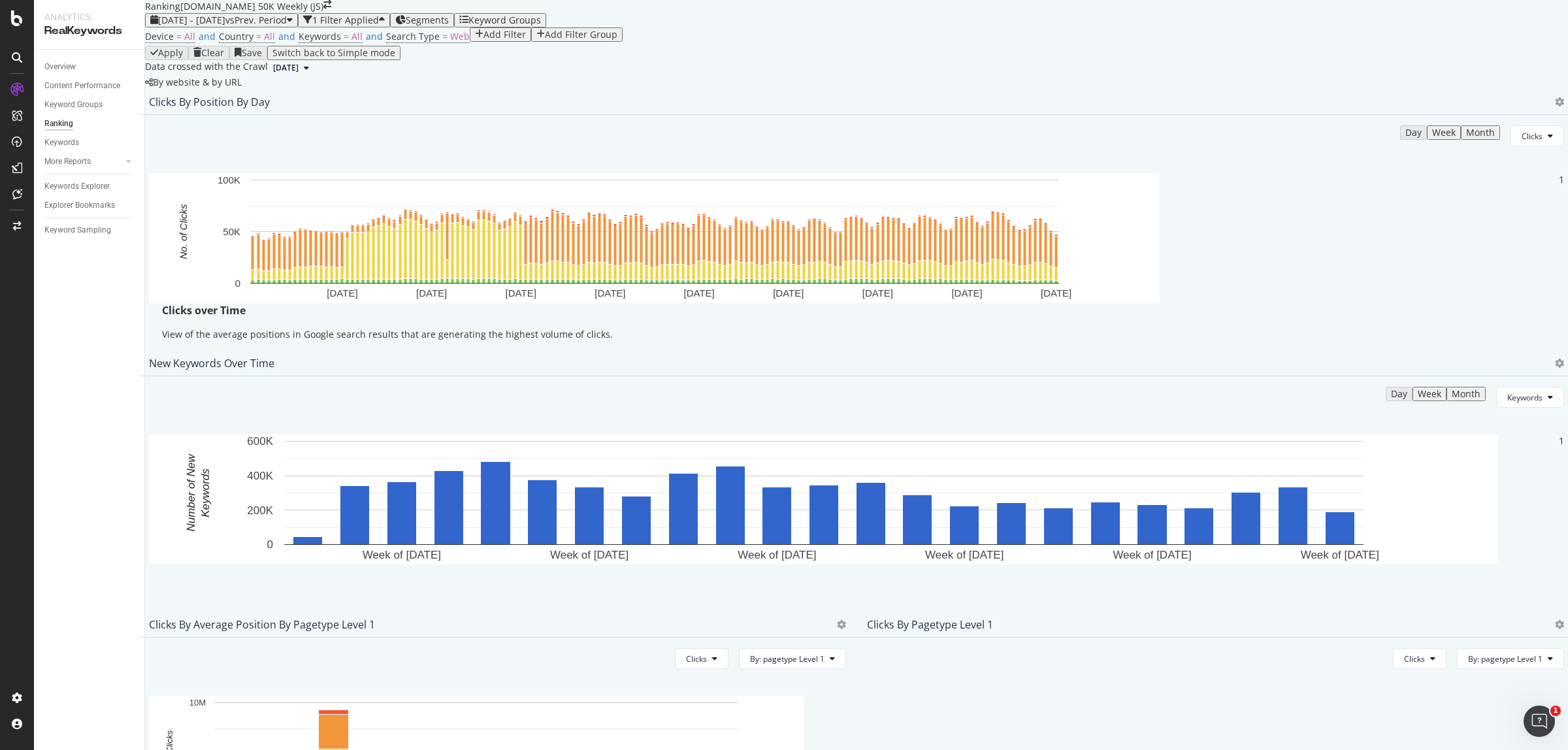
click at [1522, 142] on span "Clicks" at bounding box center [1532, 136] width 21 height 11
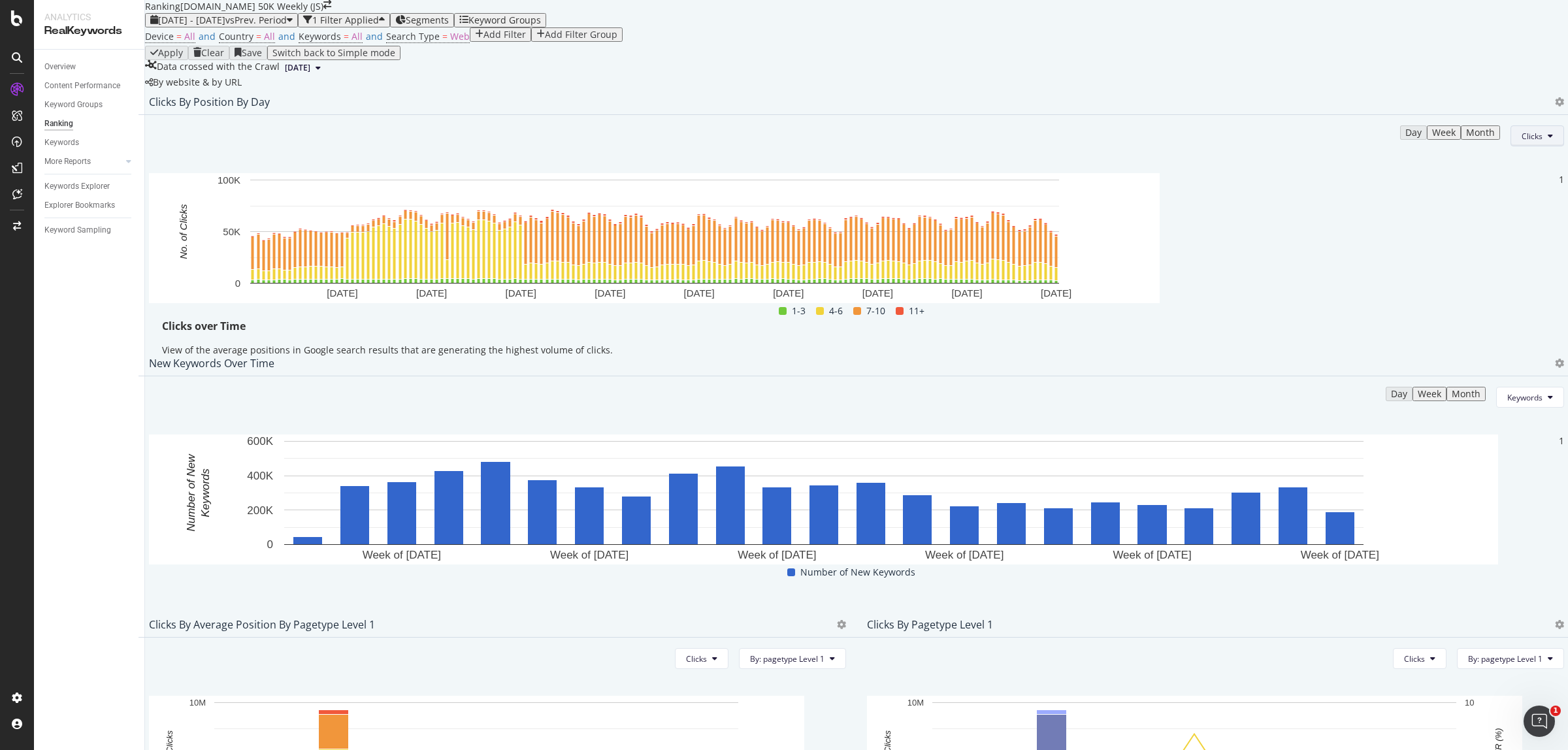
click at [1522, 142] on span "Clicks" at bounding box center [1532, 136] width 21 height 11
click at [1502, 275] on span "Rankings" at bounding box center [1507, 275] width 49 height 12
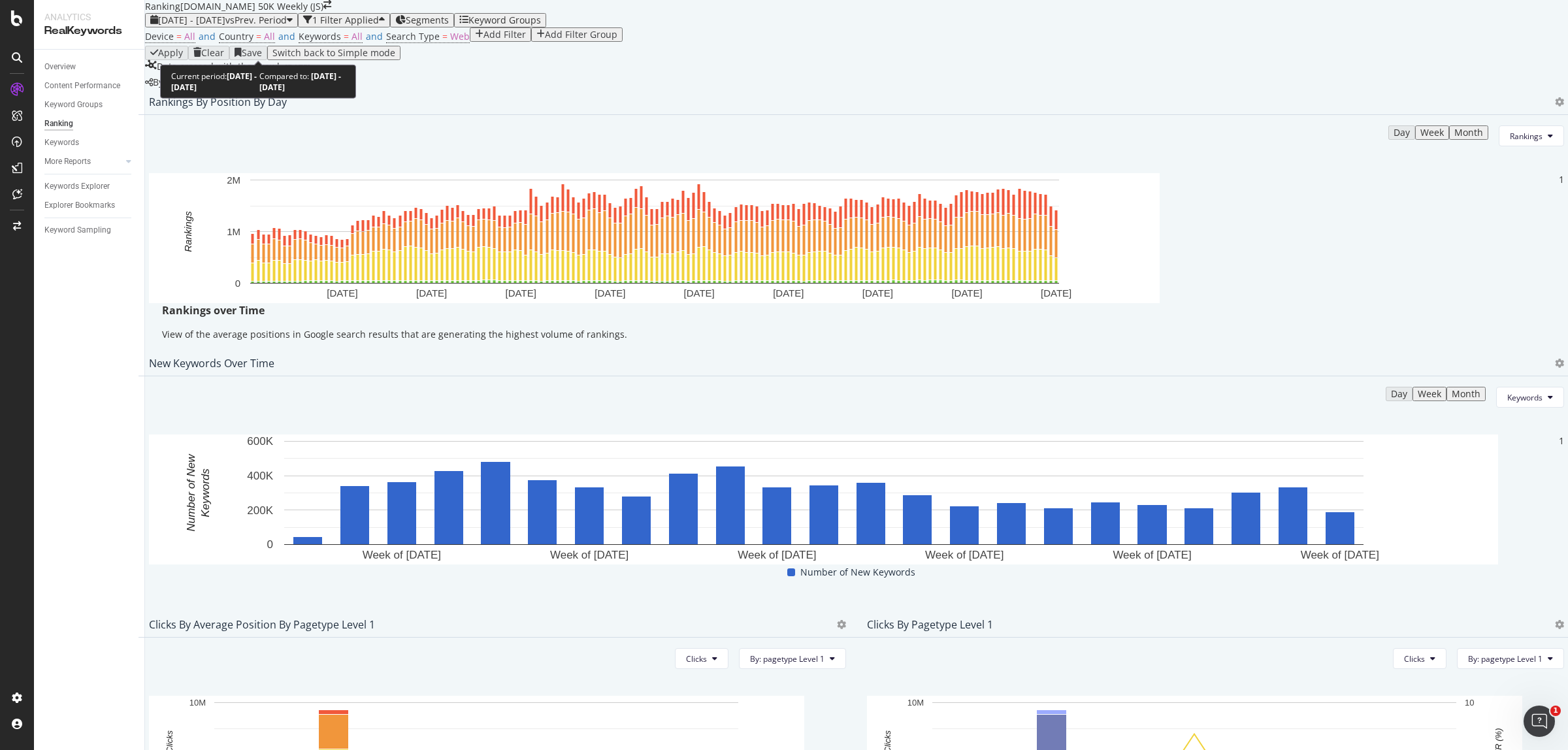
click at [225, 26] on span "[DATE] - [DATE]" at bounding box center [191, 19] width 67 height 12
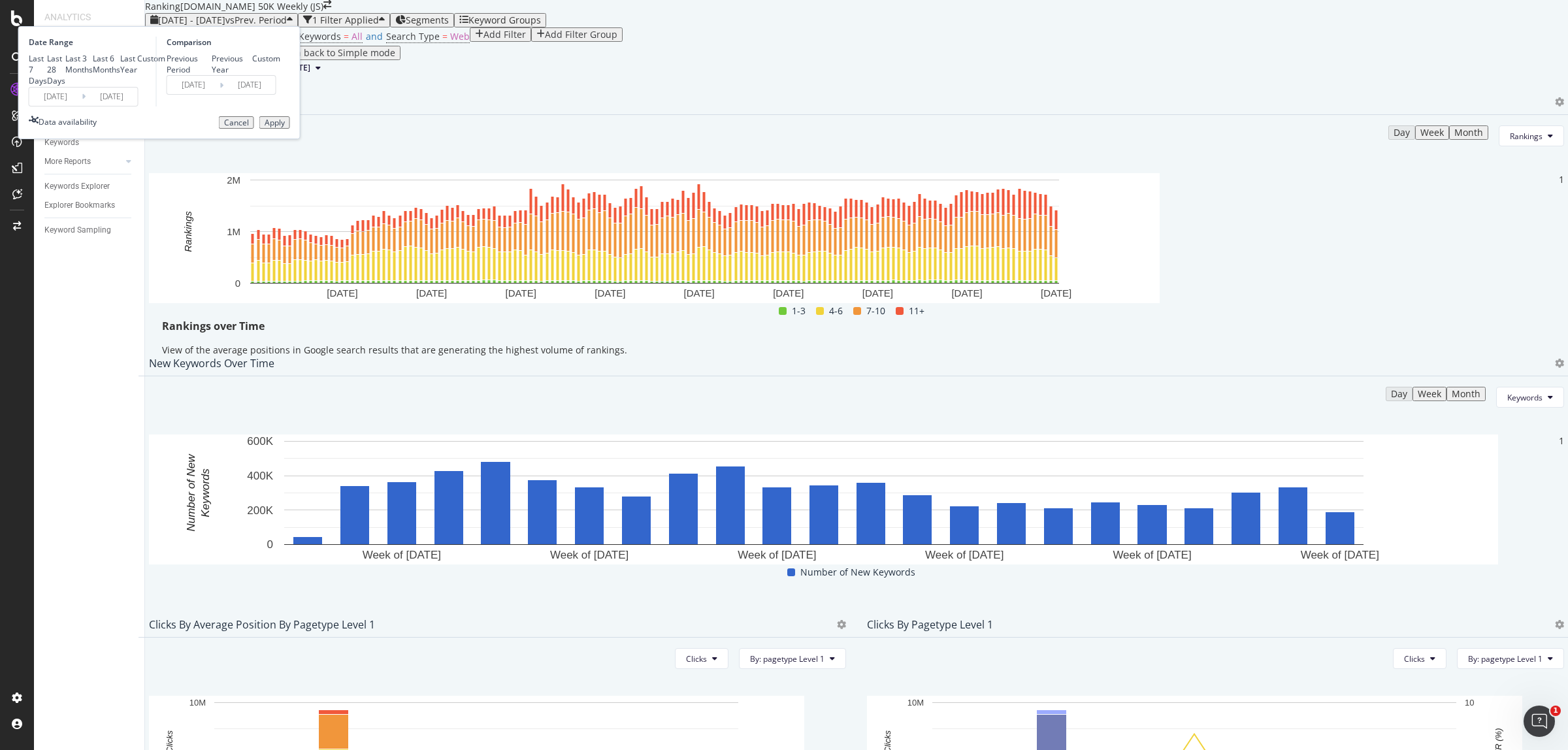
click at [82, 106] on input "[DATE]" at bounding box center [55, 96] width 52 height 19
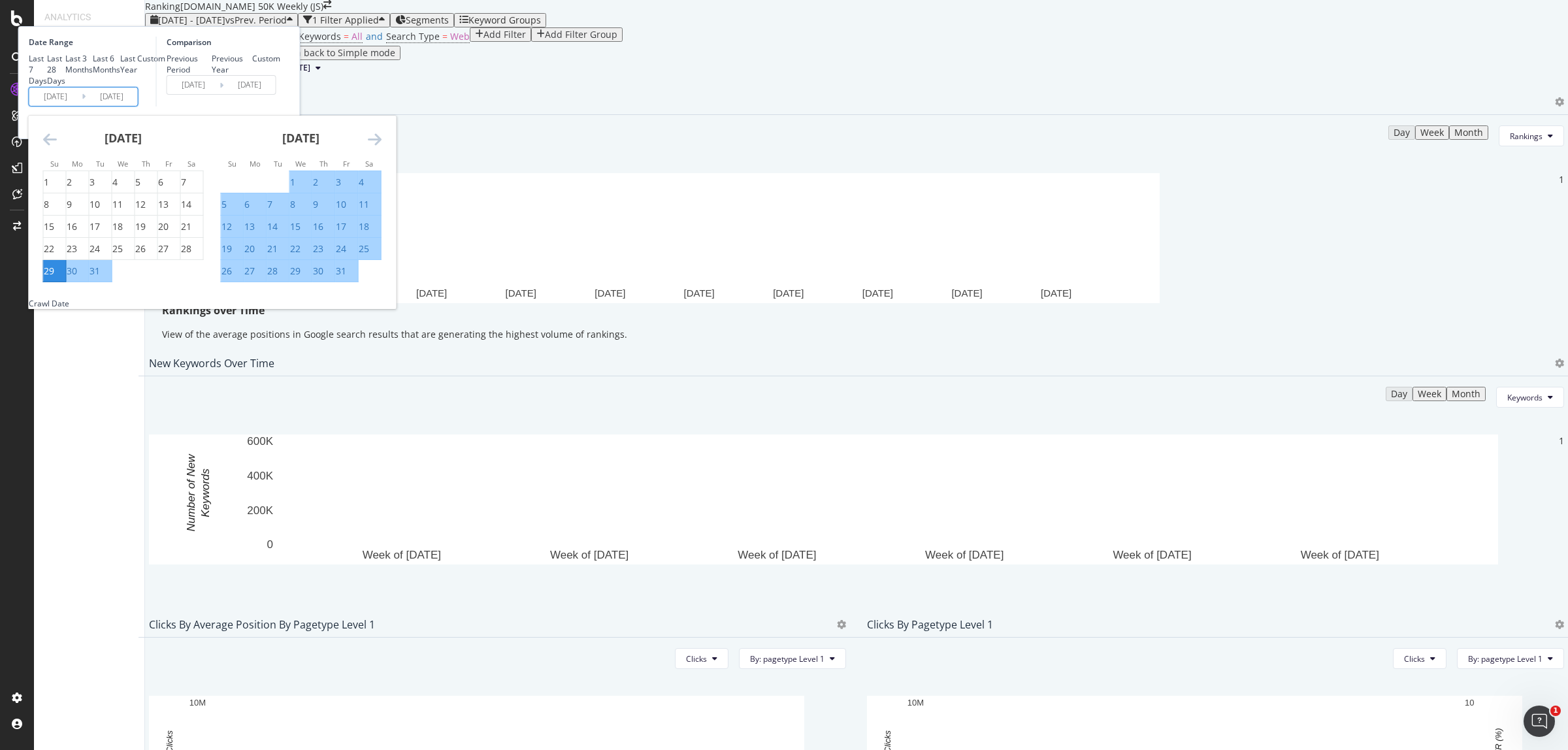
drag, startPoint x: 195, startPoint y: 371, endPoint x: 396, endPoint y: 316, distance: 208.4
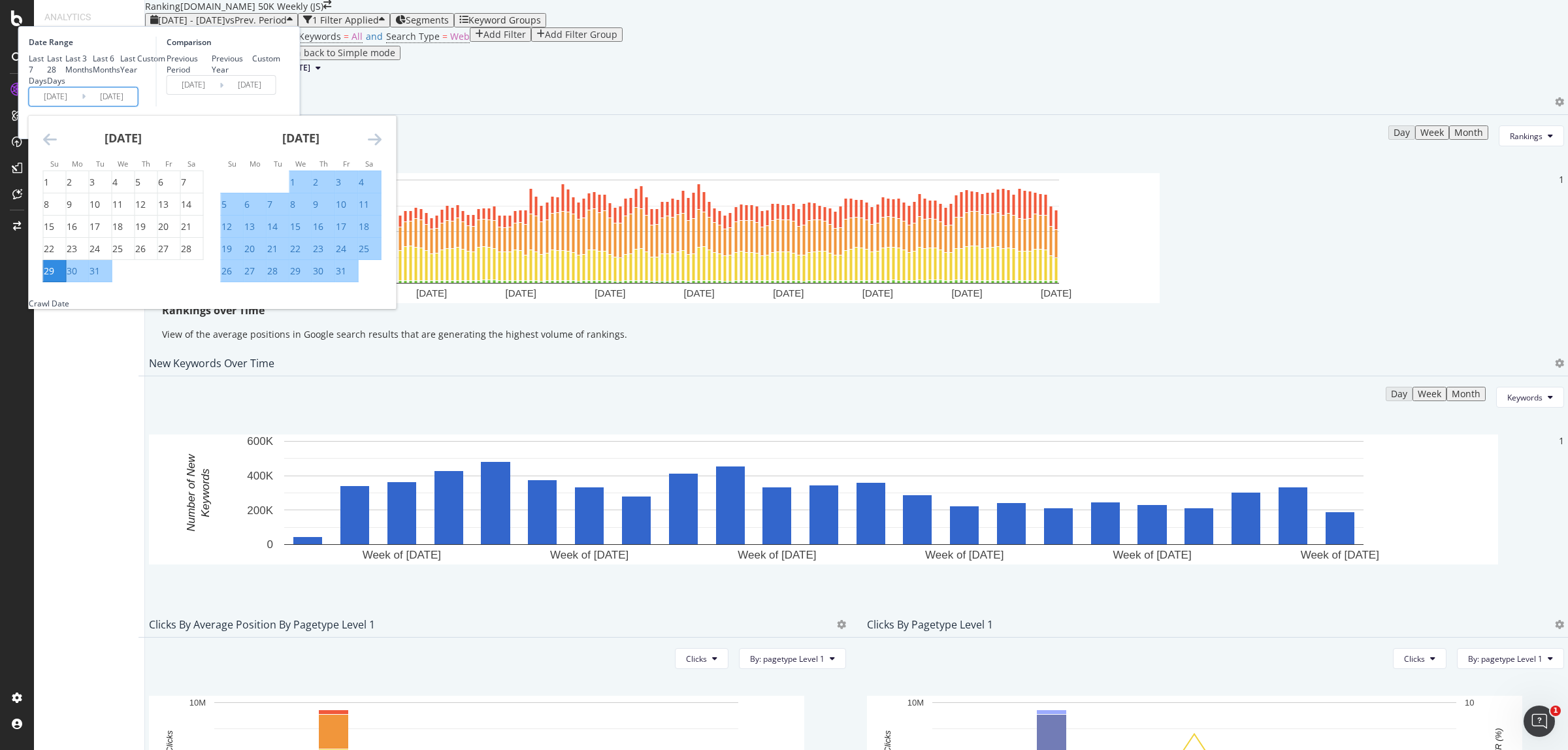
click at [54, 278] on div "29" at bounding box center [48, 271] width 10 height 13
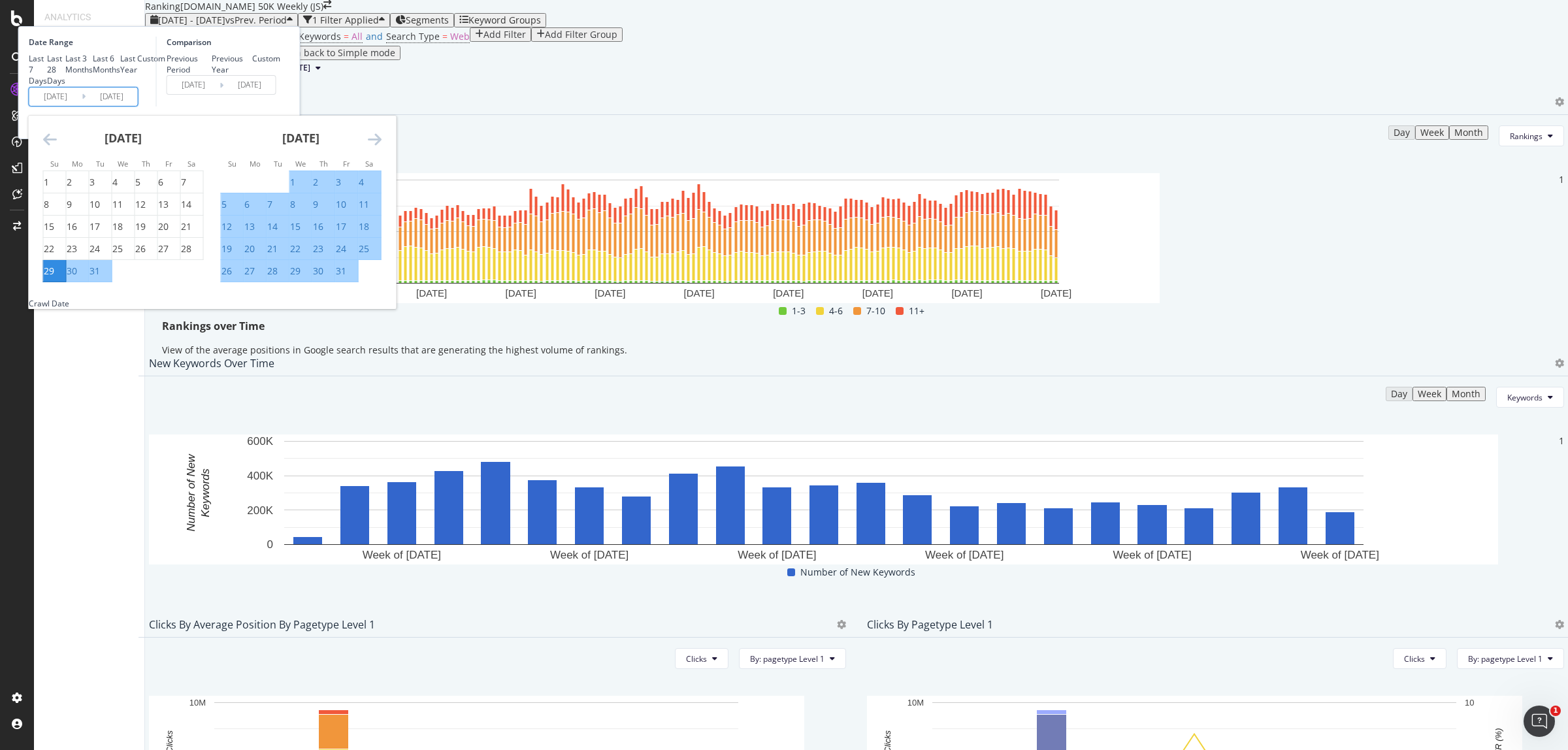
click at [382, 147] on icon "Move forward to switch to the next month." at bounding box center [375, 139] width 14 height 15
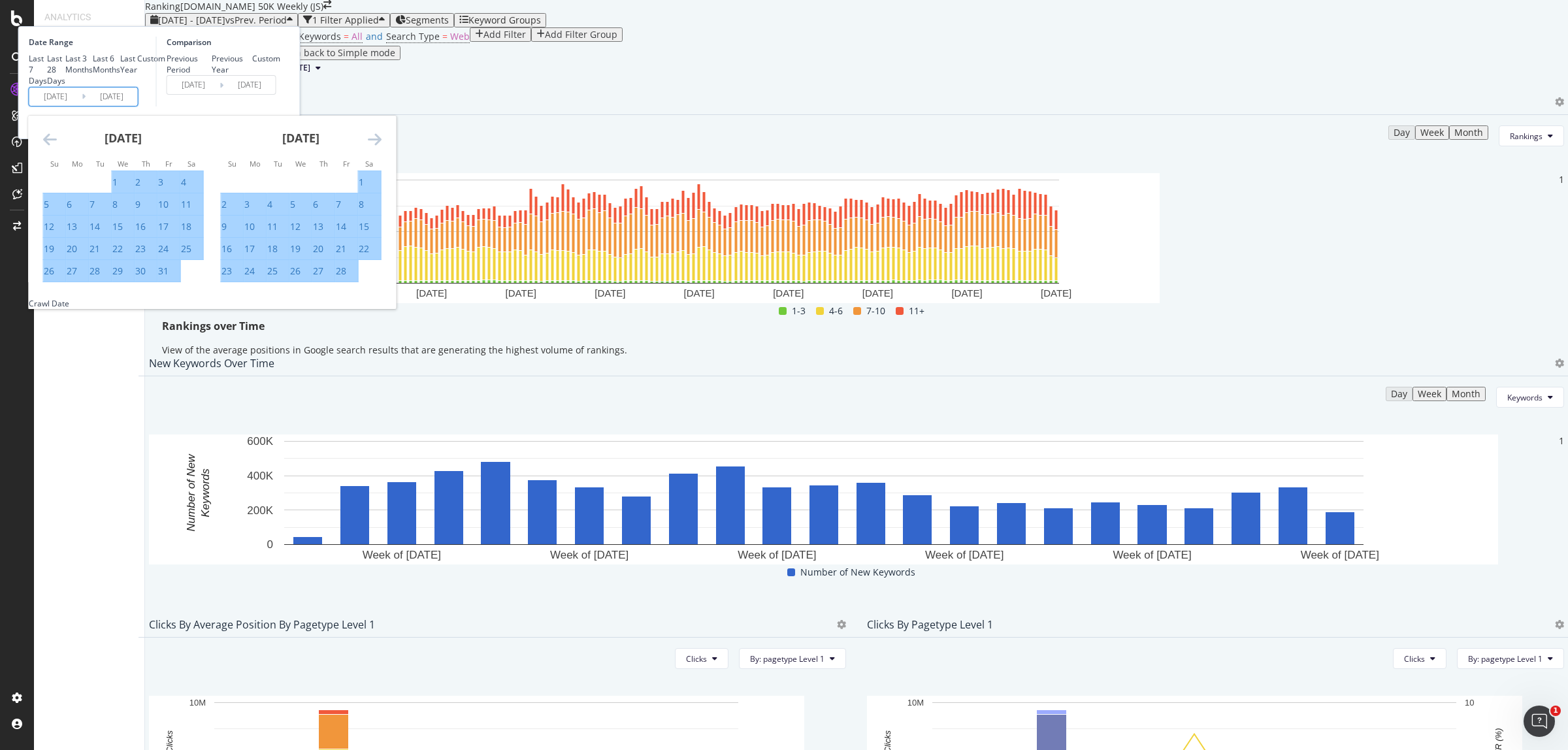
click at [382, 147] on icon "Move forward to switch to the next month." at bounding box center [375, 139] width 14 height 15
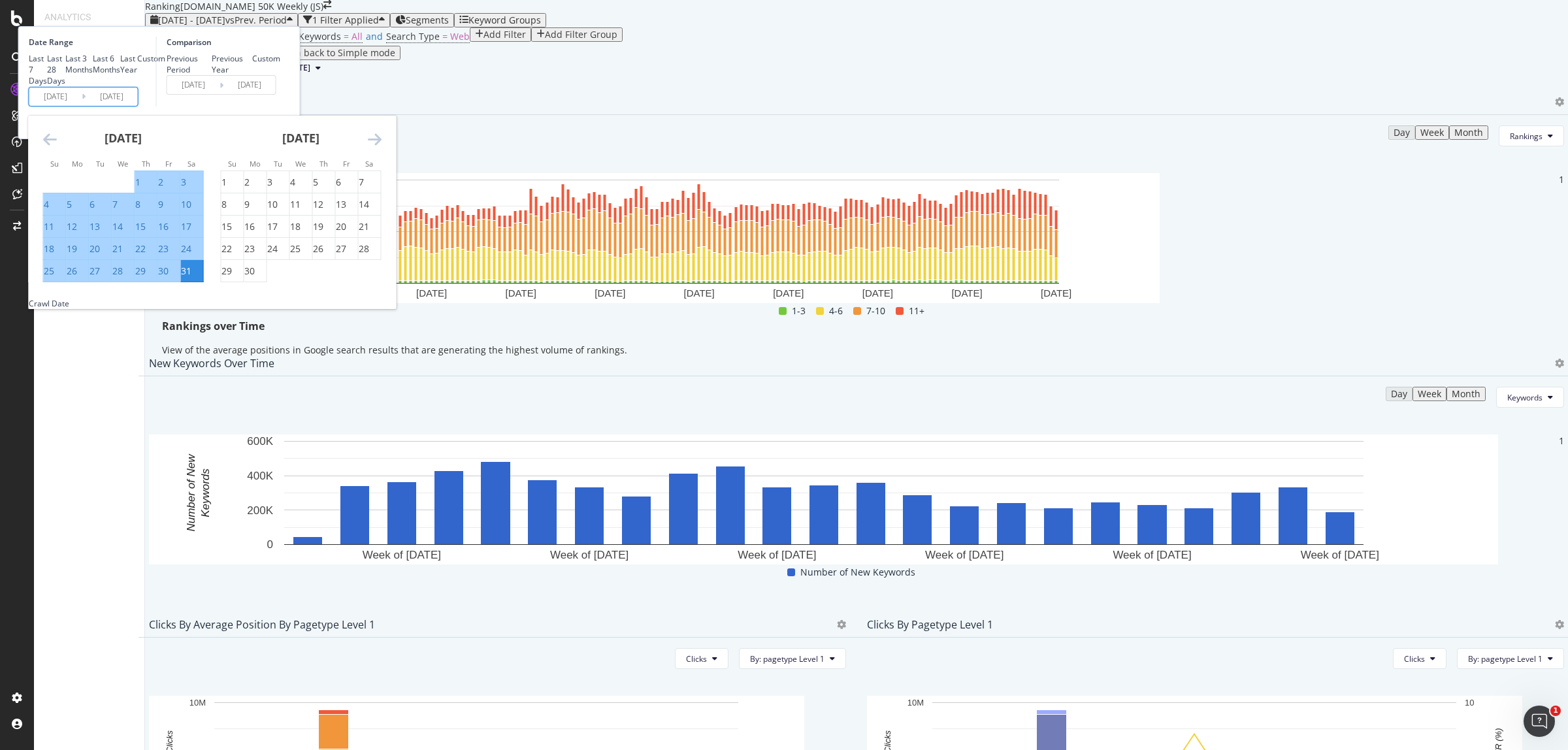
click at [382, 147] on icon "Move forward to switch to the next month." at bounding box center [375, 139] width 14 height 15
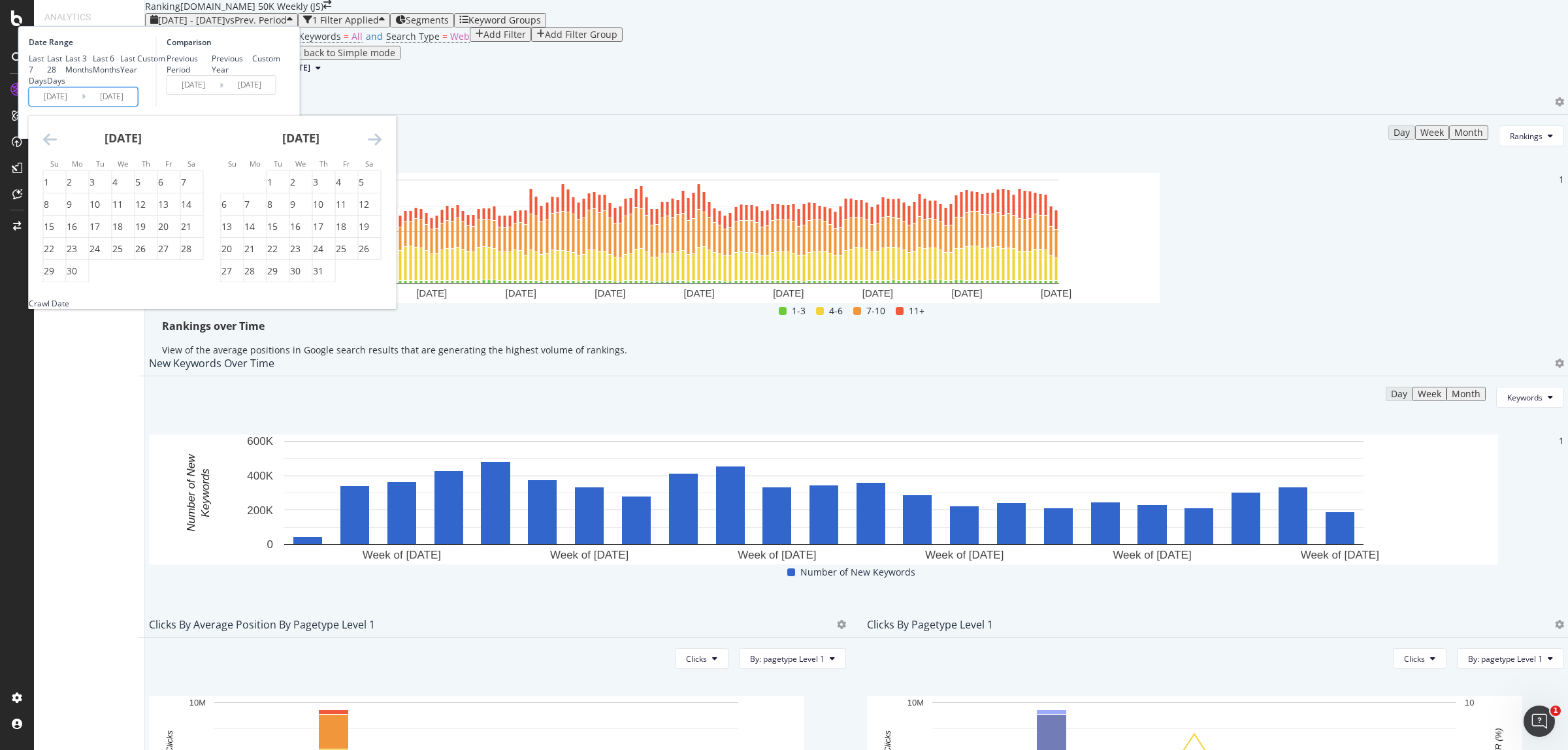
click at [382, 147] on icon "Move forward to switch to the next month." at bounding box center [375, 139] width 14 height 15
click at [364, 189] on div "2" at bounding box center [361, 182] width 5 height 13
type input "[DATE]"
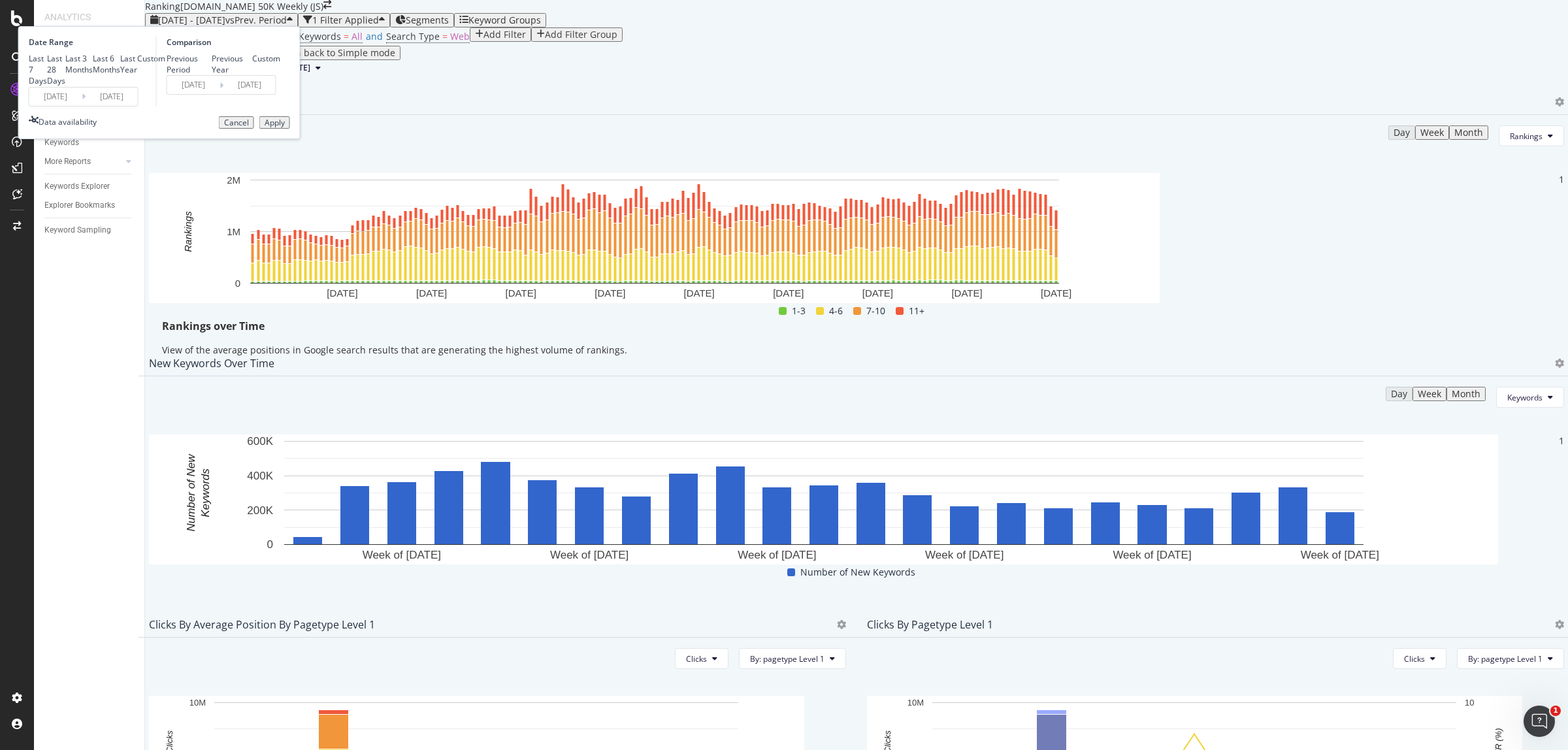
click at [285, 128] on div "Apply" at bounding box center [275, 122] width 20 height 9
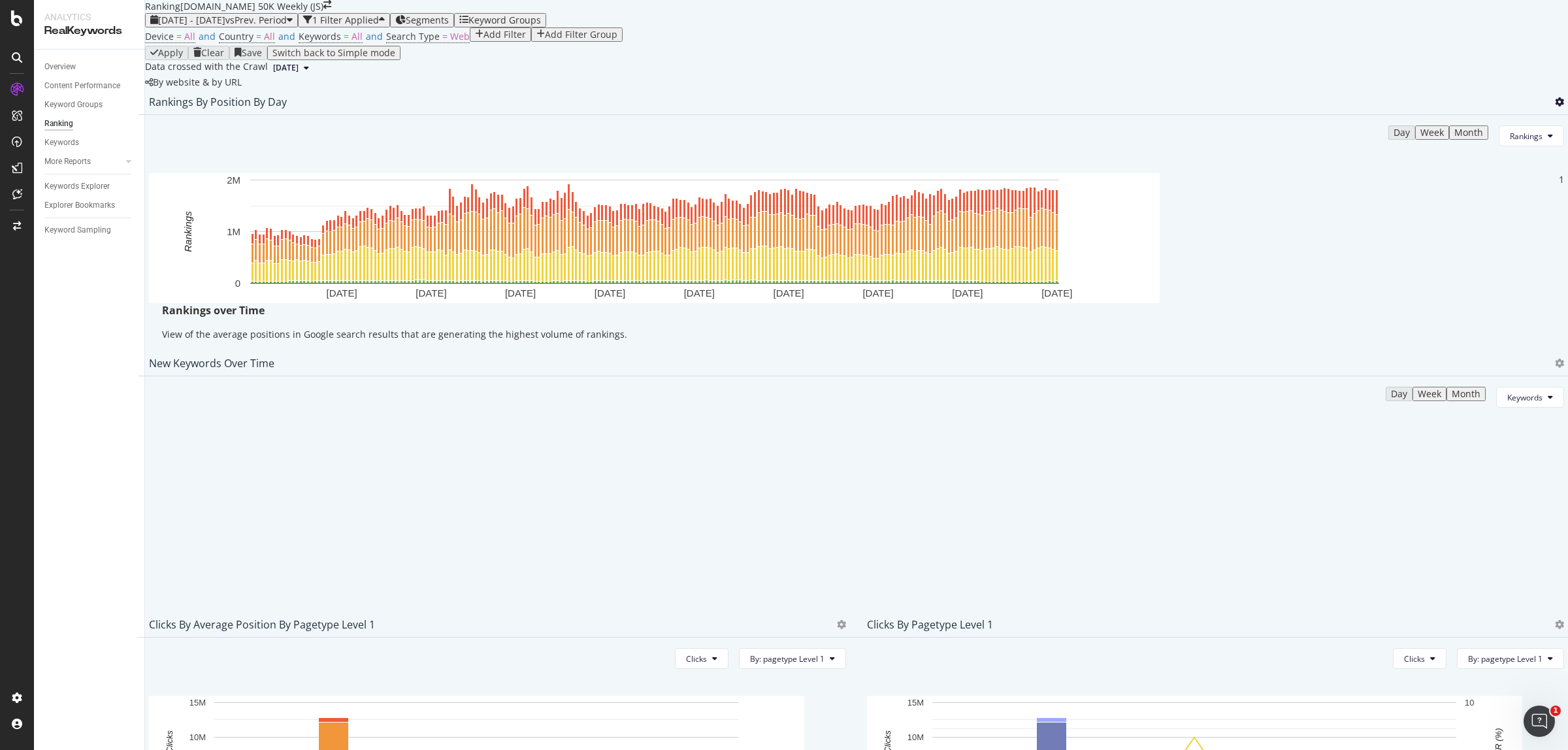
click at [1555, 107] on span at bounding box center [1559, 102] width 9 height 9
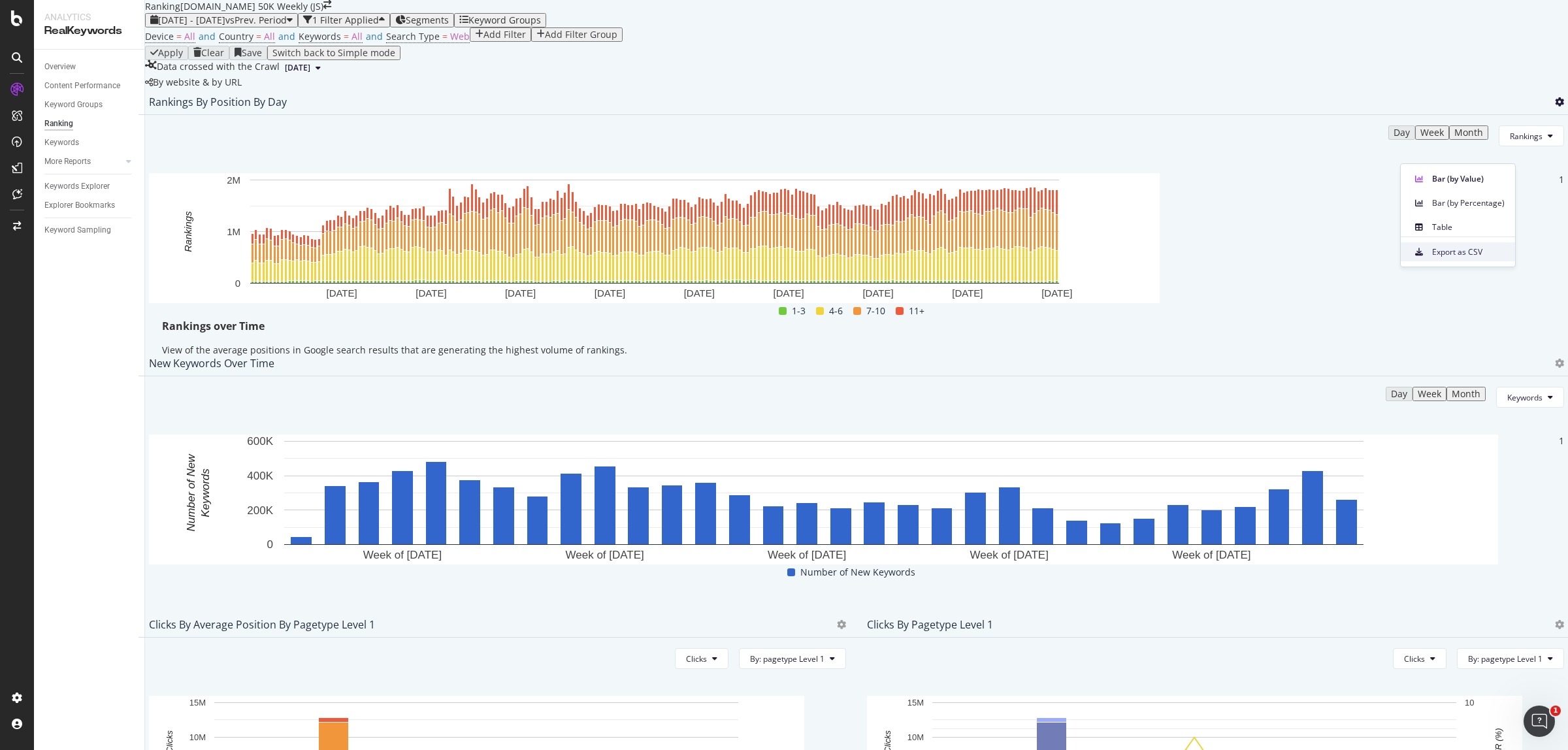
click at [1464, 256] on span "Export as CSV" at bounding box center [1469, 252] width 73 height 12
